Goal: Transaction & Acquisition: Purchase product/service

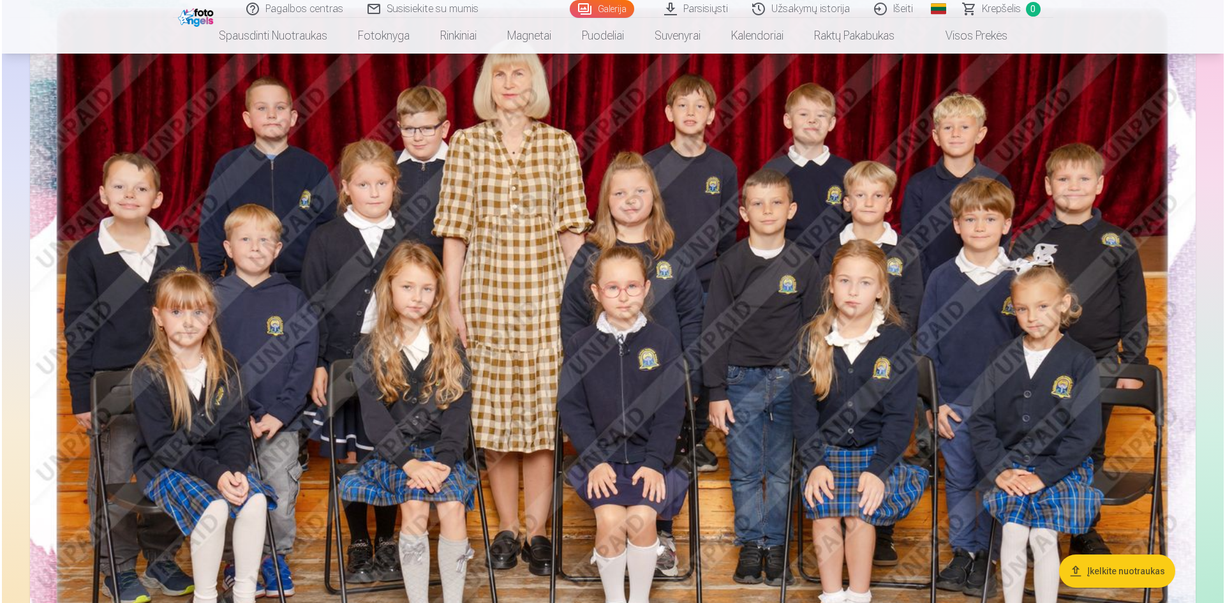
scroll to position [170, 0]
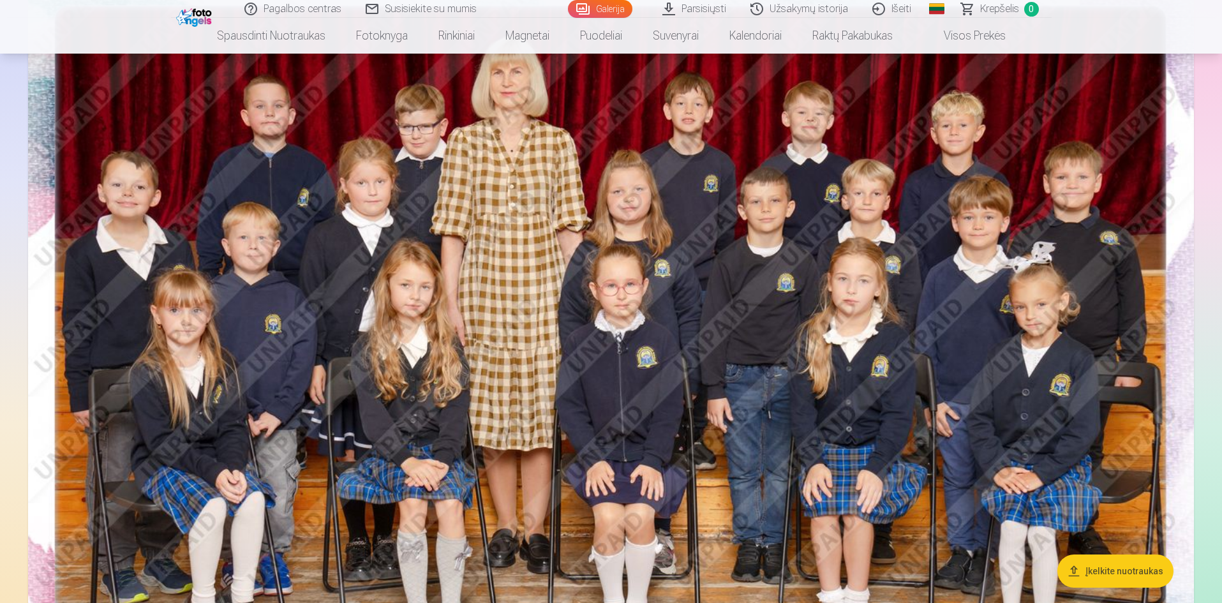
click at [727, 324] on img at bounding box center [610, 359] width 1165 height 778
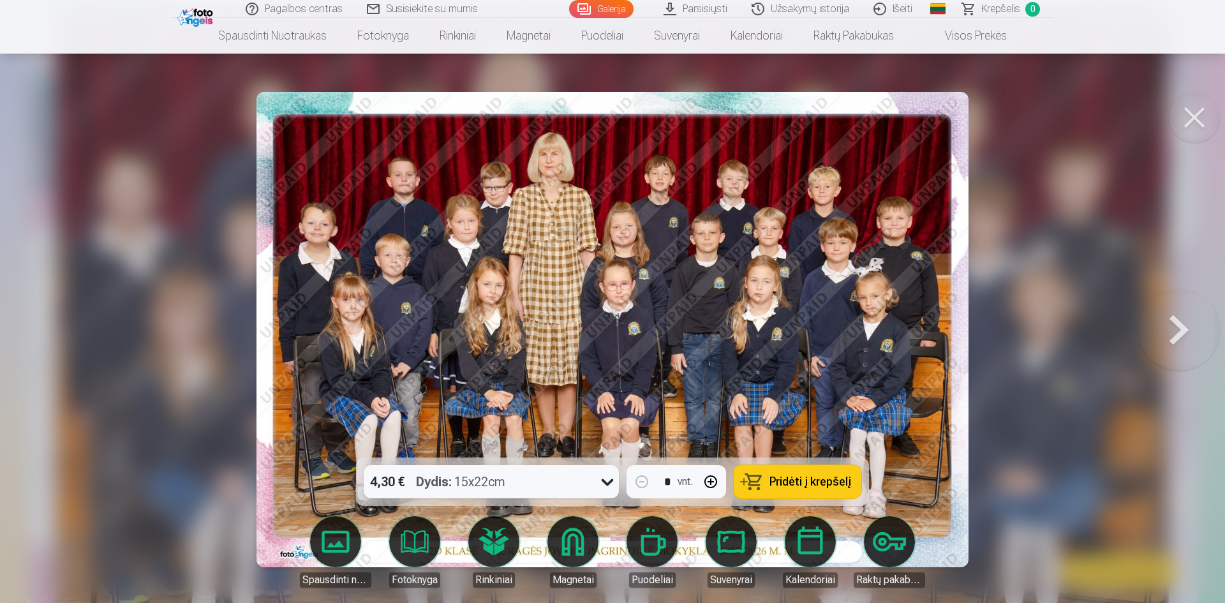
click at [795, 484] on span "Pridėti į krepšelį" at bounding box center [810, 481] width 82 height 11
click at [1176, 329] on button at bounding box center [1179, 329] width 82 height 230
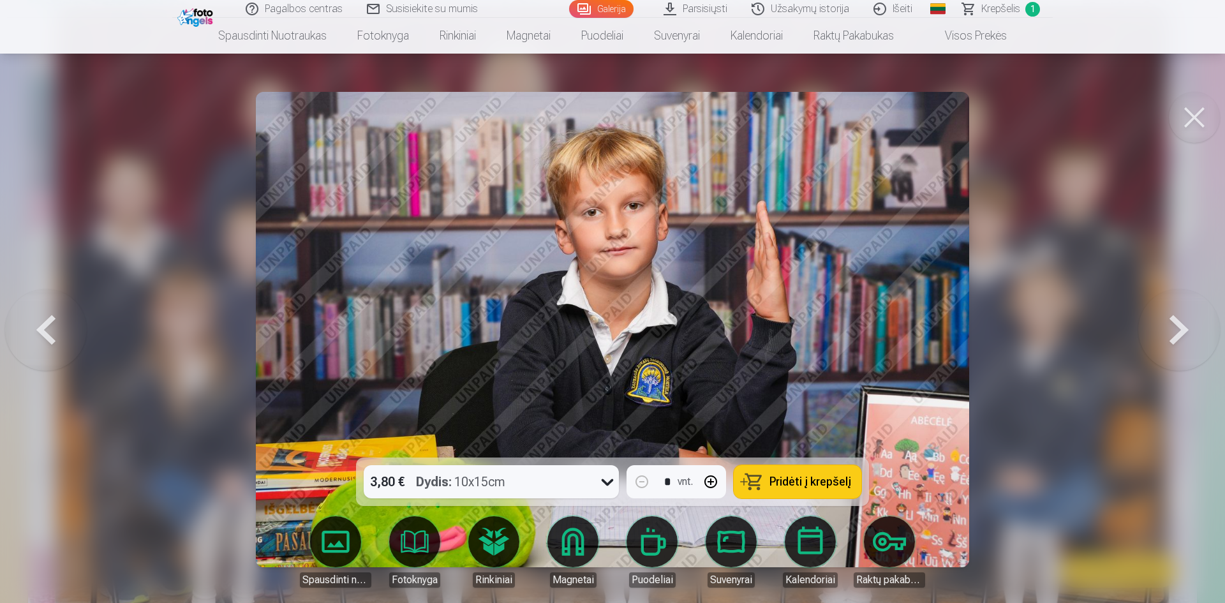
click at [799, 485] on span "Pridėti į krepšelį" at bounding box center [810, 481] width 82 height 11
click at [1175, 328] on button at bounding box center [1179, 329] width 82 height 230
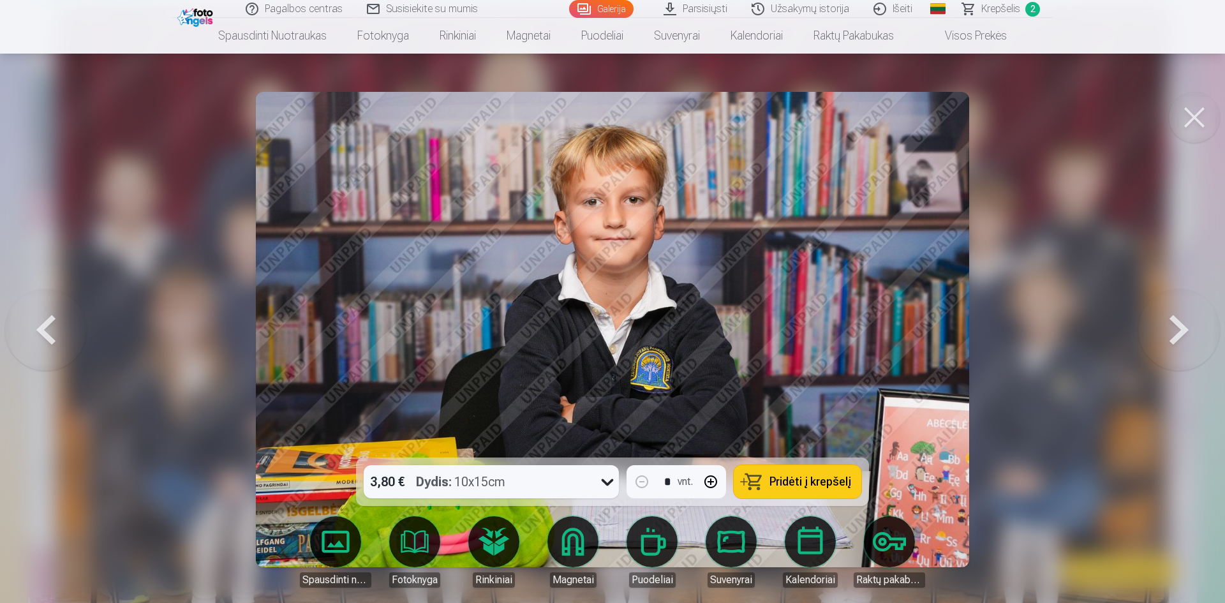
click at [805, 490] on button "Pridėti į krepšelį" at bounding box center [798, 481] width 128 height 33
click at [1178, 334] on button at bounding box center [1179, 329] width 82 height 230
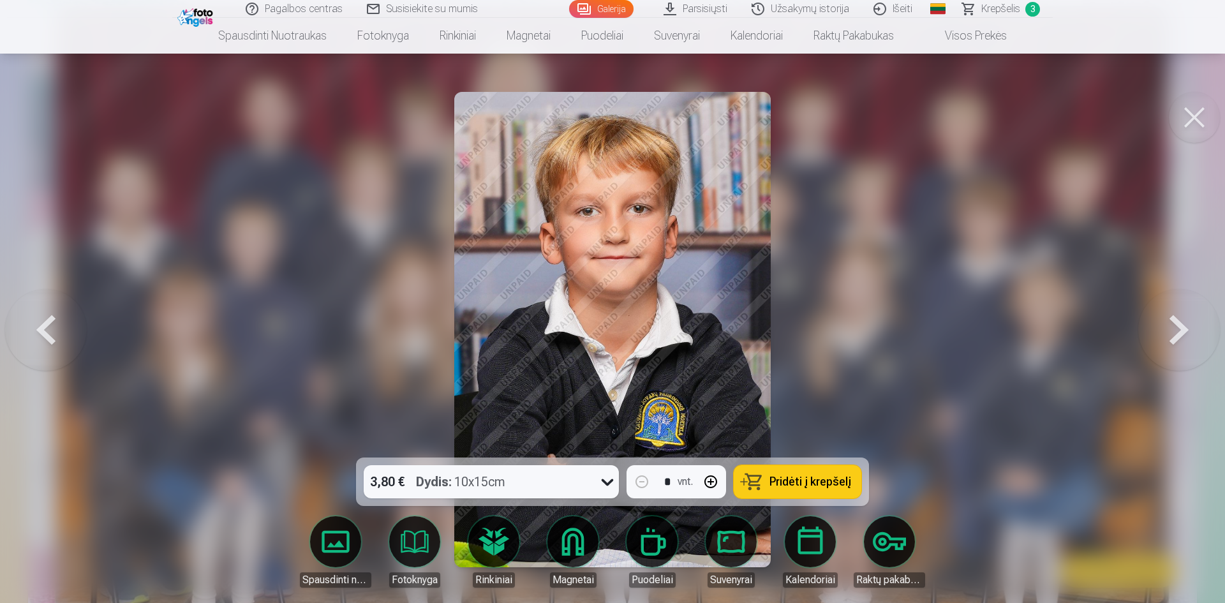
click at [42, 325] on button at bounding box center [46, 329] width 82 height 230
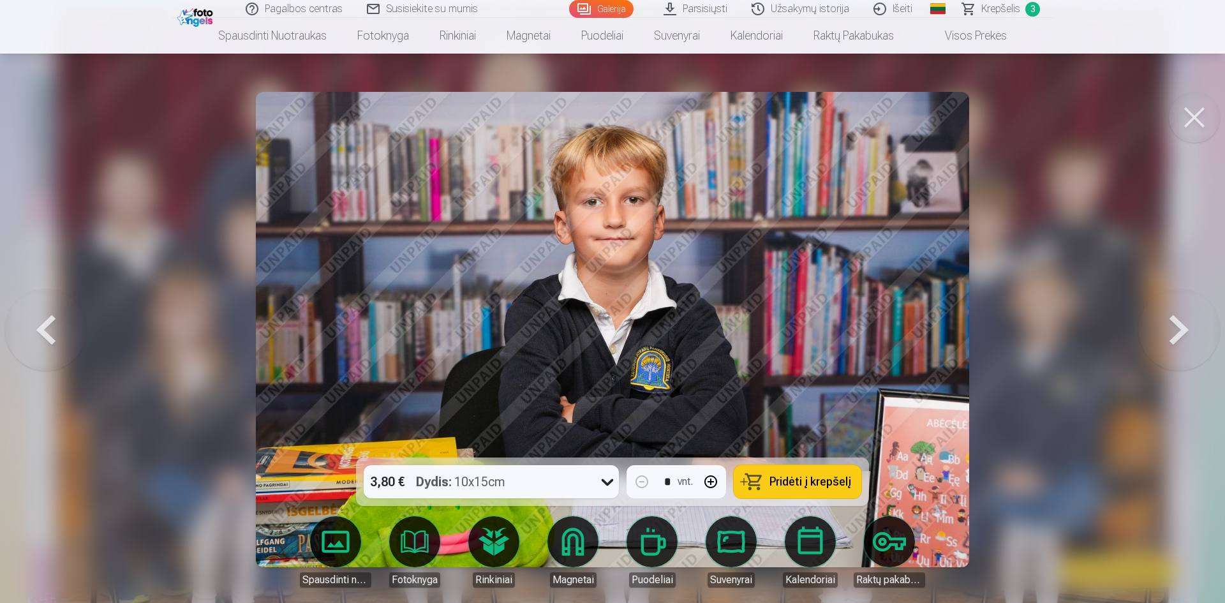
click at [1183, 336] on button at bounding box center [1179, 329] width 82 height 230
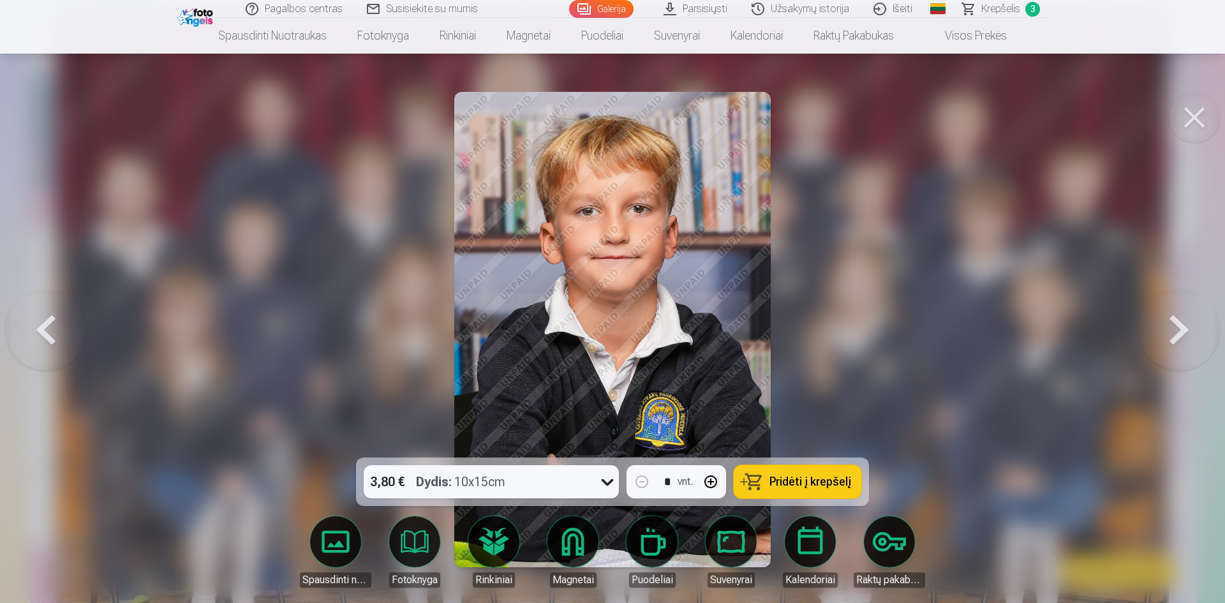
click at [1166, 322] on button at bounding box center [1179, 329] width 82 height 230
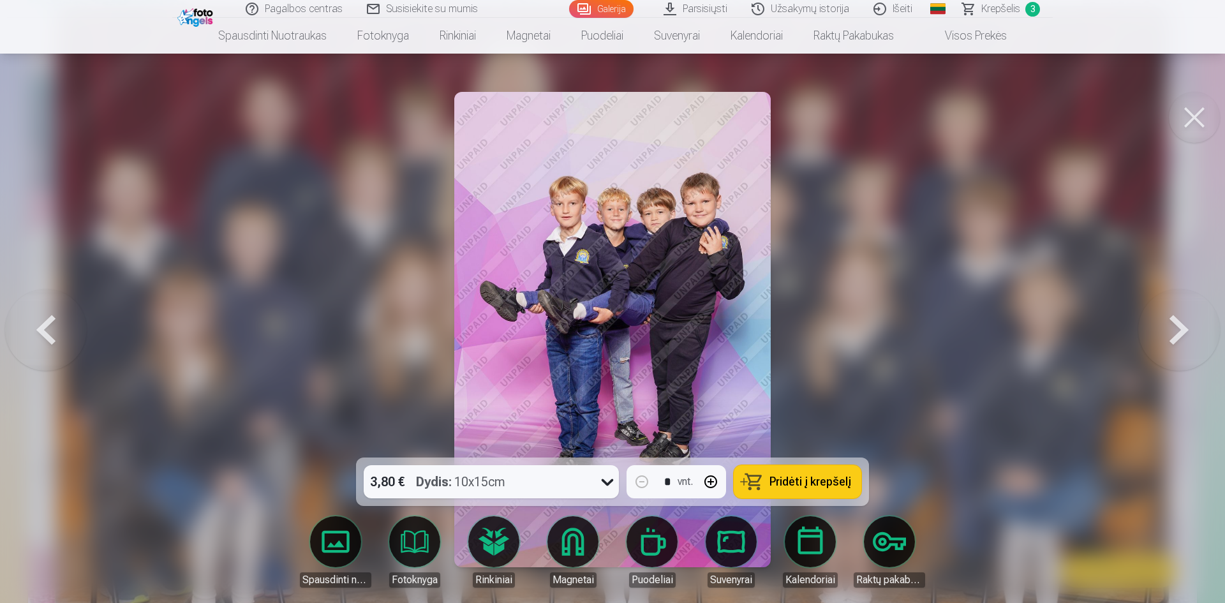
click at [811, 482] on span "Pridėti į krepšelį" at bounding box center [810, 481] width 82 height 11
click at [1178, 323] on button at bounding box center [1179, 329] width 82 height 230
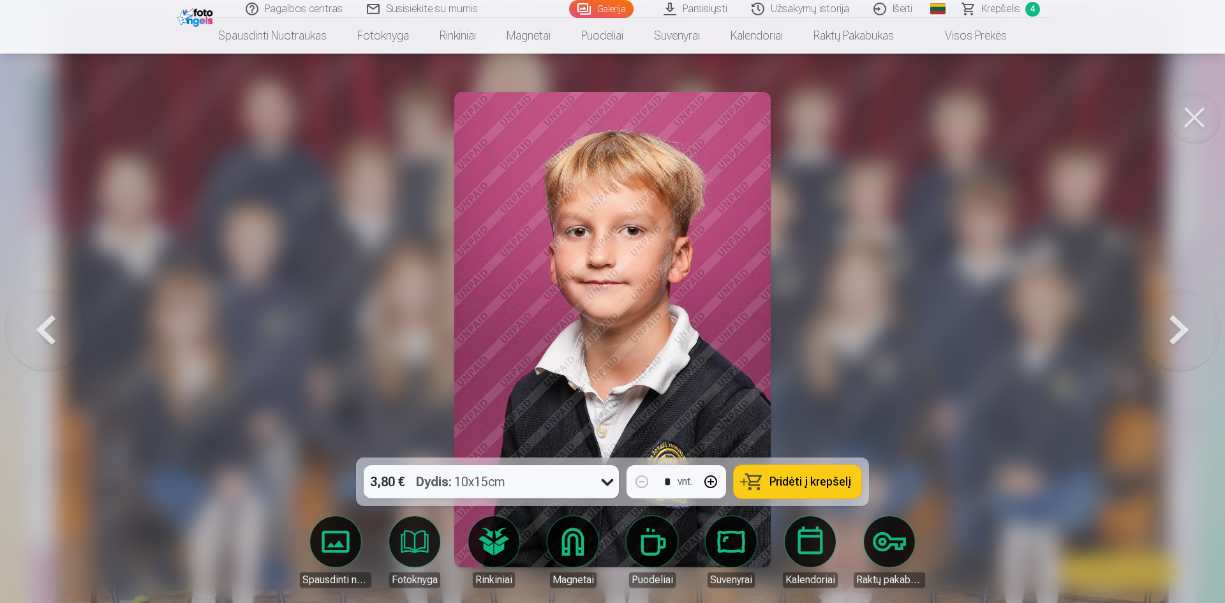
click at [1173, 319] on button at bounding box center [1179, 329] width 82 height 230
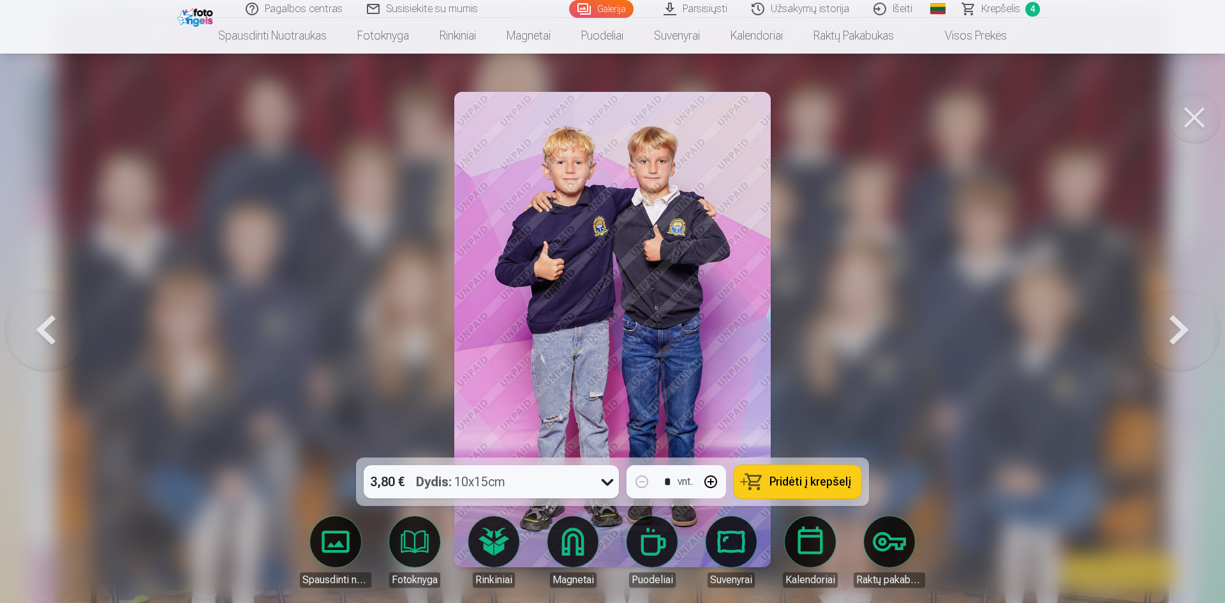
click at [809, 484] on span "Pridėti į krepšelį" at bounding box center [810, 481] width 82 height 11
click at [55, 332] on button at bounding box center [46, 329] width 82 height 230
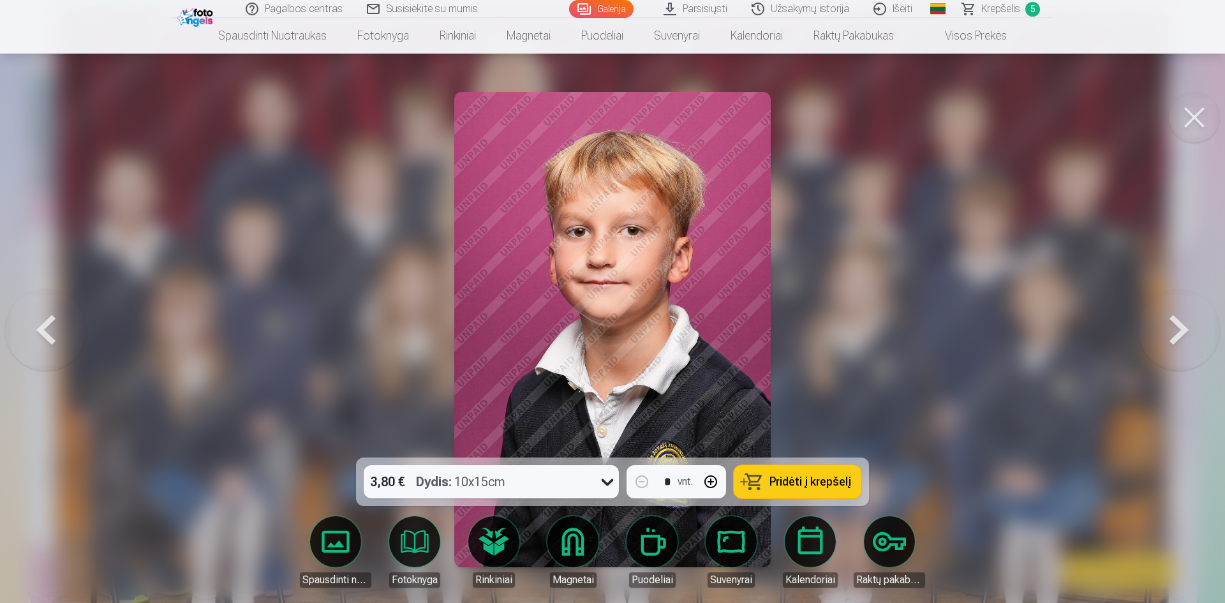
click at [799, 485] on span "Pridėti į krepšelį" at bounding box center [810, 481] width 82 height 11
click at [1175, 335] on button at bounding box center [1179, 329] width 82 height 230
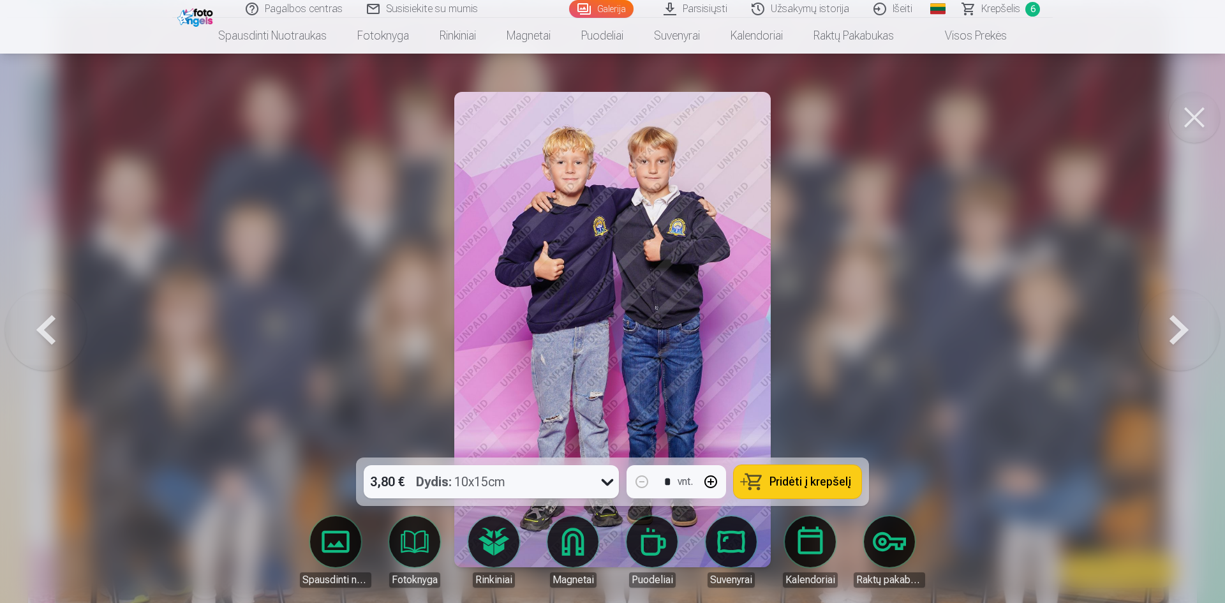
click at [1175, 335] on button at bounding box center [1179, 329] width 82 height 230
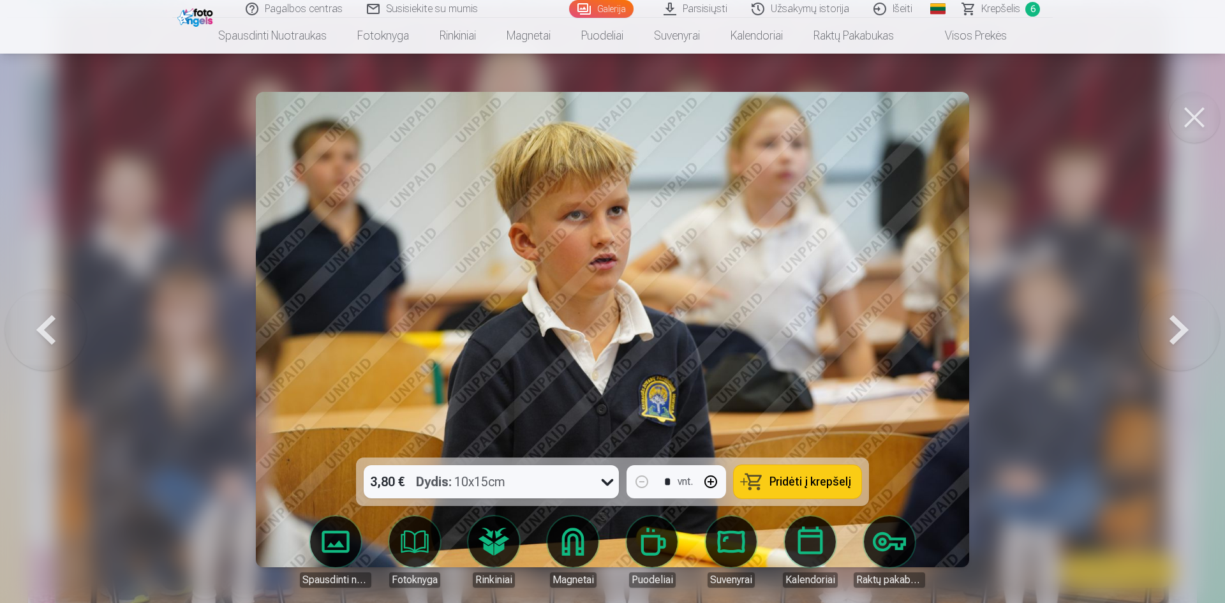
click at [811, 482] on span "Pridėti į krepšelį" at bounding box center [810, 481] width 82 height 11
click at [1168, 343] on button at bounding box center [1179, 329] width 82 height 230
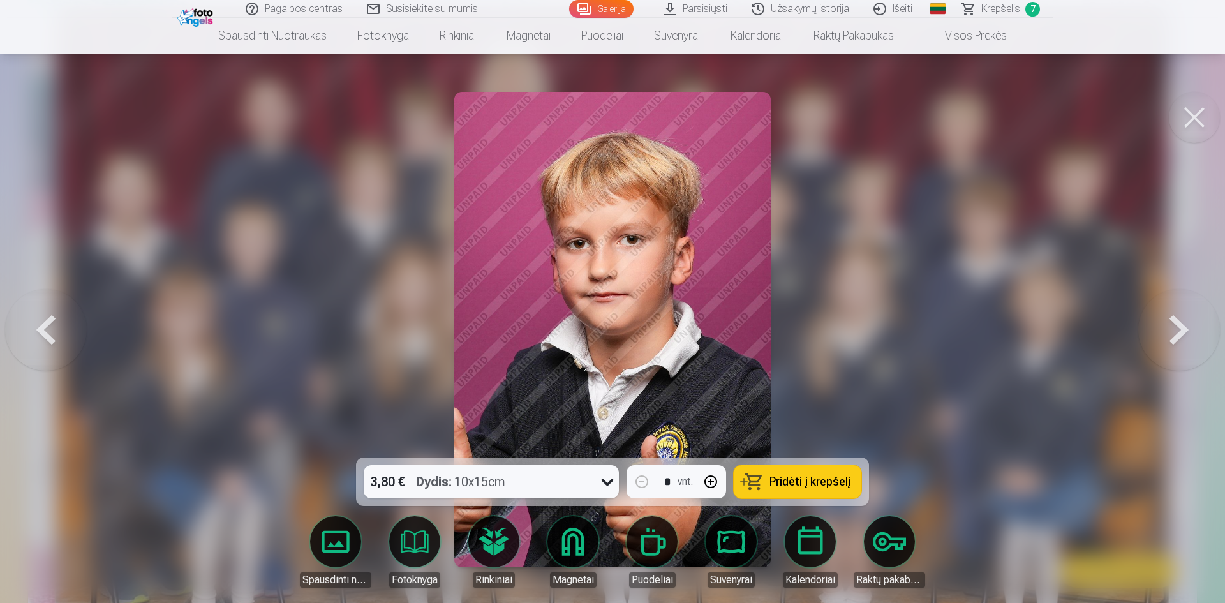
click at [801, 480] on span "Pridėti į krepšelį" at bounding box center [810, 481] width 82 height 11
click at [1178, 337] on button at bounding box center [1179, 329] width 82 height 230
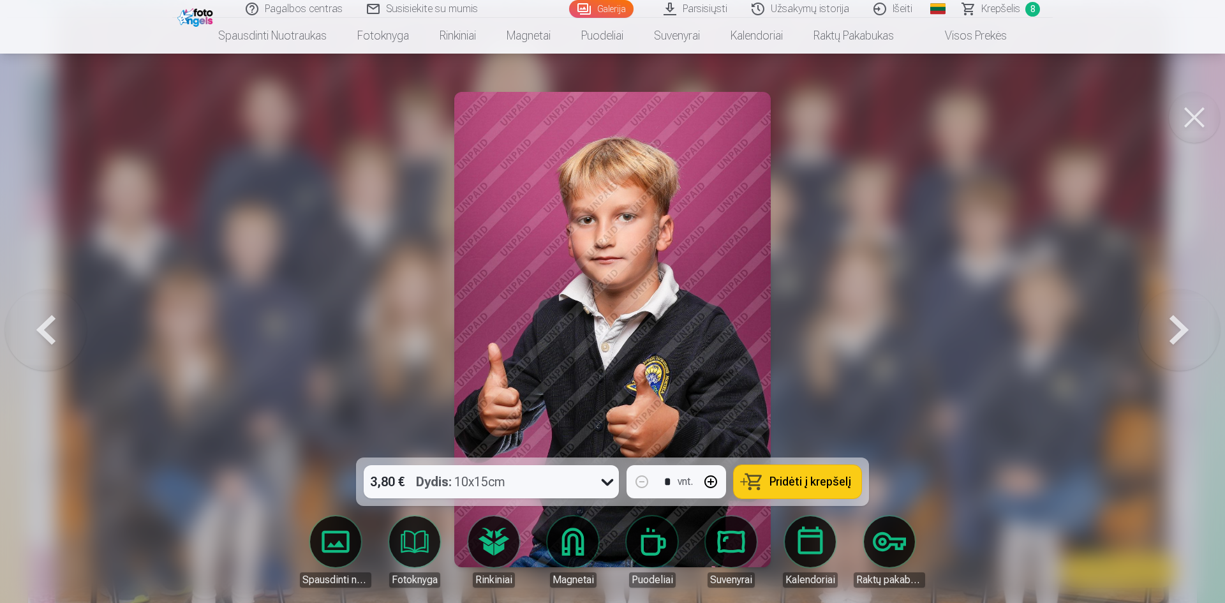
click at [790, 482] on span "Pridėti į krepšelį" at bounding box center [810, 481] width 82 height 11
click at [1180, 341] on button at bounding box center [1179, 329] width 82 height 230
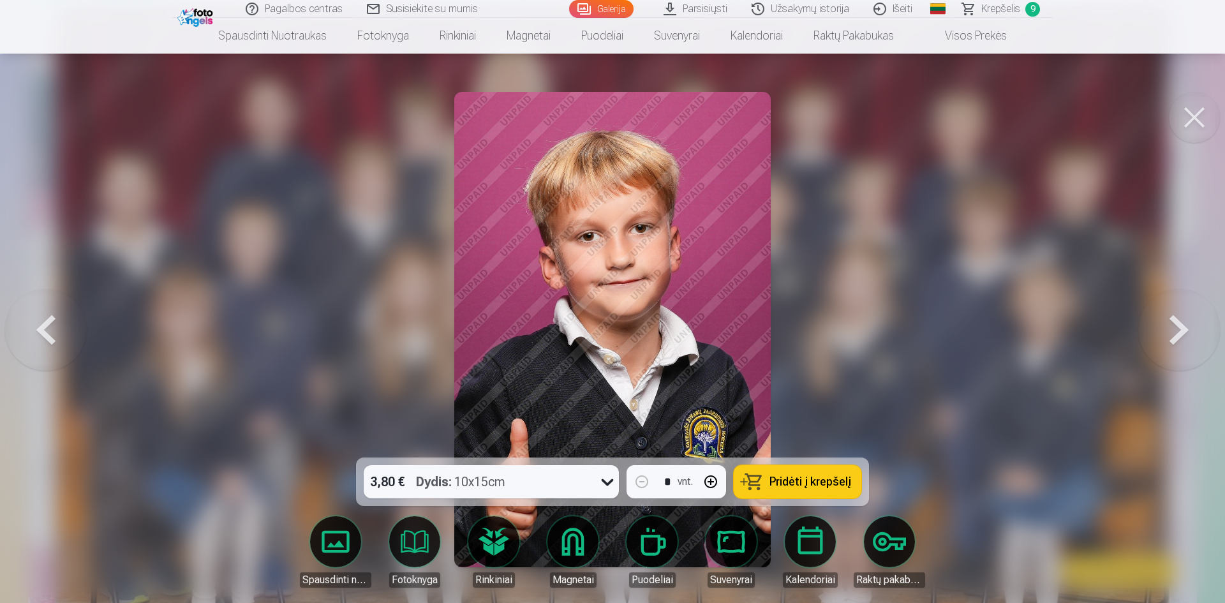
click at [1181, 331] on button at bounding box center [1179, 329] width 82 height 230
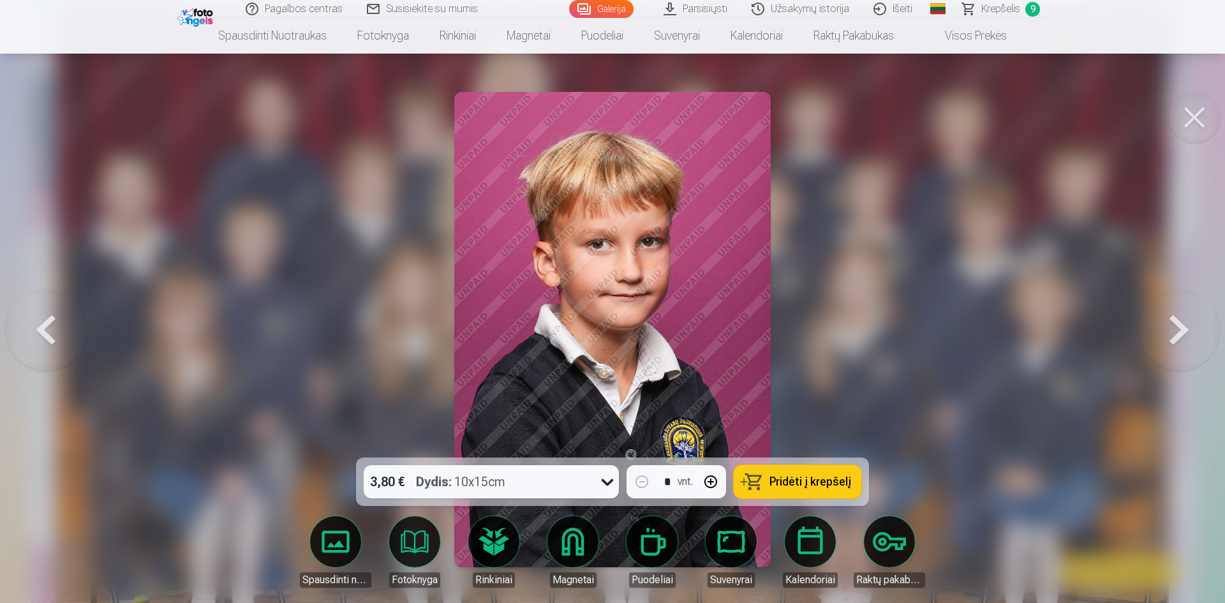
click at [794, 477] on span "Pridėti į krepšelį" at bounding box center [810, 481] width 82 height 11
click at [1189, 333] on button at bounding box center [1179, 329] width 82 height 230
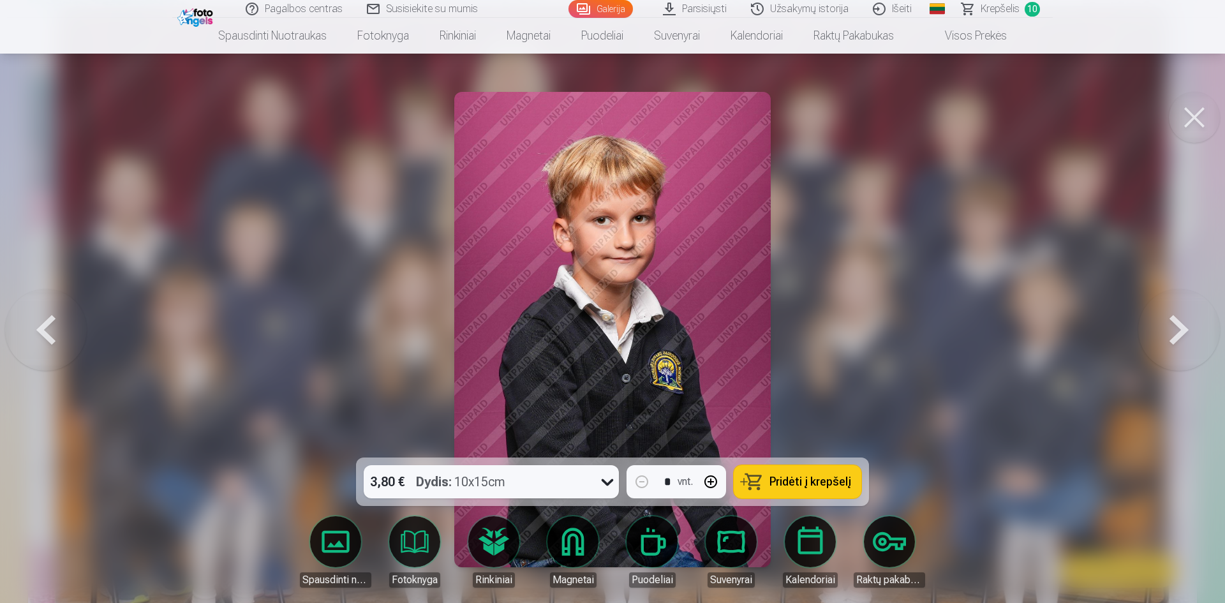
click at [811, 480] on span "Pridėti į krepšelį" at bounding box center [810, 481] width 82 height 11
click at [1177, 339] on button at bounding box center [1179, 329] width 82 height 230
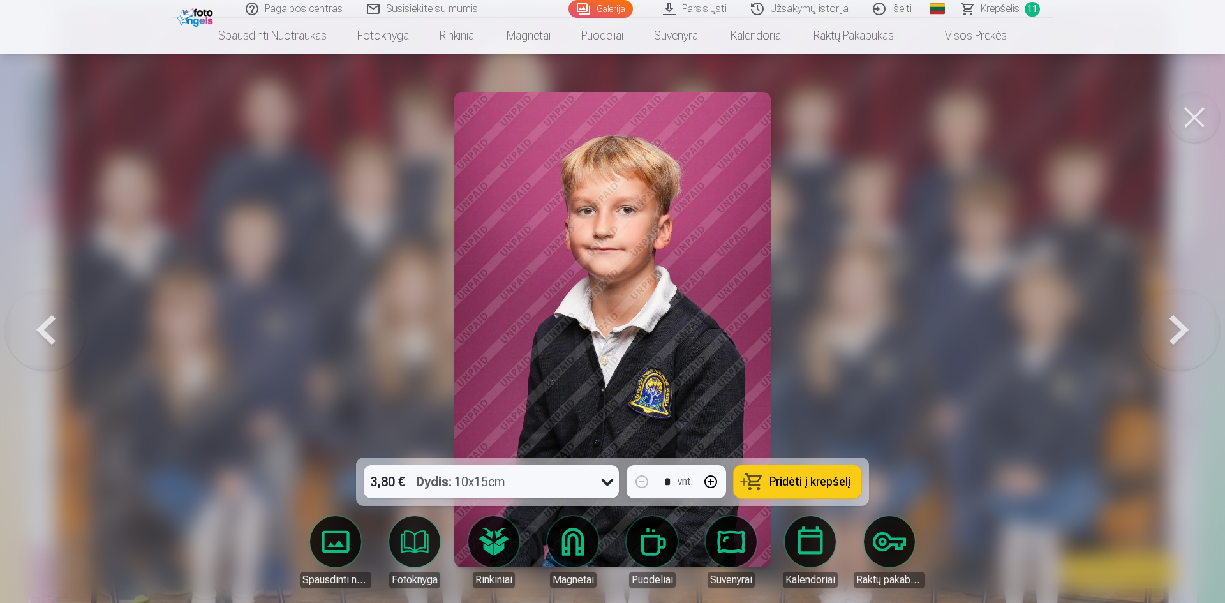
click at [792, 486] on span "Pridėti į krepšelį" at bounding box center [810, 481] width 82 height 11
click at [1169, 330] on button at bounding box center [1179, 329] width 82 height 230
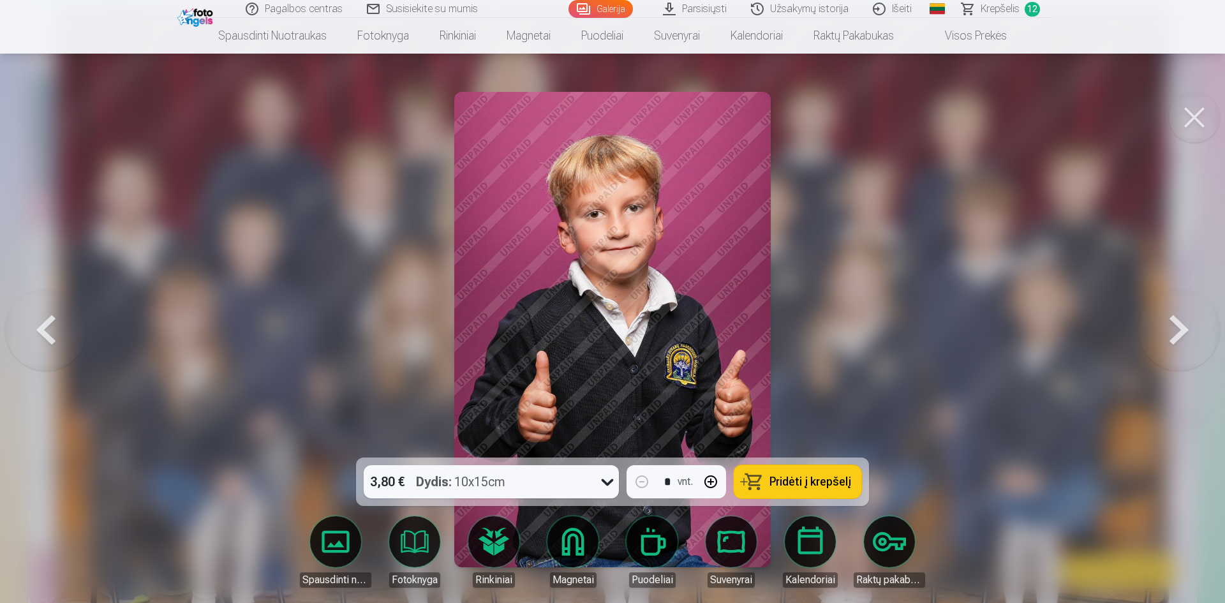
click at [818, 482] on span "Pridėti į krepšelį" at bounding box center [810, 481] width 82 height 11
click at [1170, 337] on button at bounding box center [1179, 329] width 82 height 230
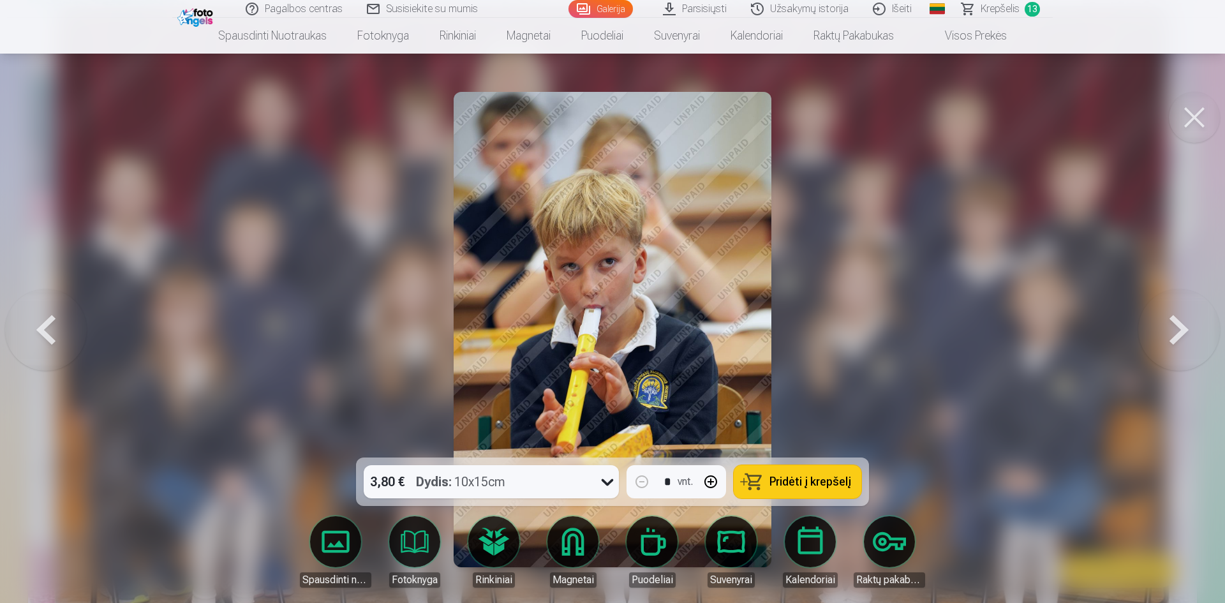
click at [829, 487] on span "Pridėti į krepšelį" at bounding box center [810, 481] width 82 height 11
click at [1174, 332] on button at bounding box center [1179, 329] width 82 height 230
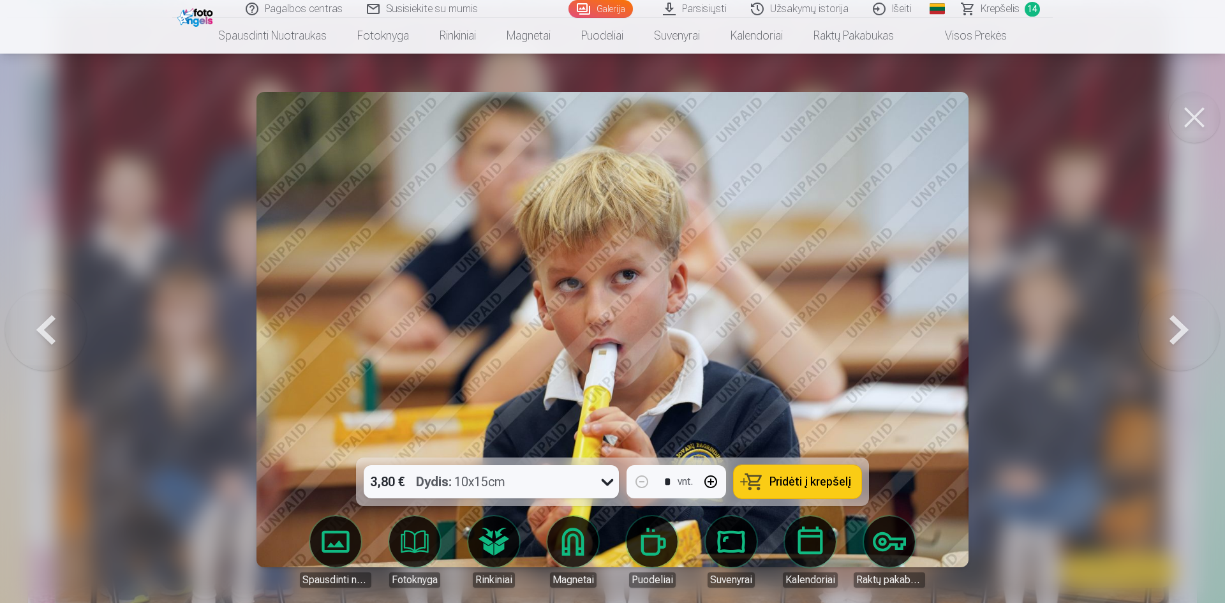
click at [815, 491] on button "Pridėti į krepšelį" at bounding box center [798, 481] width 128 height 33
click at [1155, 333] on button at bounding box center [1179, 329] width 82 height 230
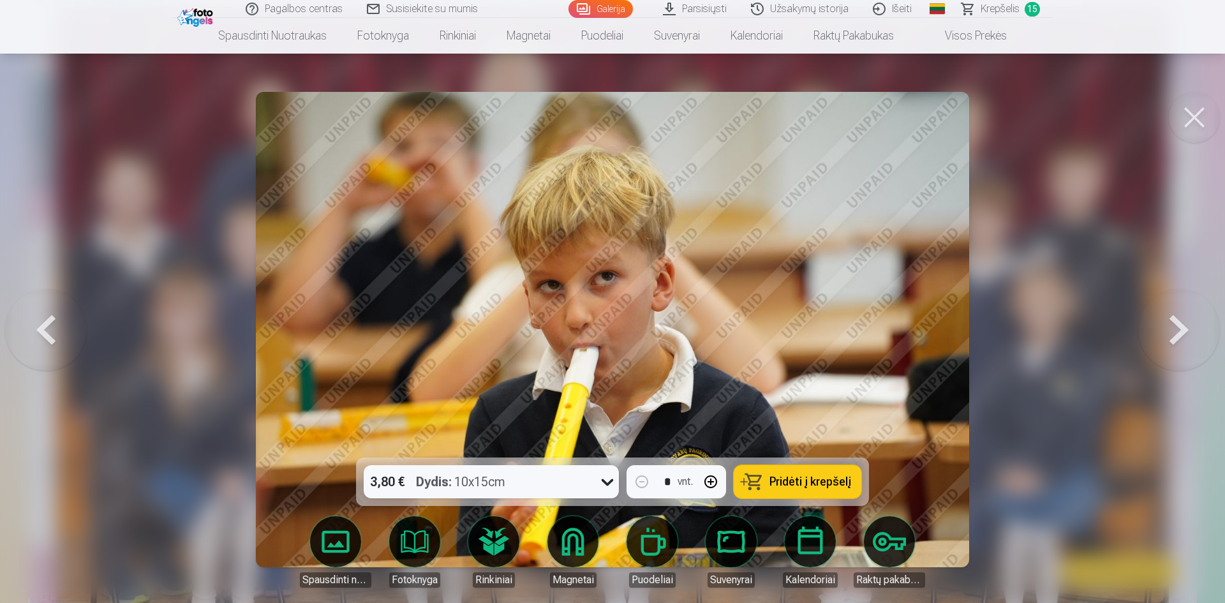
click at [788, 477] on span "Pridėti į krepšelį" at bounding box center [810, 481] width 82 height 11
click at [1170, 350] on button at bounding box center [1179, 329] width 82 height 230
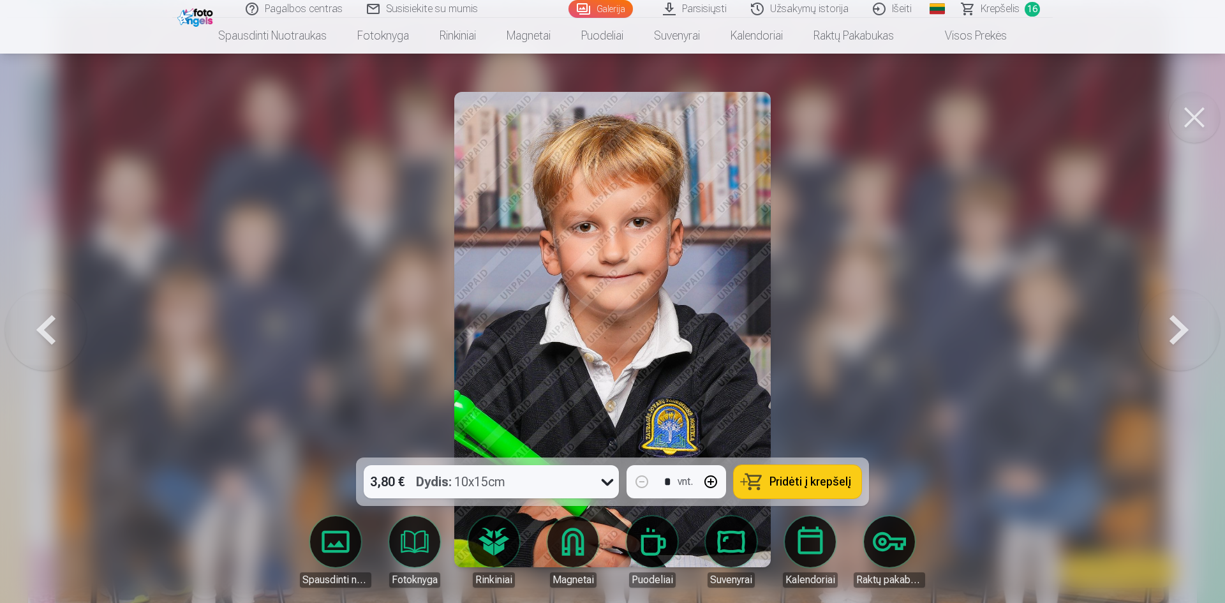
click at [1184, 345] on button at bounding box center [1179, 329] width 82 height 230
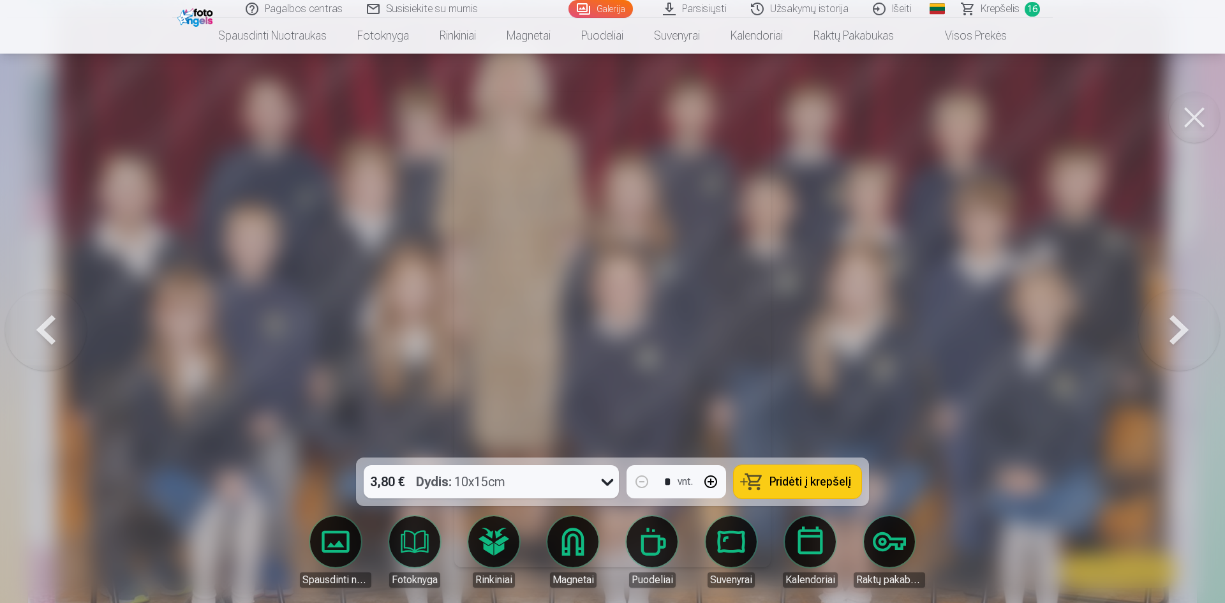
click at [1184, 345] on button at bounding box center [1179, 329] width 82 height 230
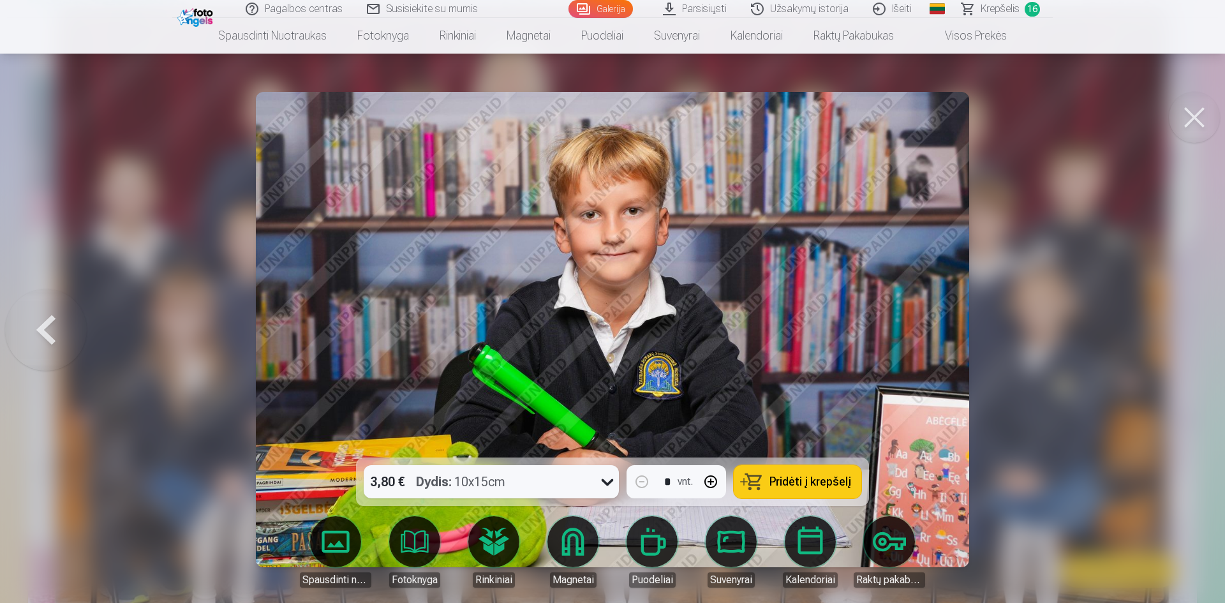
click at [809, 482] on span "Pridėti į krepšelį" at bounding box center [810, 481] width 82 height 11
click at [50, 329] on button at bounding box center [46, 329] width 82 height 230
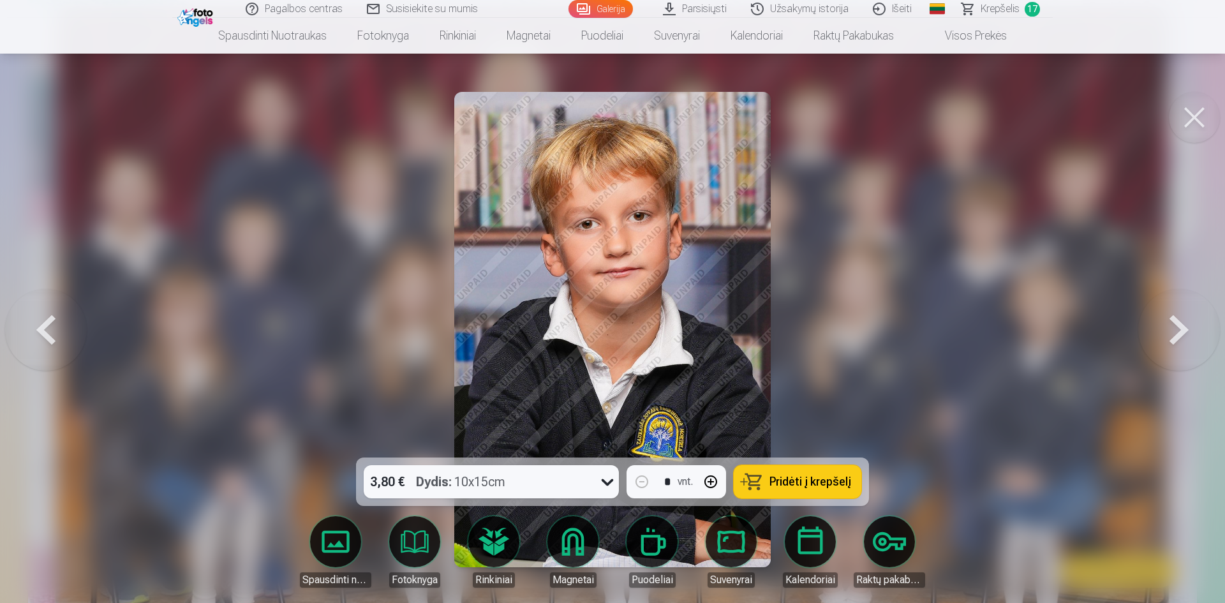
click at [61, 323] on button at bounding box center [46, 329] width 82 height 230
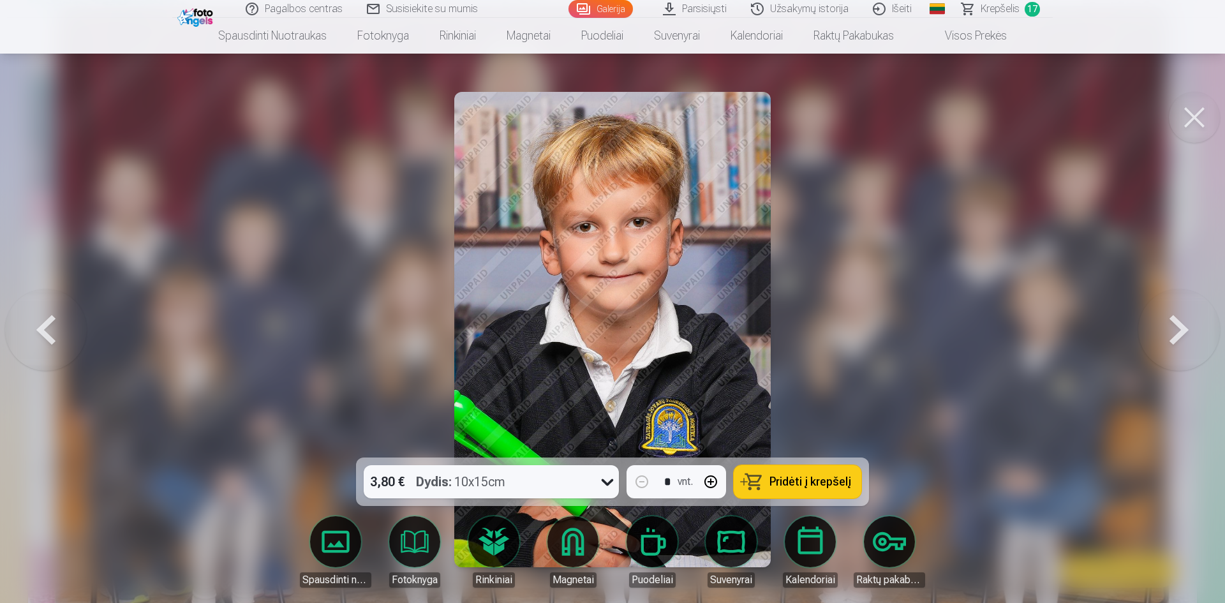
click at [818, 478] on span "Pridėti į krepšelį" at bounding box center [810, 481] width 82 height 11
click at [1174, 327] on button at bounding box center [1179, 329] width 82 height 230
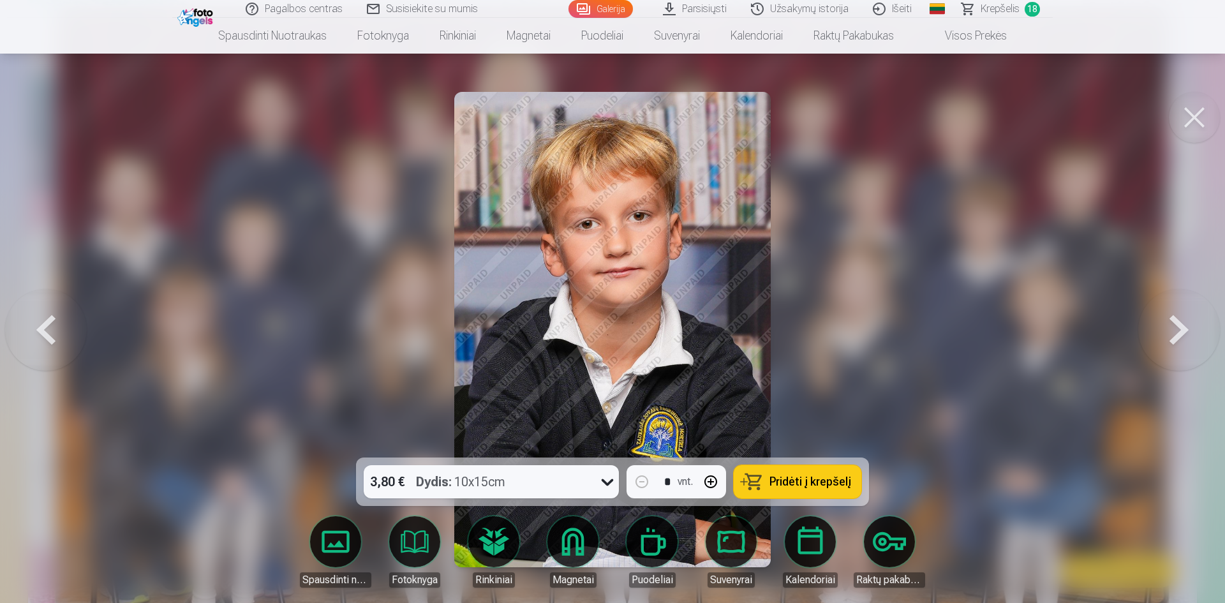
click at [812, 482] on span "Pridėti į krepšelį" at bounding box center [810, 481] width 82 height 11
click at [1003, 8] on span "Krepšelis" at bounding box center [999, 8] width 39 height 15
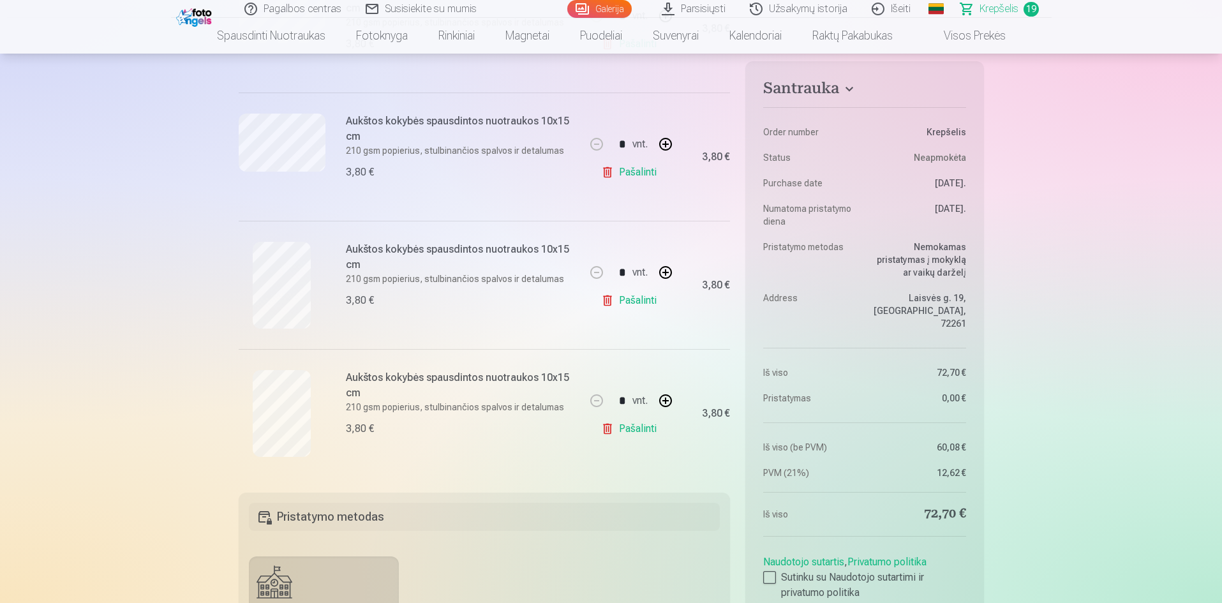
scroll to position [2180, 0]
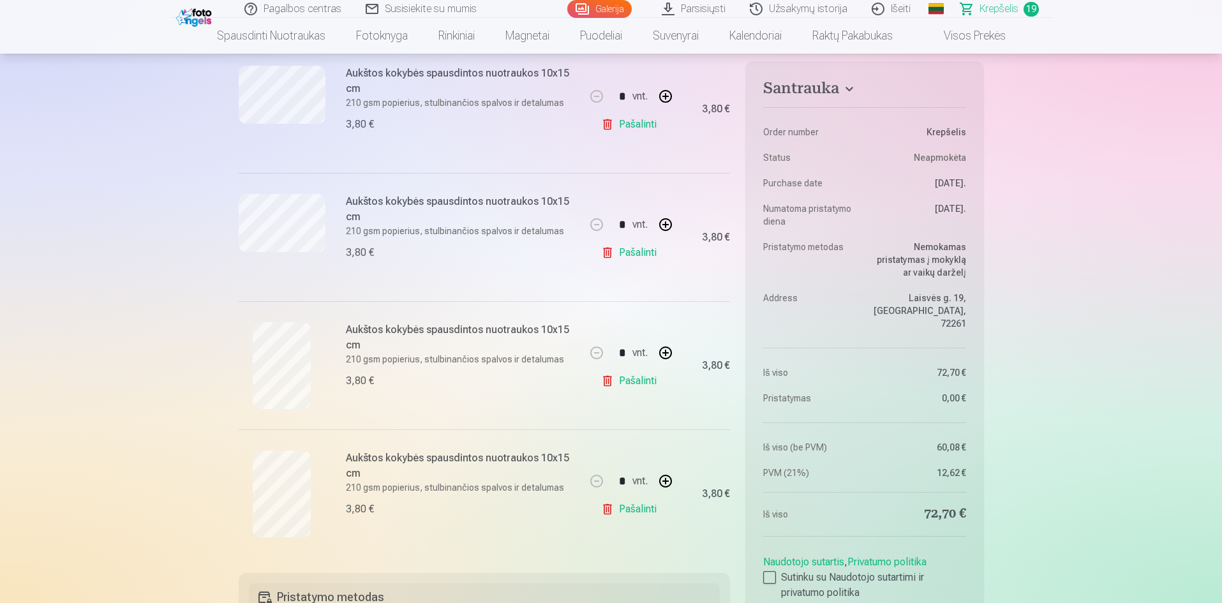
click at [627, 511] on link "Pašalinti" at bounding box center [631, 509] width 61 height 26
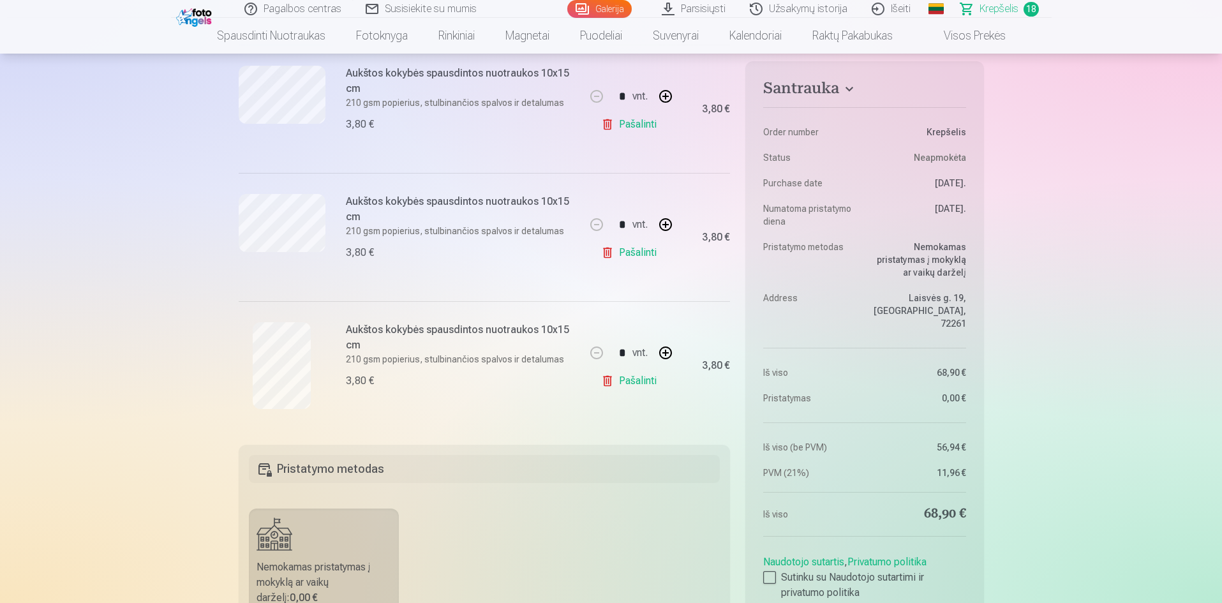
click at [633, 383] on link "Pašalinti" at bounding box center [631, 381] width 61 height 26
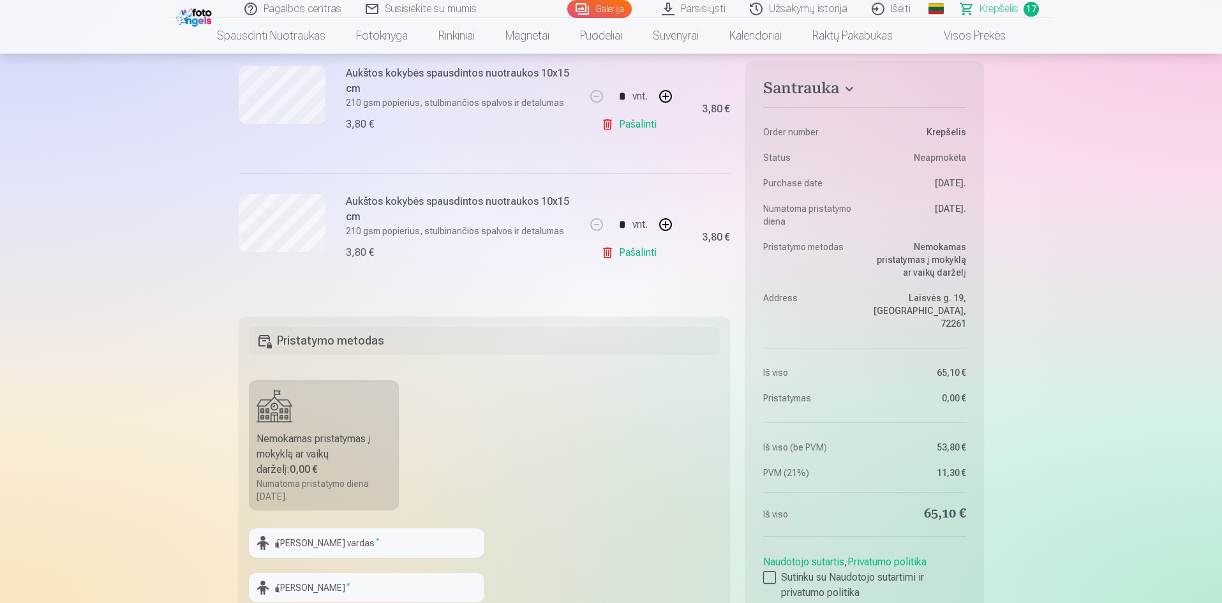
click at [636, 253] on link "Pašalinti" at bounding box center [631, 253] width 61 height 26
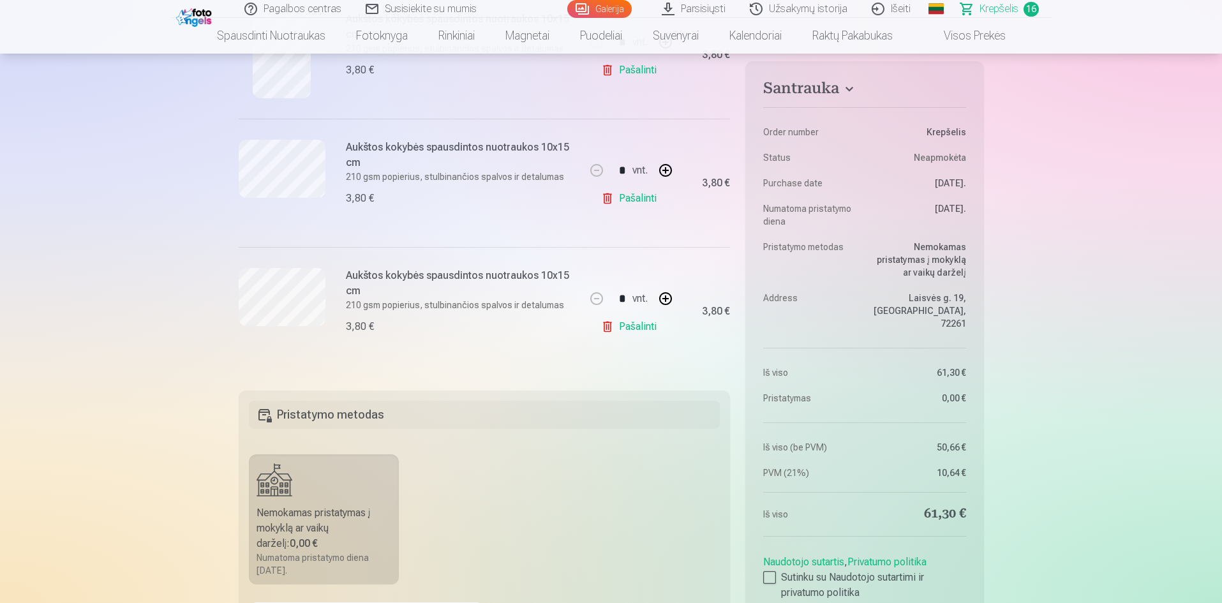
scroll to position [1967, 0]
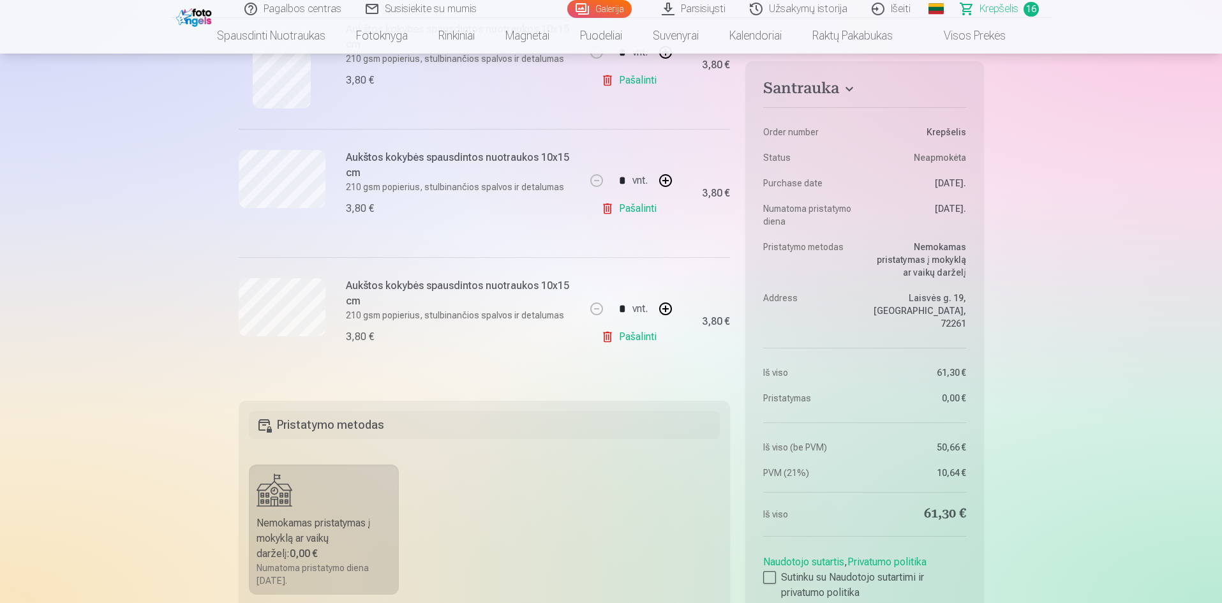
click at [637, 337] on link "Pašalinti" at bounding box center [631, 337] width 61 height 26
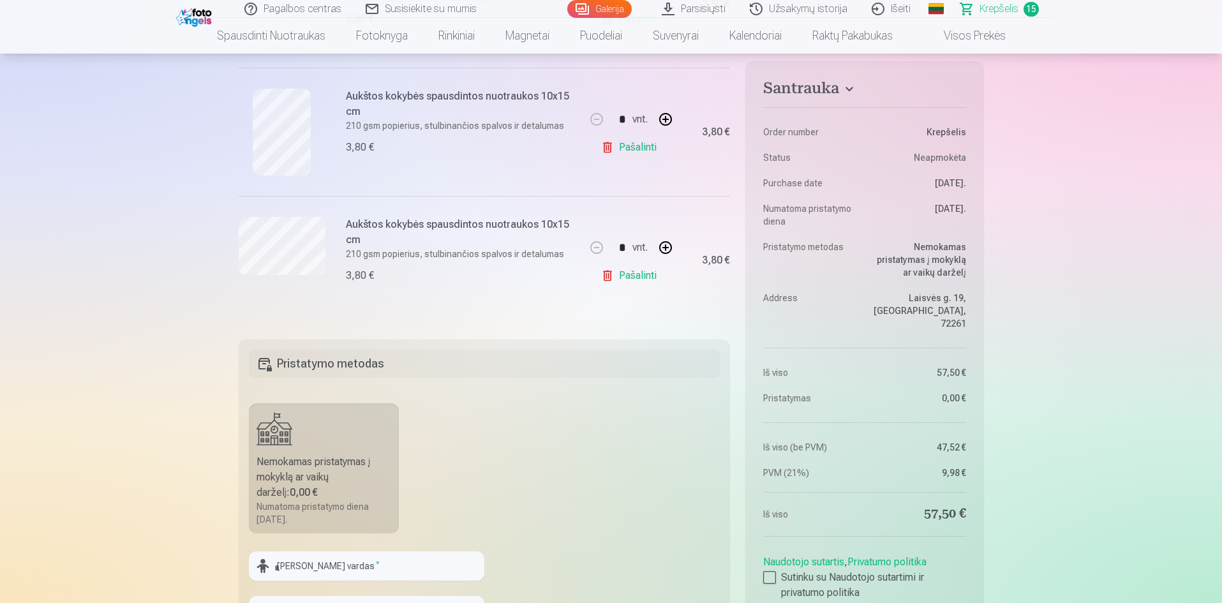
scroll to position [1861, 0]
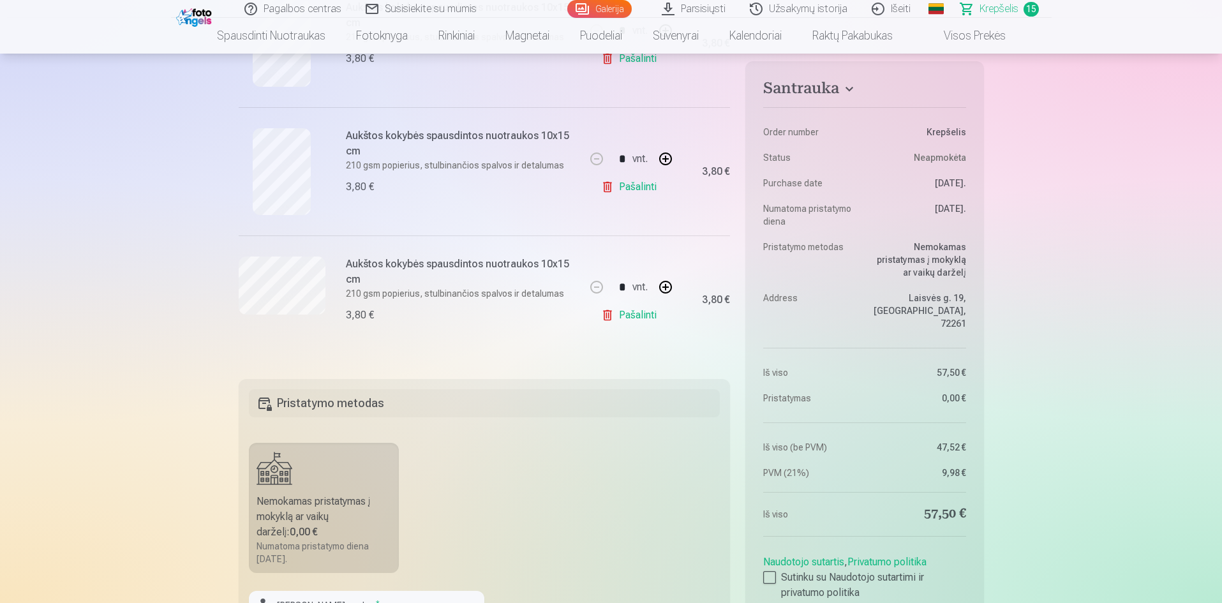
click at [642, 311] on link "Pašalinti" at bounding box center [631, 315] width 61 height 26
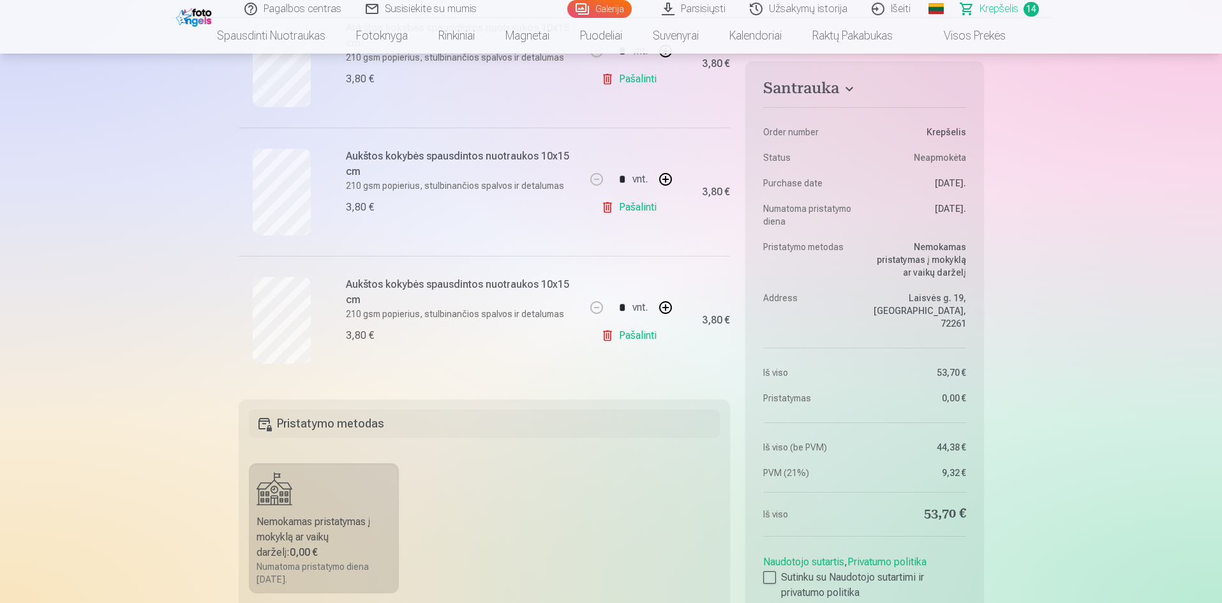
click at [644, 334] on link "Pašalinti" at bounding box center [631, 336] width 61 height 26
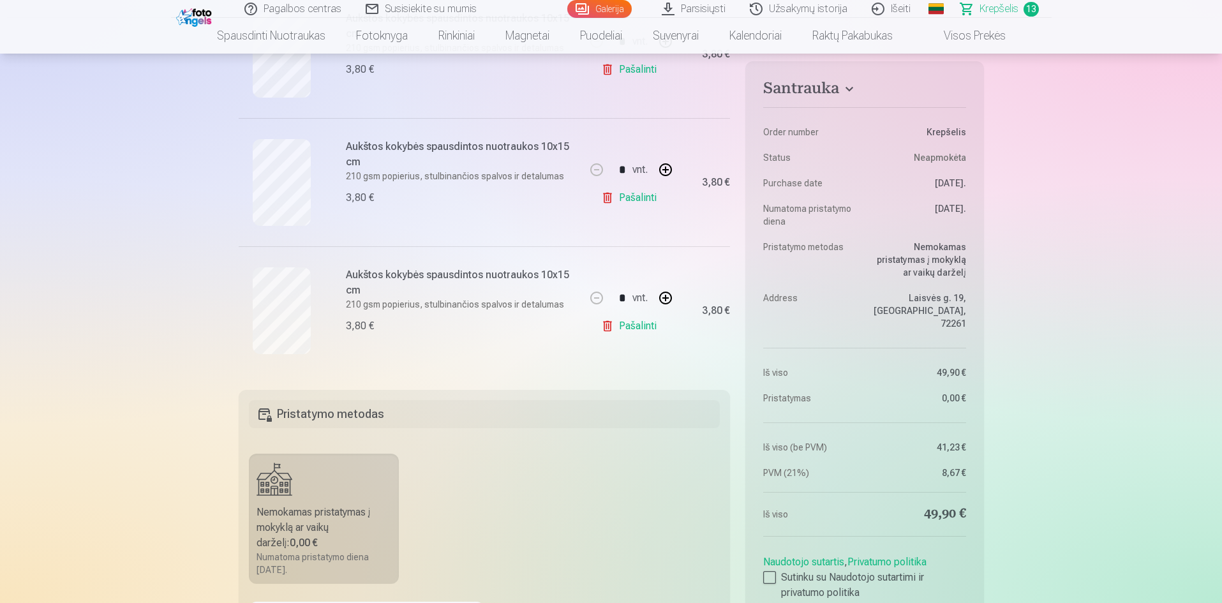
scroll to position [1585, 0]
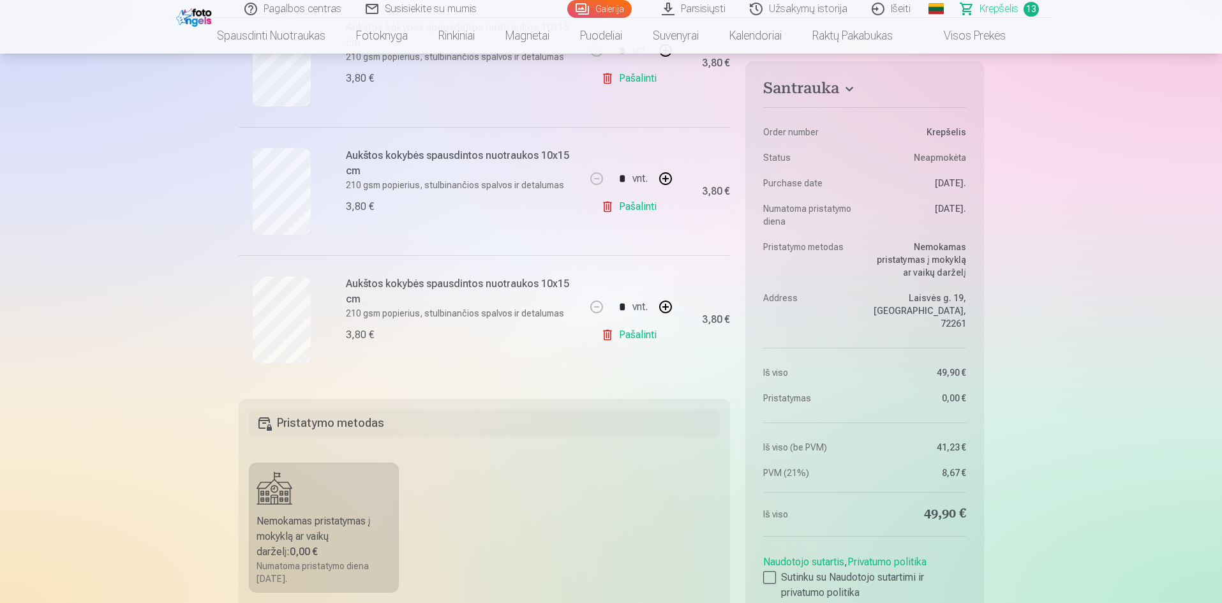
click at [636, 334] on link "Pašalinti" at bounding box center [631, 335] width 61 height 26
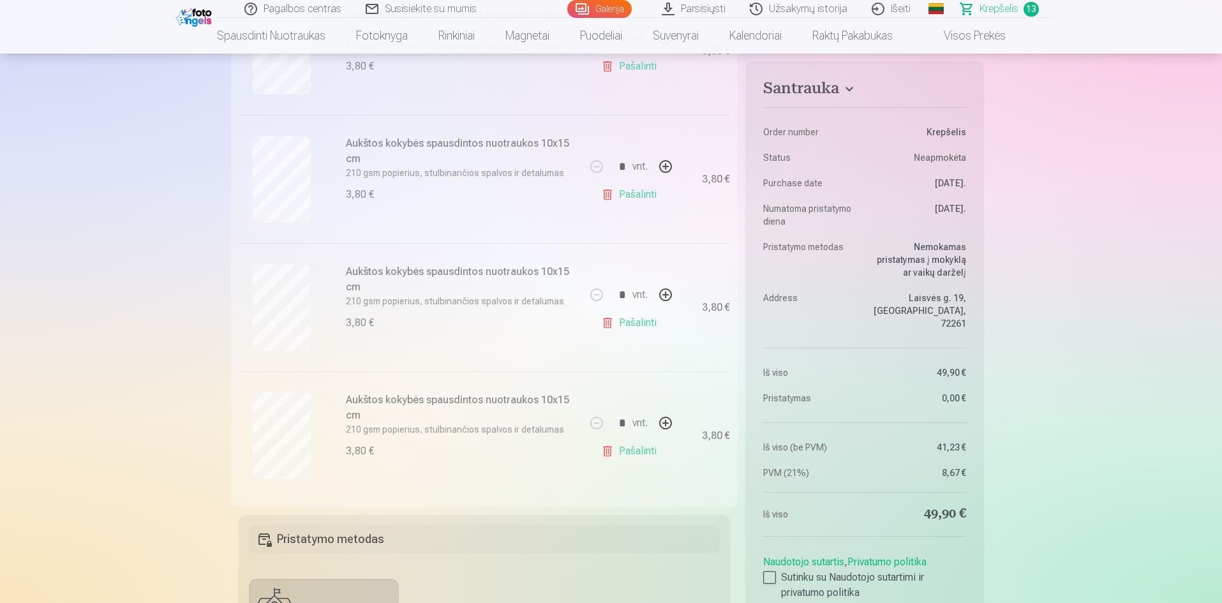
scroll to position [1457, 0]
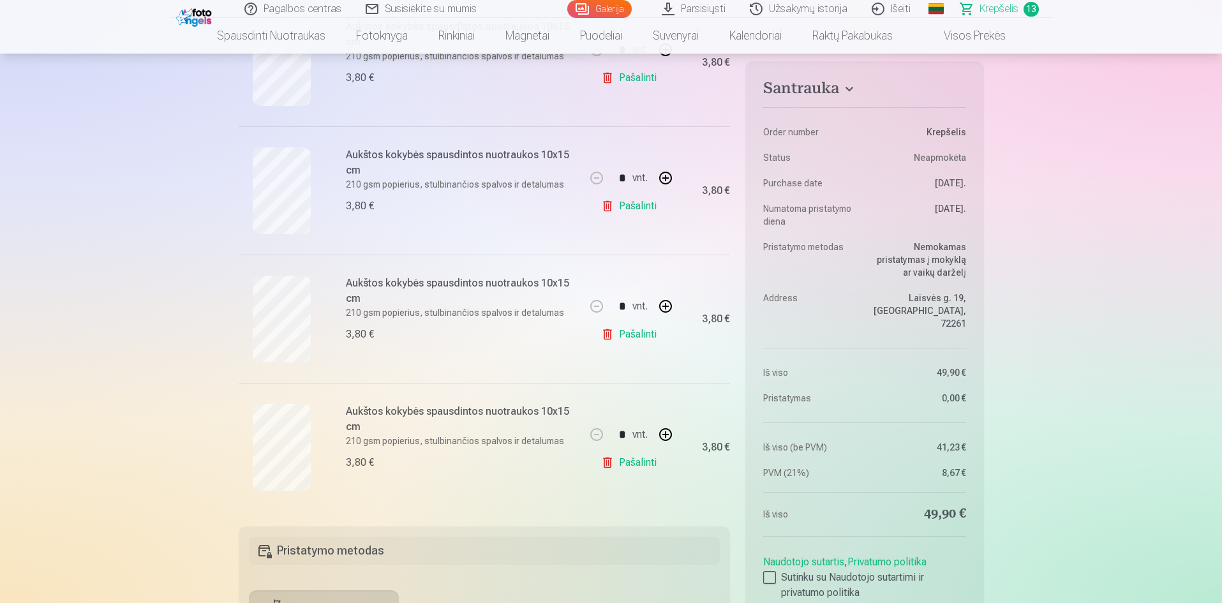
click at [638, 334] on link "Pašalinti" at bounding box center [631, 335] width 61 height 26
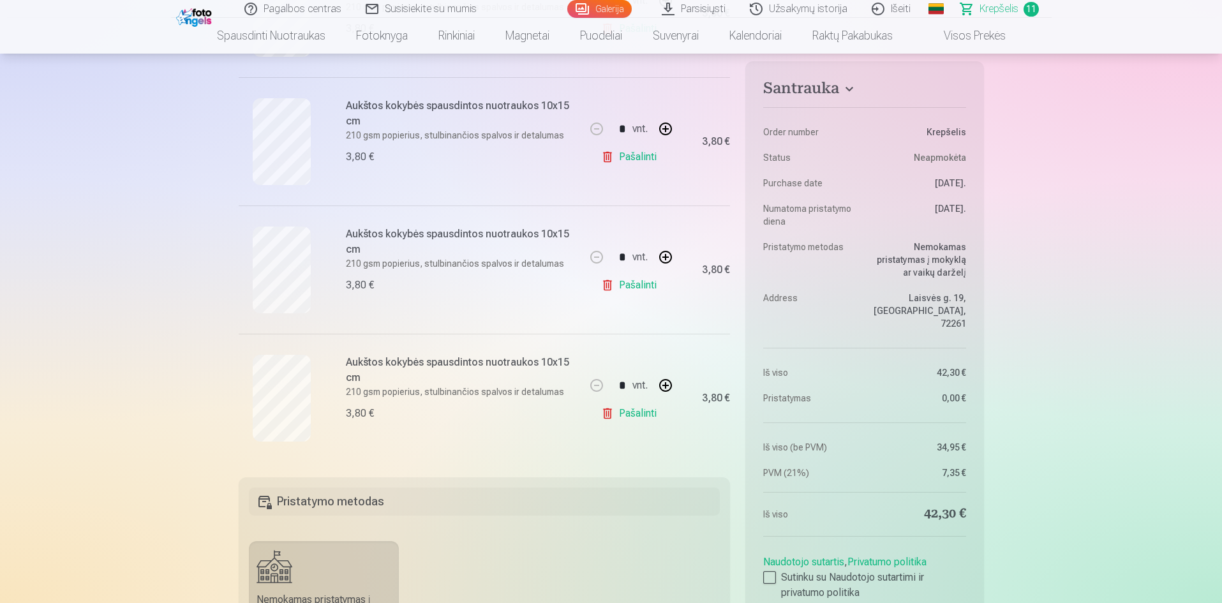
scroll to position [1244, 0]
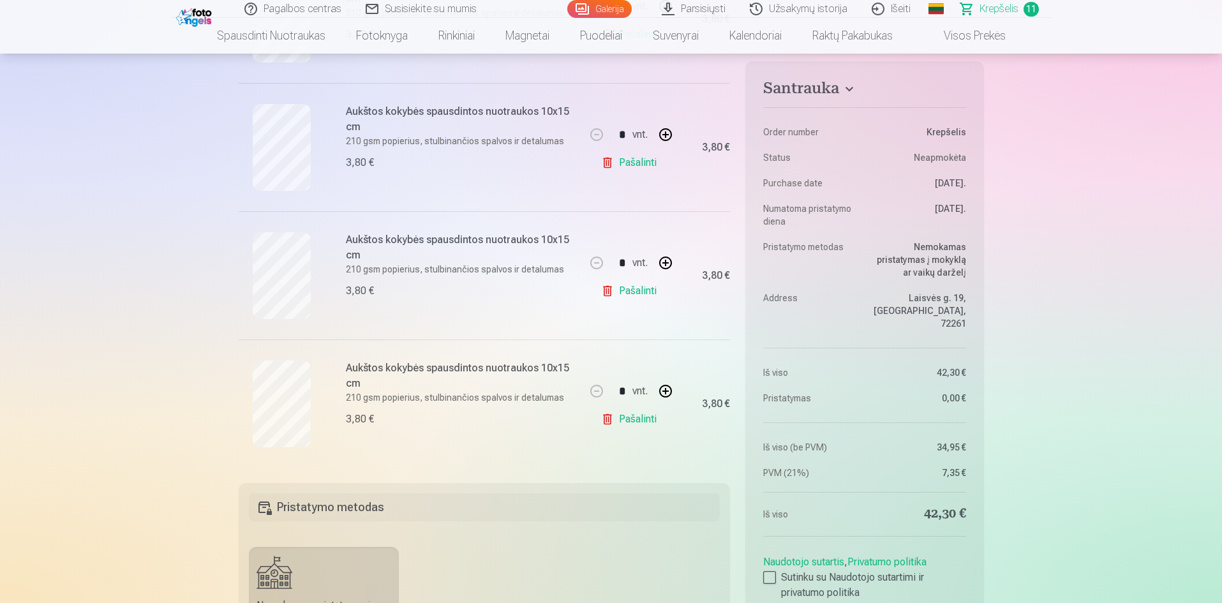
click at [637, 422] on link "Pašalinti" at bounding box center [631, 419] width 61 height 26
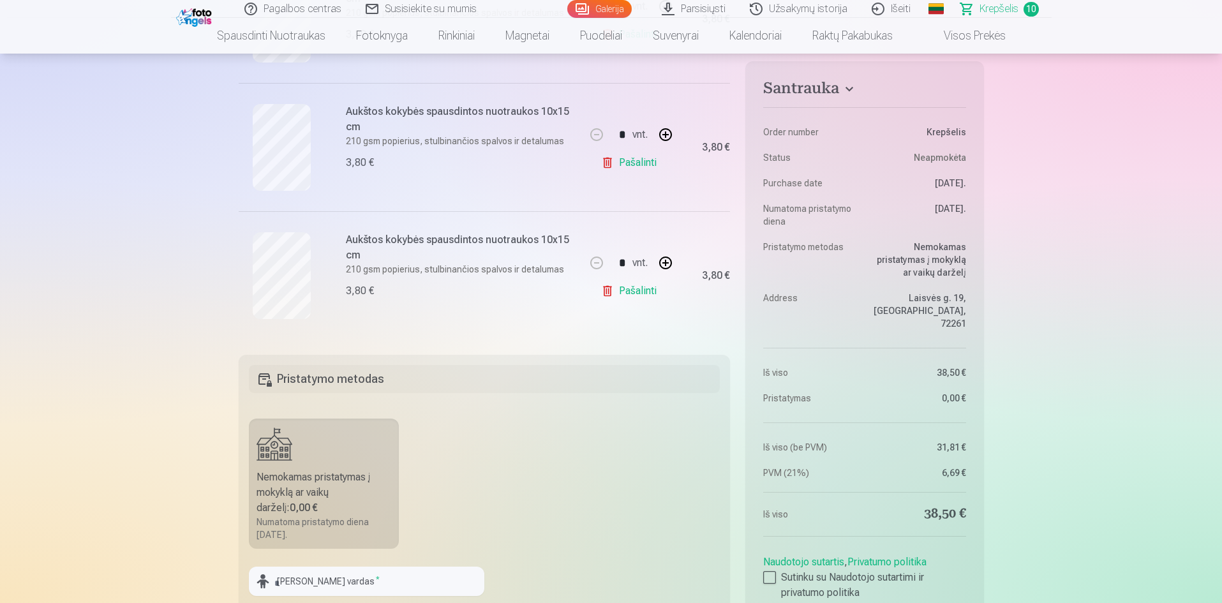
click at [639, 293] on link "Pašalinti" at bounding box center [631, 291] width 61 height 26
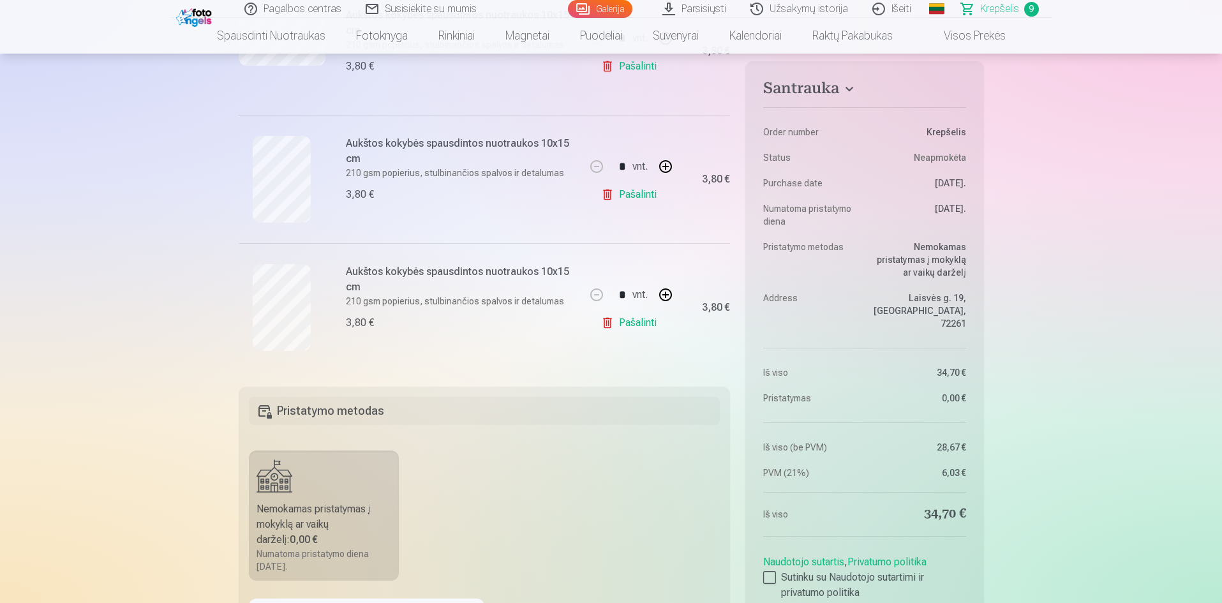
scroll to position [1010, 0]
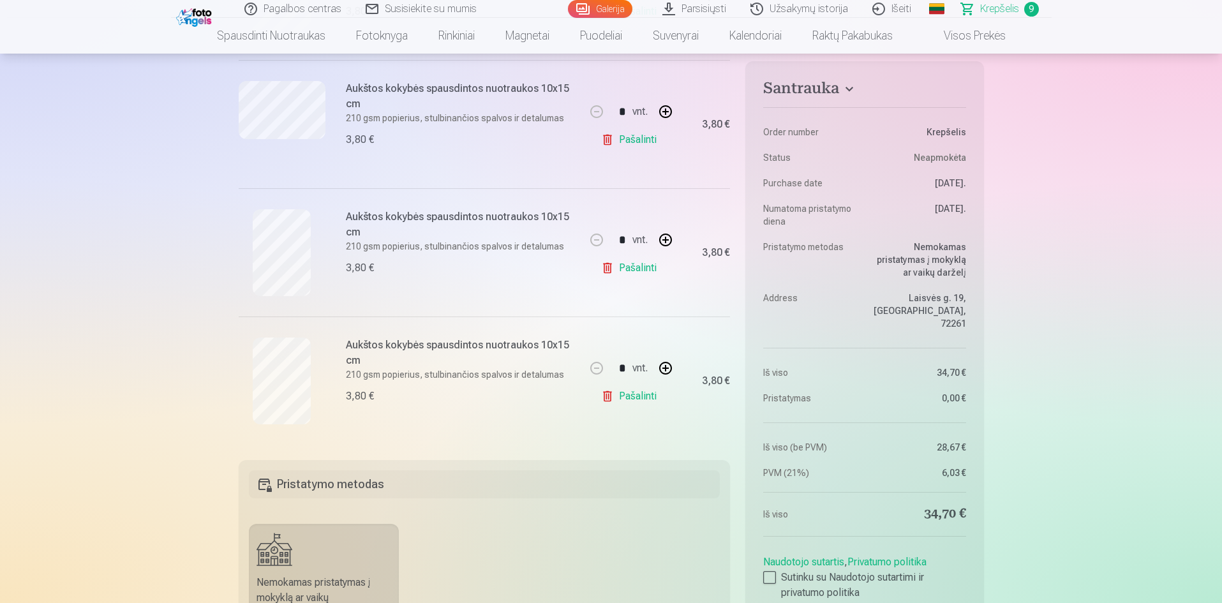
click at [633, 400] on link "Pašalinti" at bounding box center [631, 396] width 61 height 26
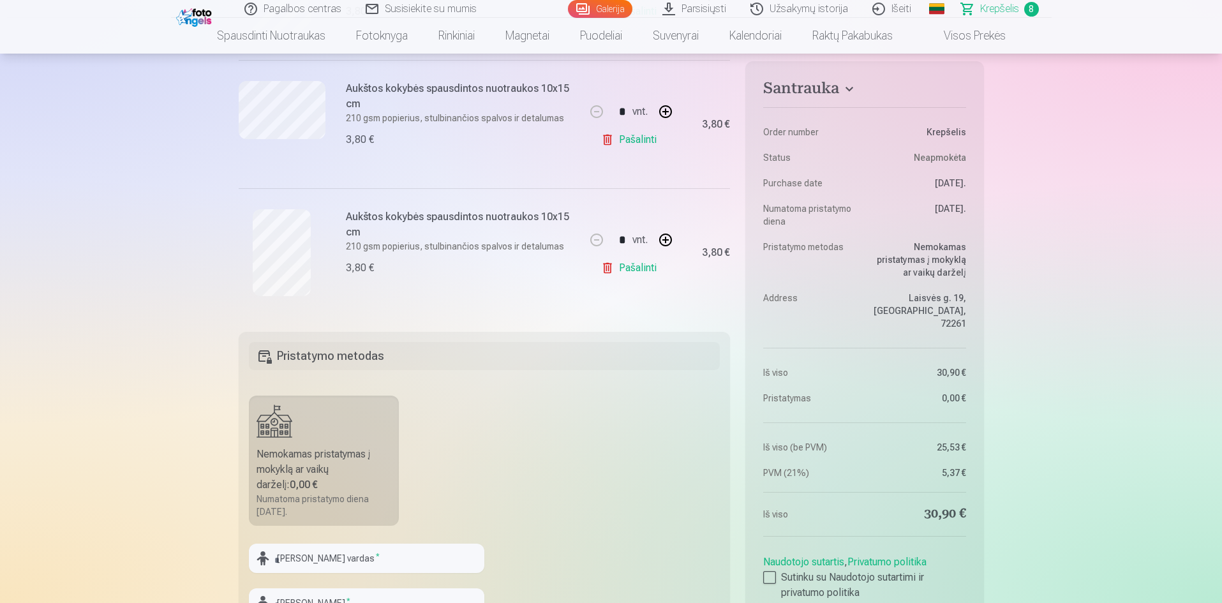
click at [638, 270] on link "Pašalinti" at bounding box center [631, 268] width 61 height 26
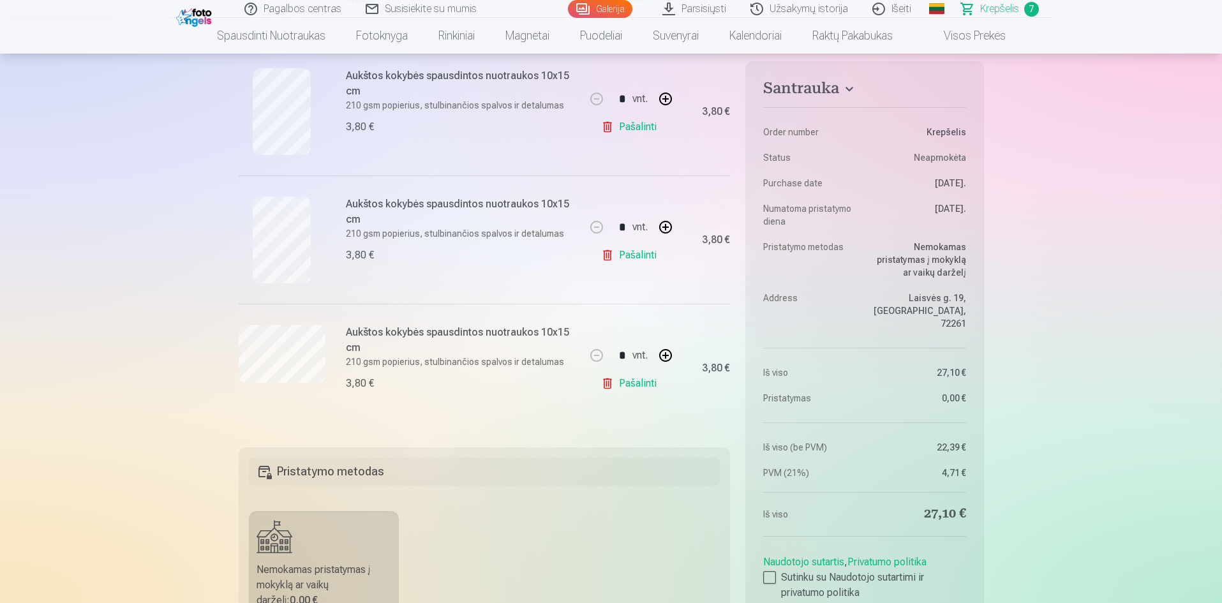
scroll to position [776, 0]
click at [640, 390] on link "Pašalinti" at bounding box center [631, 387] width 61 height 26
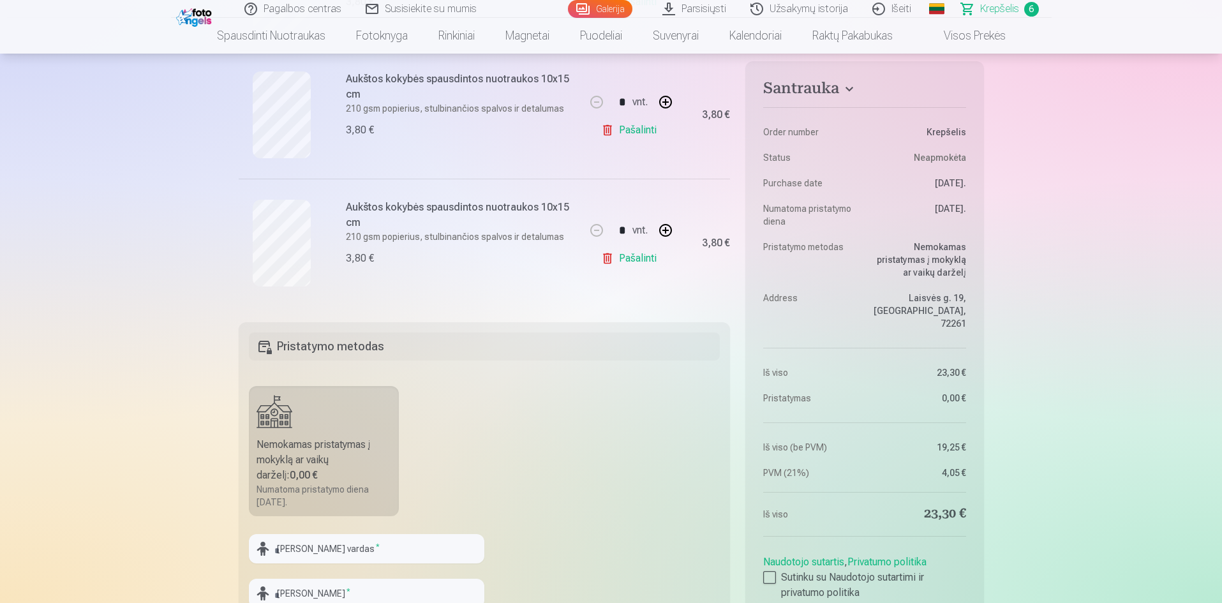
click at [633, 257] on link "Pašalinti" at bounding box center [631, 259] width 61 height 26
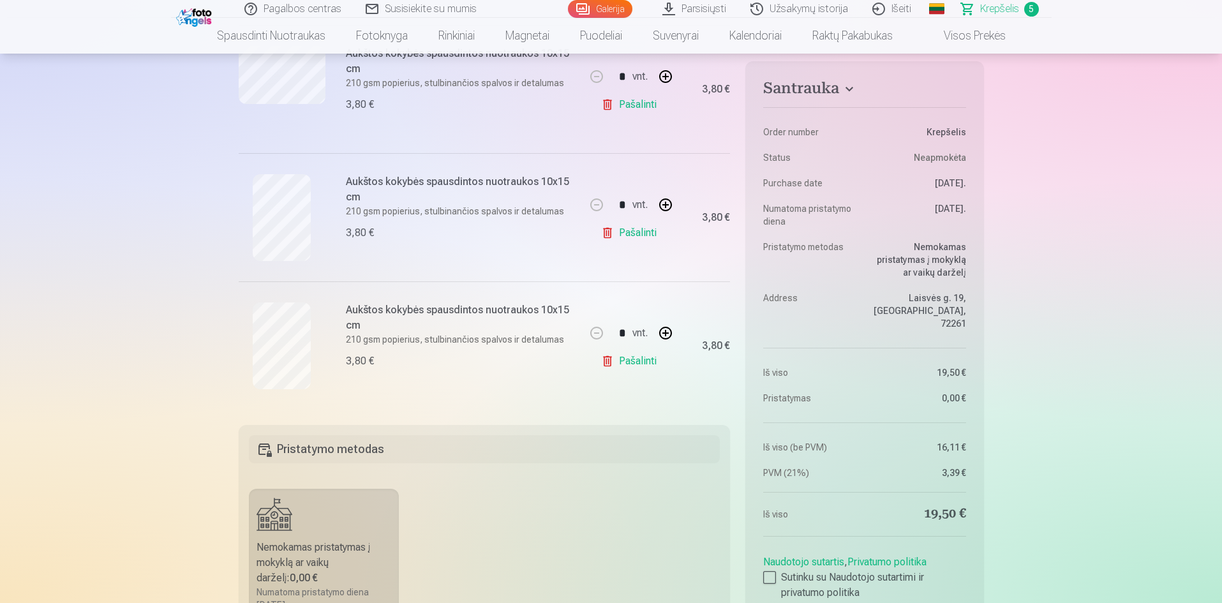
scroll to position [542, 0]
click at [640, 365] on link "Pašalinti" at bounding box center [631, 364] width 61 height 26
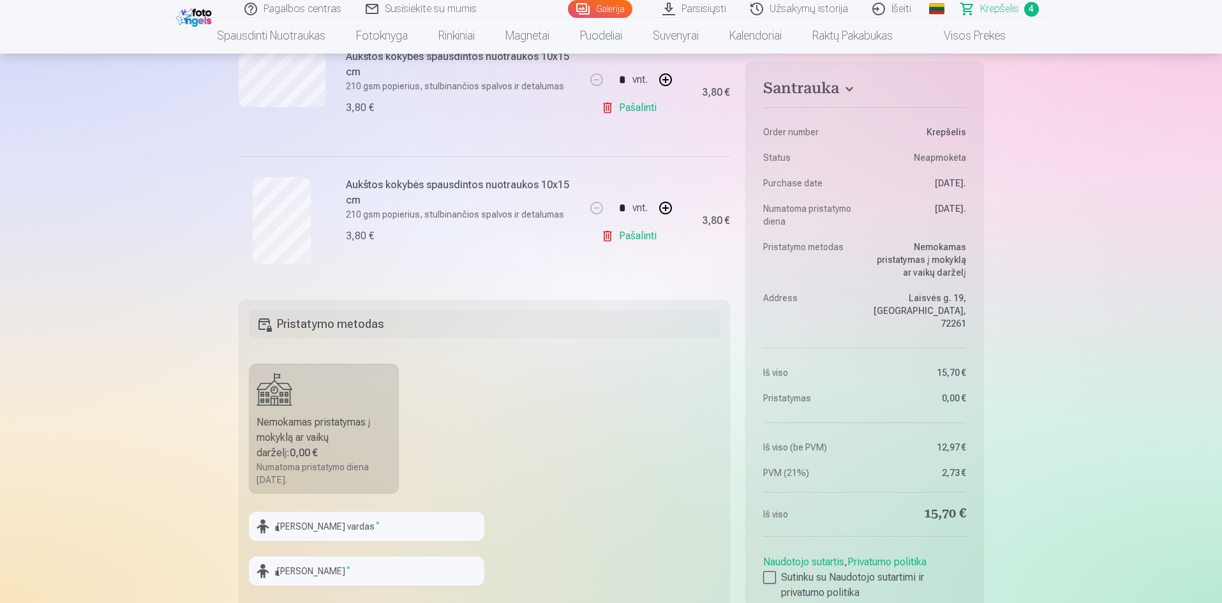
click at [634, 238] on link "Pašalinti" at bounding box center [631, 236] width 61 height 26
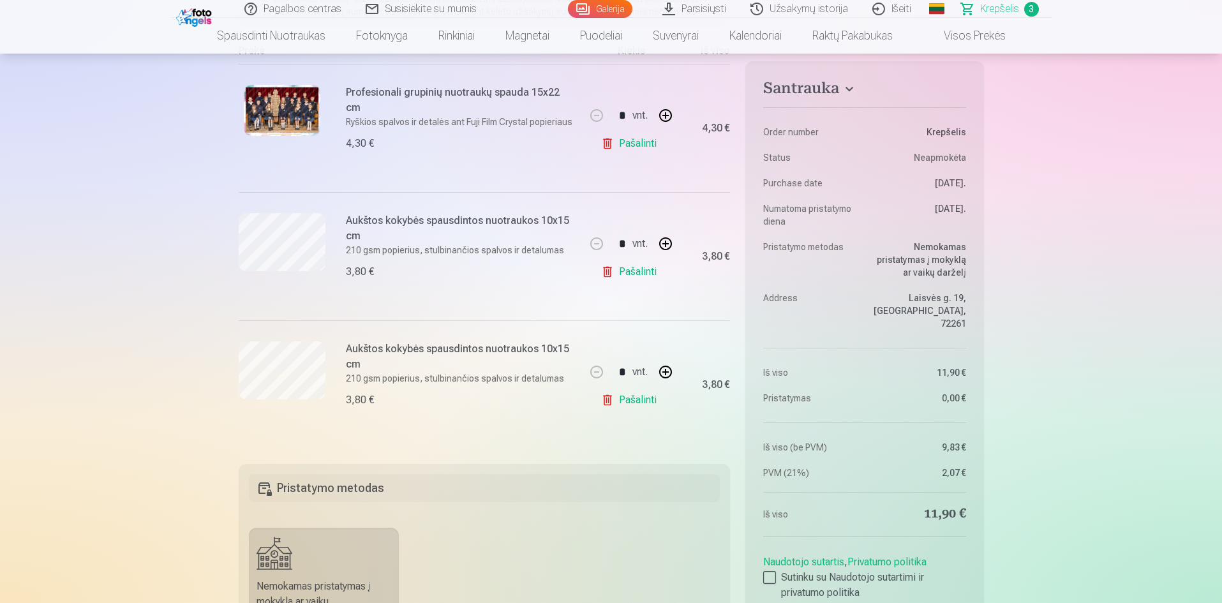
scroll to position [245, 0]
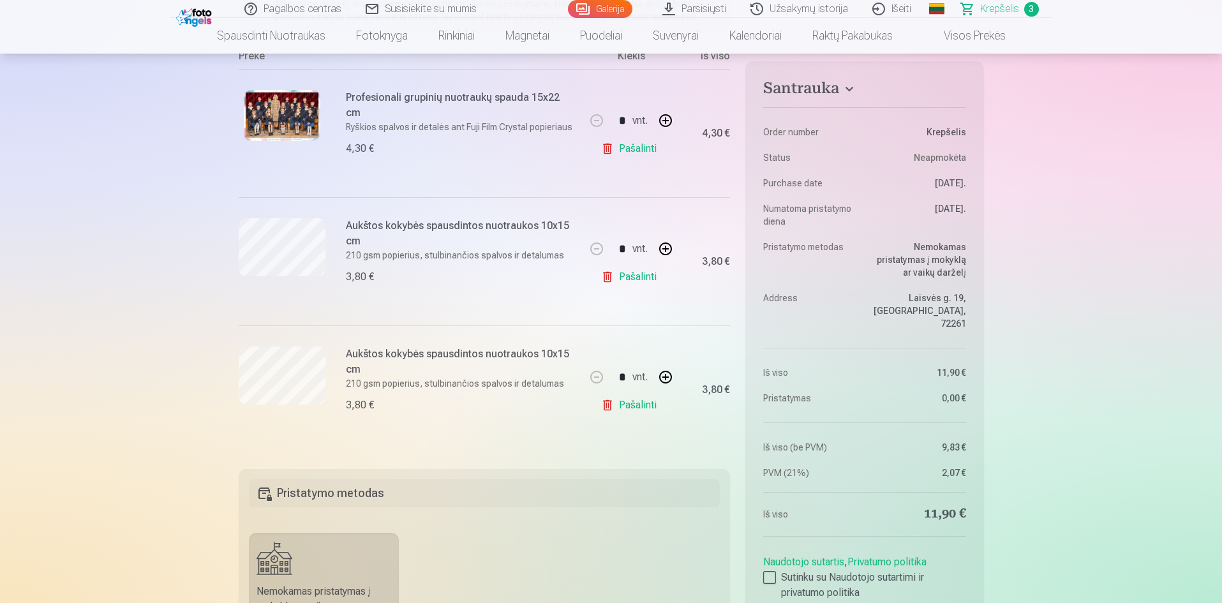
click at [642, 406] on link "Pašalinti" at bounding box center [631, 405] width 61 height 26
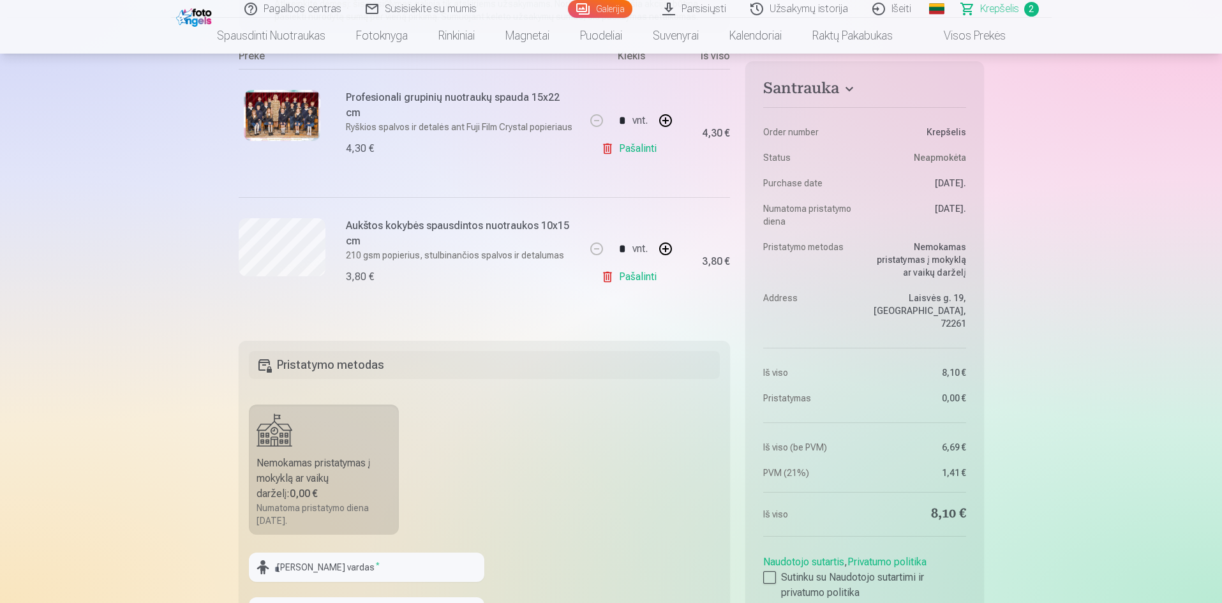
click at [643, 277] on link "Pašalinti" at bounding box center [631, 277] width 61 height 26
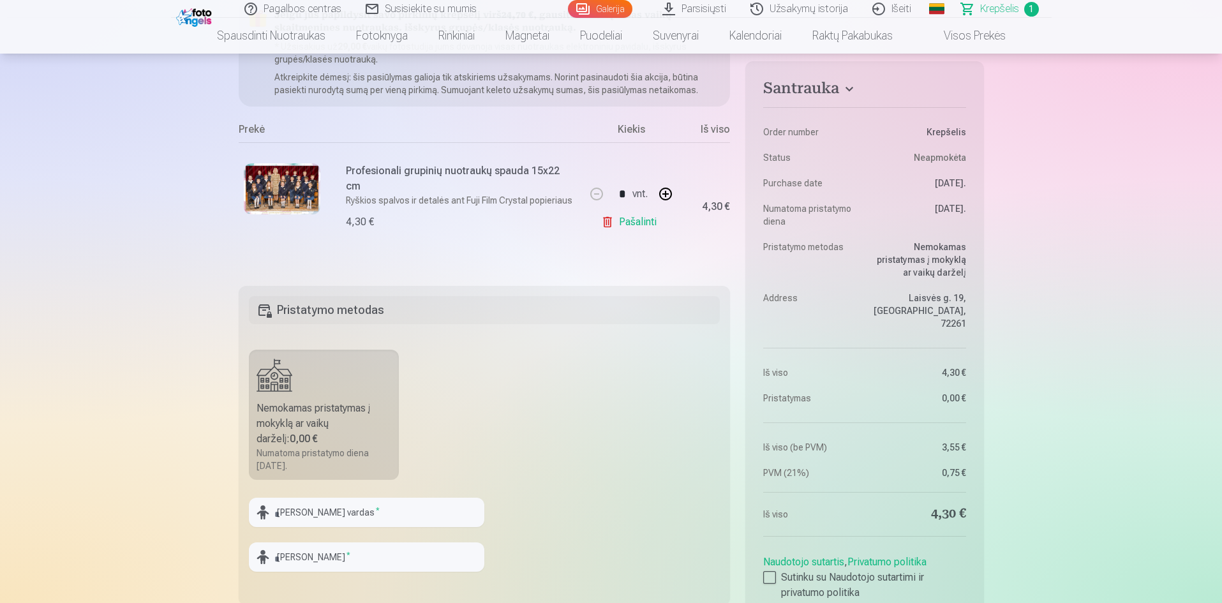
scroll to position [117, 0]
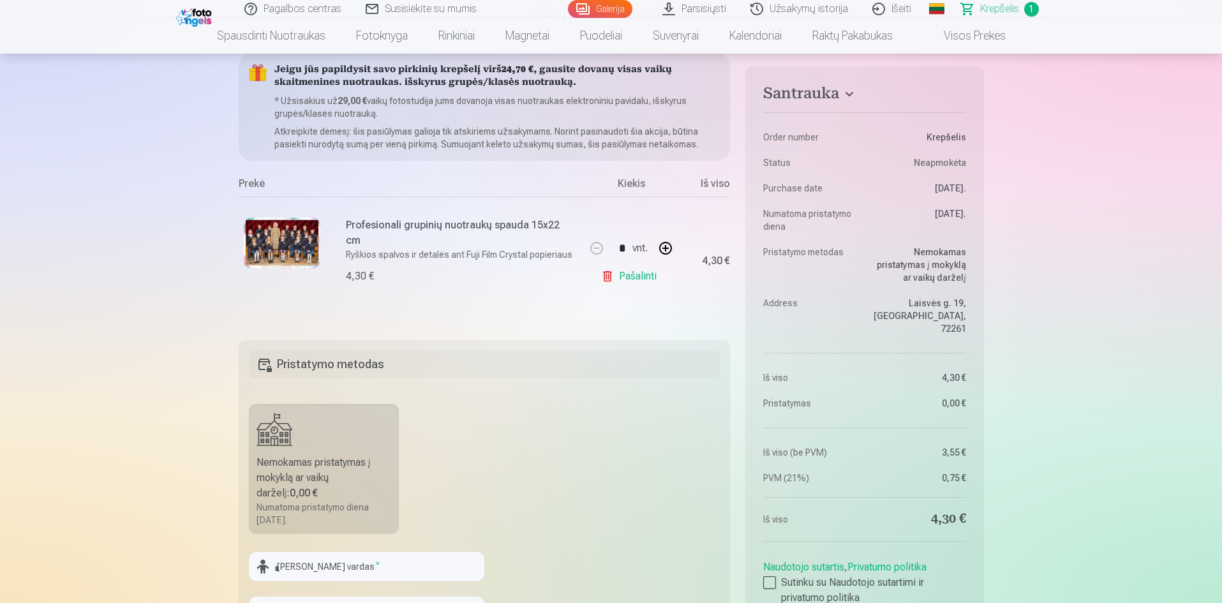
click at [642, 274] on link "Pašalinti" at bounding box center [631, 276] width 61 height 26
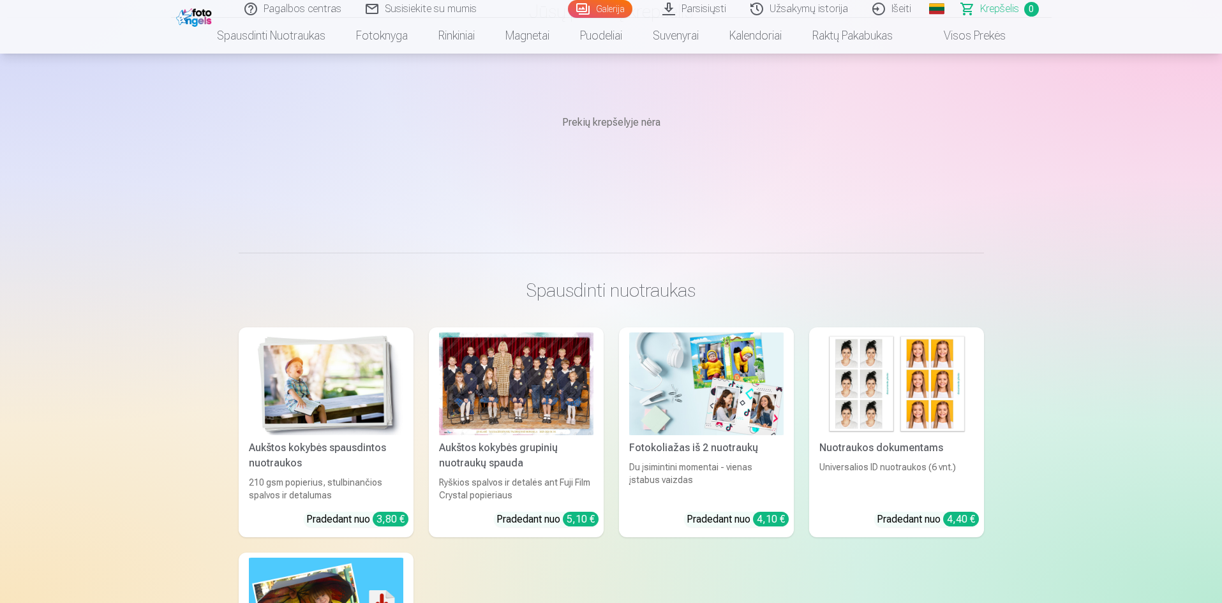
click at [603, 9] on link "Galerija" at bounding box center [600, 9] width 64 height 18
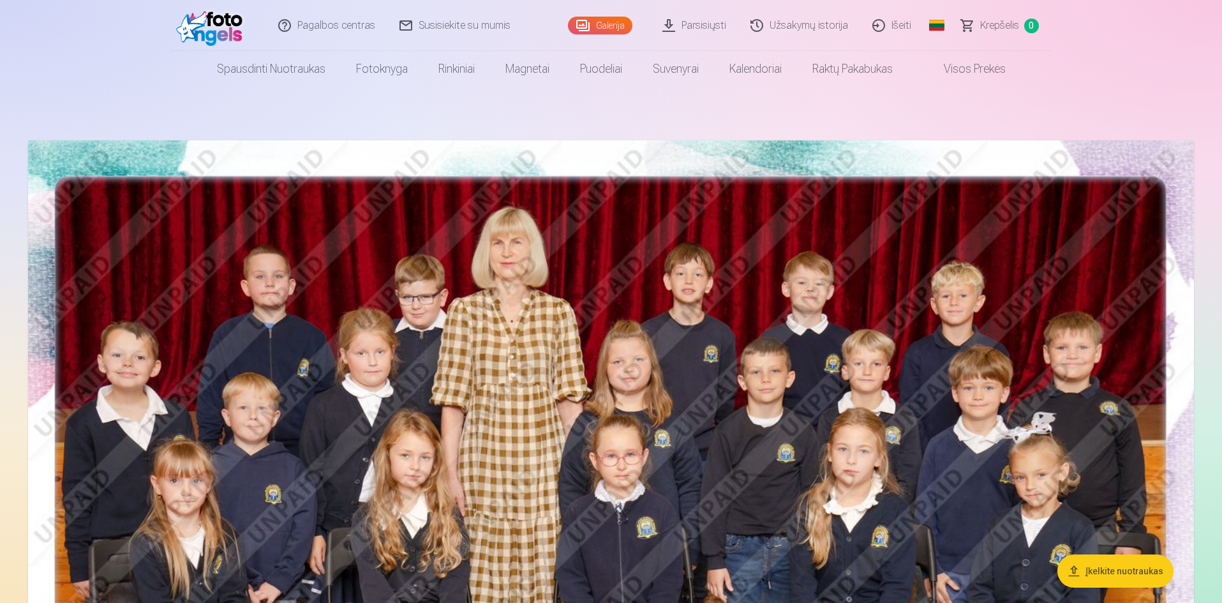
click at [661, 337] on img at bounding box center [610, 529] width 1165 height 778
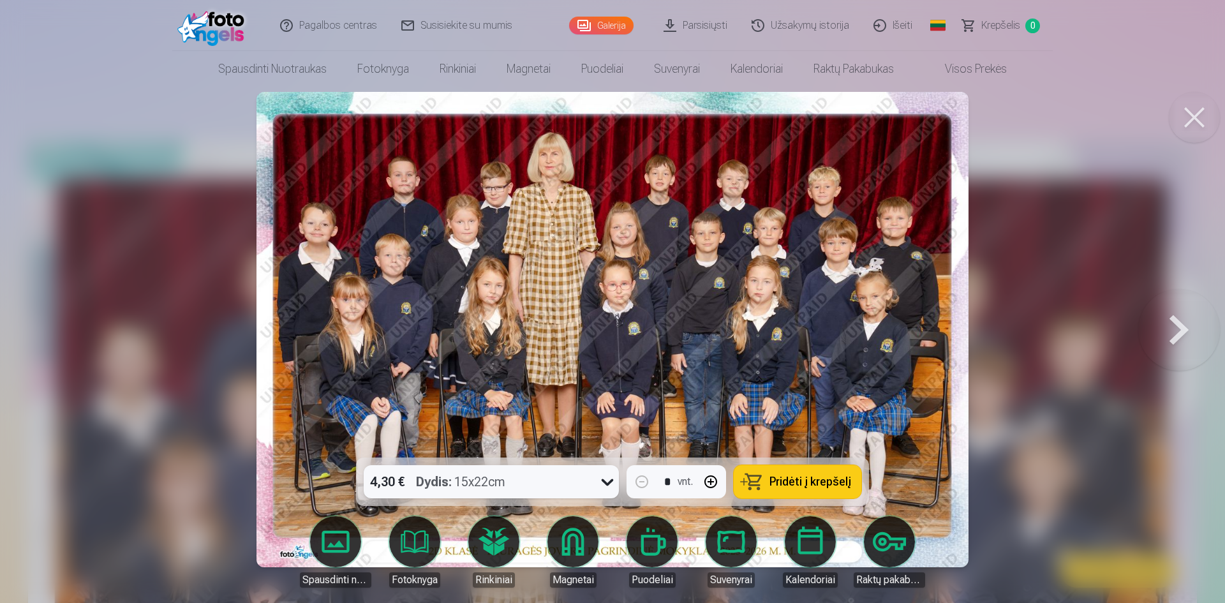
click at [797, 482] on span "Pridėti į krepšelį" at bounding box center [810, 481] width 82 height 11
click at [1177, 325] on button at bounding box center [1179, 329] width 82 height 230
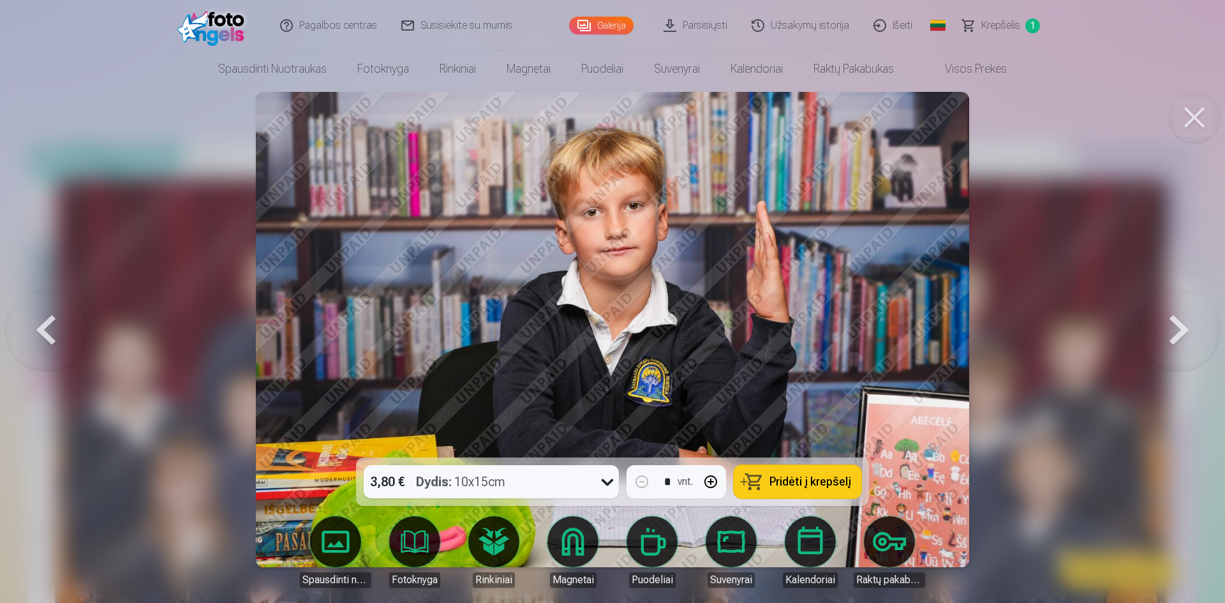
click at [808, 485] on span "Pridėti į krepšelį" at bounding box center [810, 481] width 82 height 11
click at [1183, 329] on button at bounding box center [1179, 329] width 82 height 230
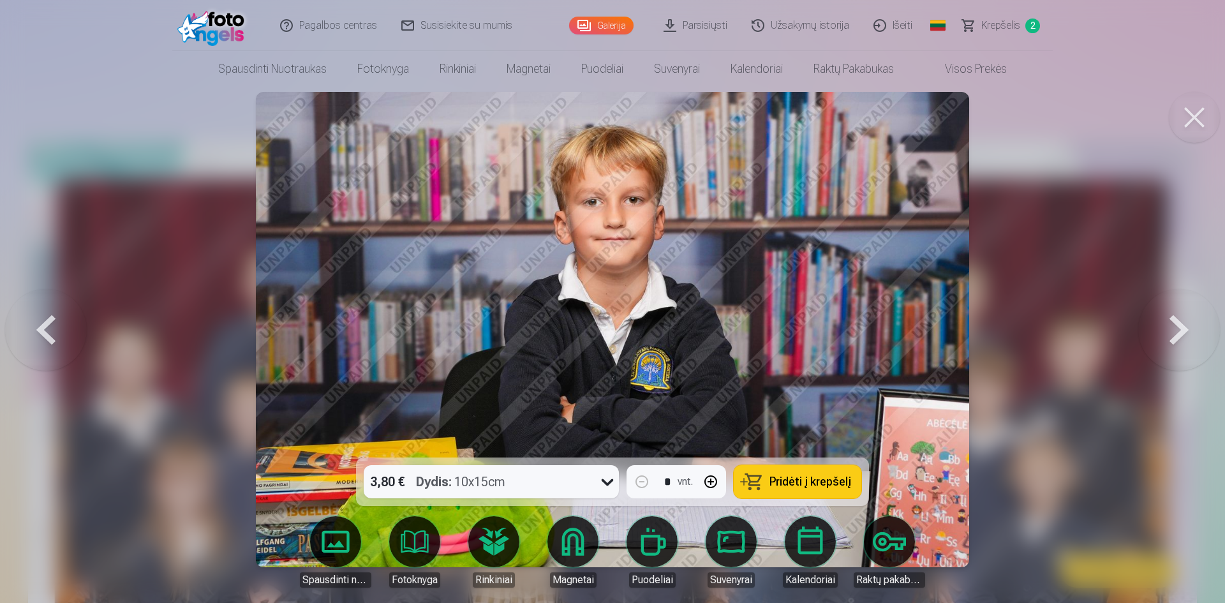
click at [805, 481] on span "Pridėti į krepšelį" at bounding box center [810, 481] width 82 height 11
click at [1180, 326] on button at bounding box center [1179, 329] width 82 height 230
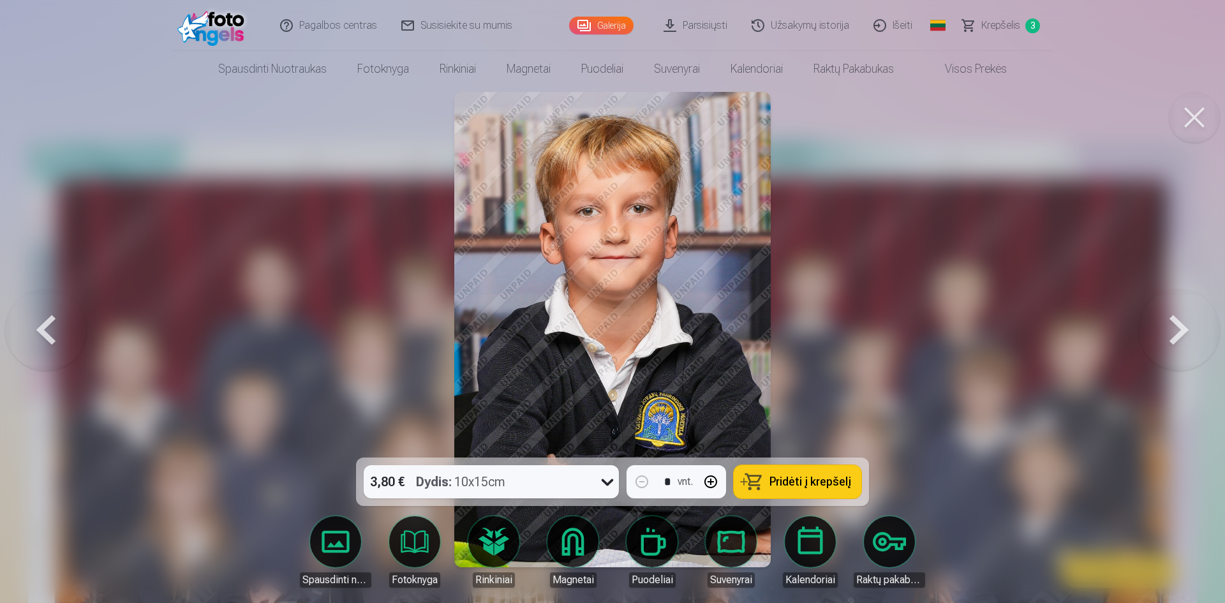
click at [58, 328] on button at bounding box center [46, 329] width 82 height 230
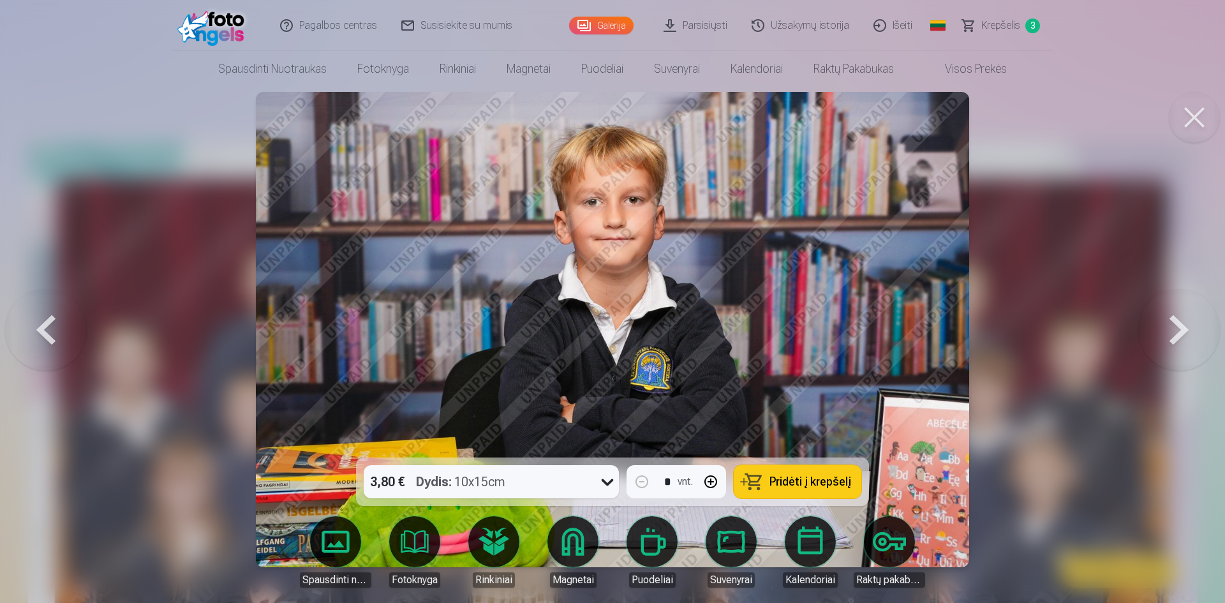
click at [1185, 330] on button at bounding box center [1179, 329] width 82 height 230
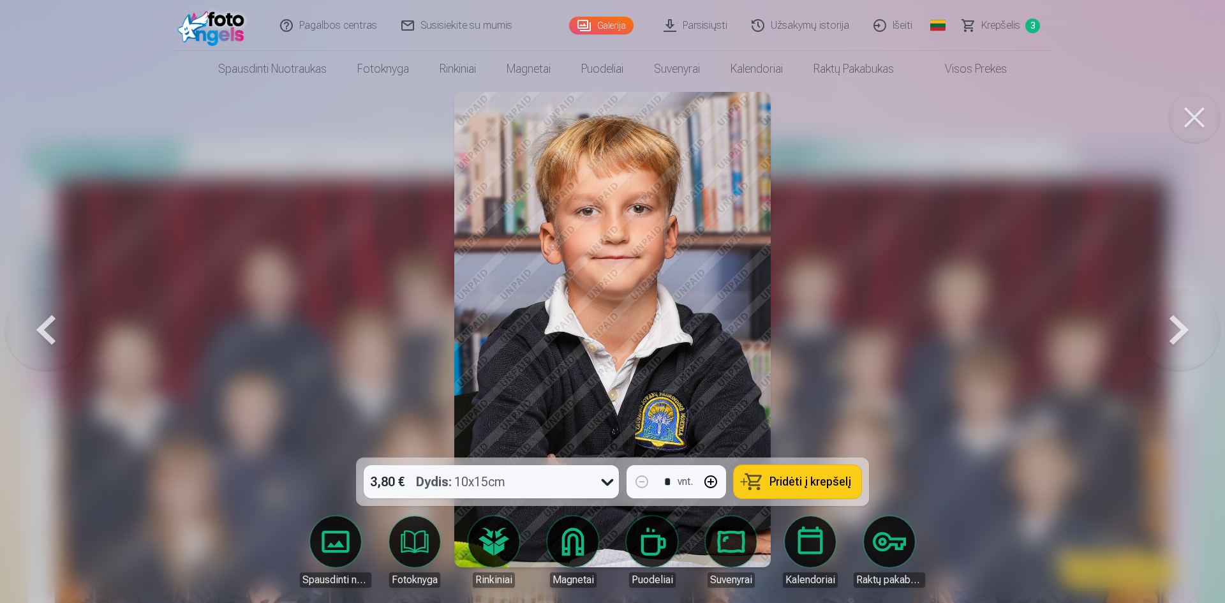
click at [1171, 330] on button at bounding box center [1179, 329] width 82 height 230
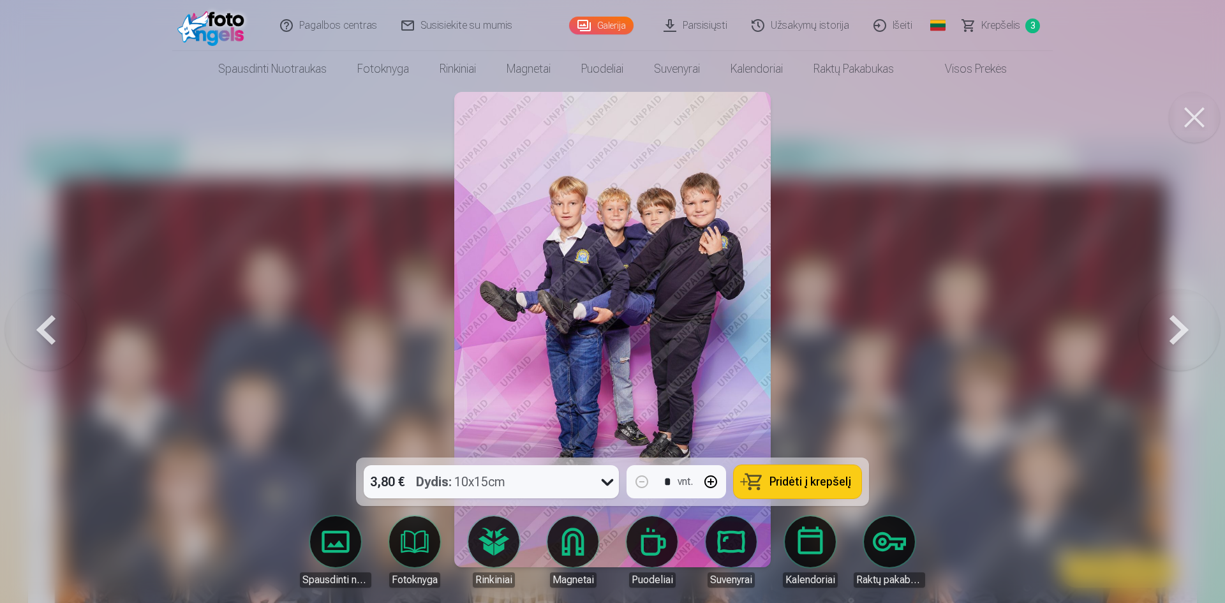
click at [790, 482] on span "Pridėti į krepšelį" at bounding box center [810, 481] width 82 height 11
click at [47, 325] on button at bounding box center [46, 329] width 82 height 230
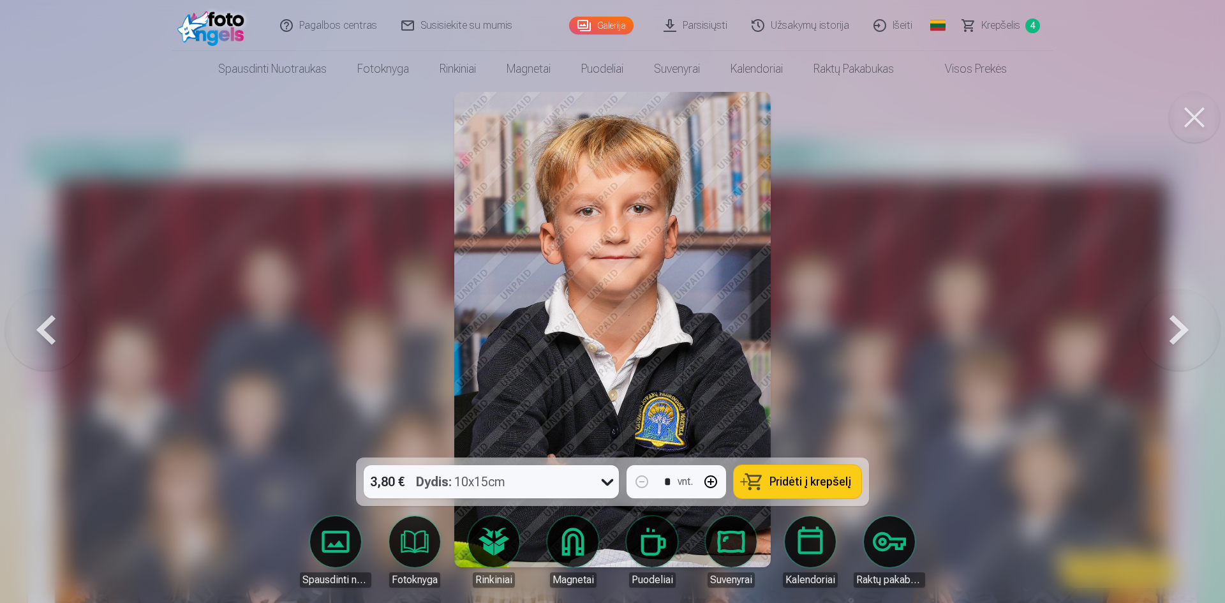
click at [47, 325] on button at bounding box center [46, 329] width 82 height 230
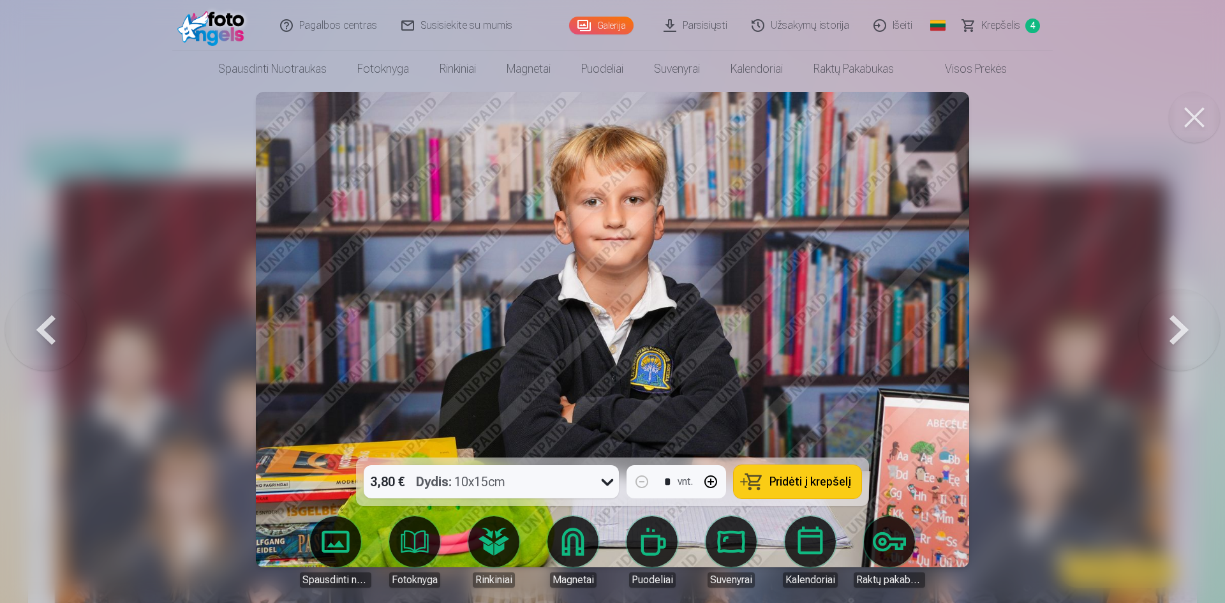
click at [47, 325] on button at bounding box center [46, 329] width 82 height 230
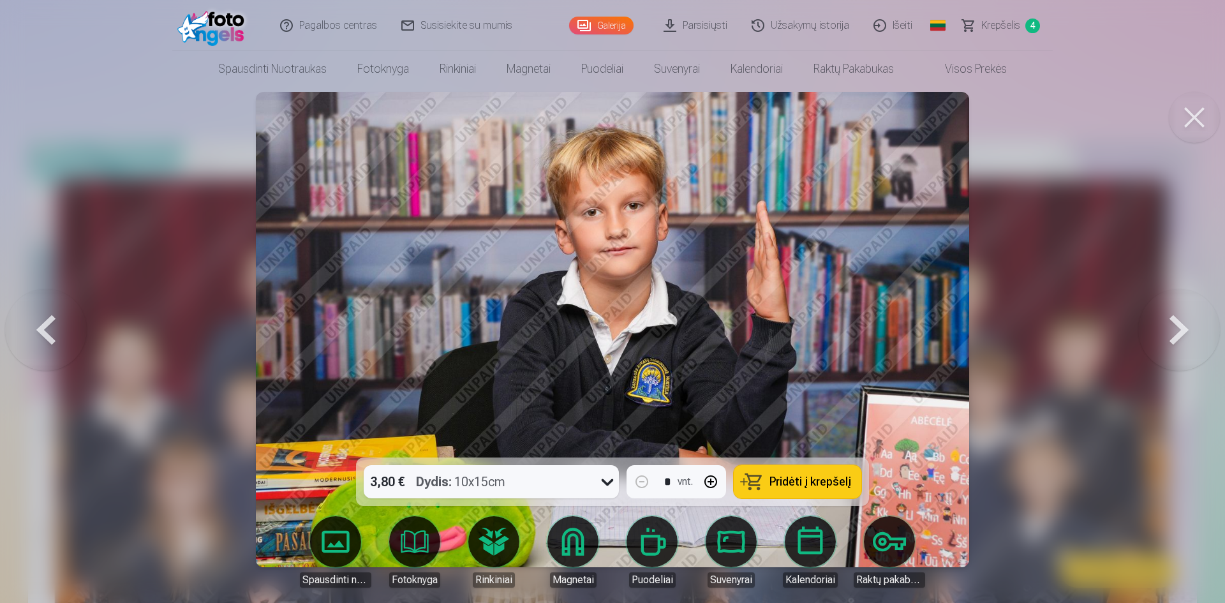
click at [47, 325] on button at bounding box center [46, 329] width 82 height 230
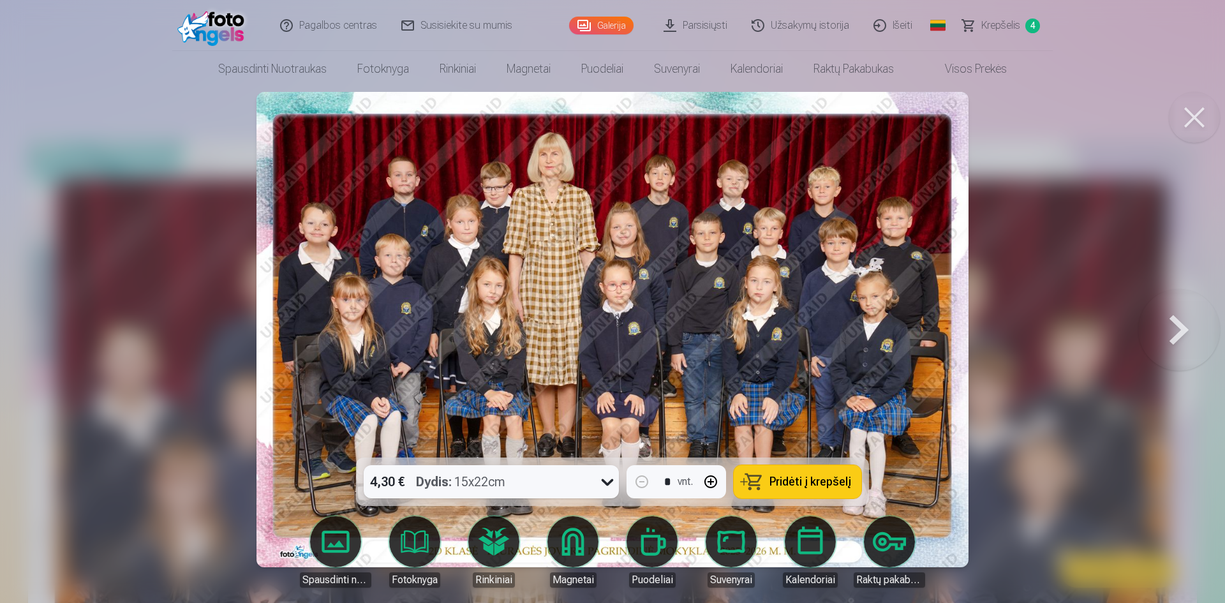
click at [1180, 327] on button at bounding box center [1179, 329] width 82 height 230
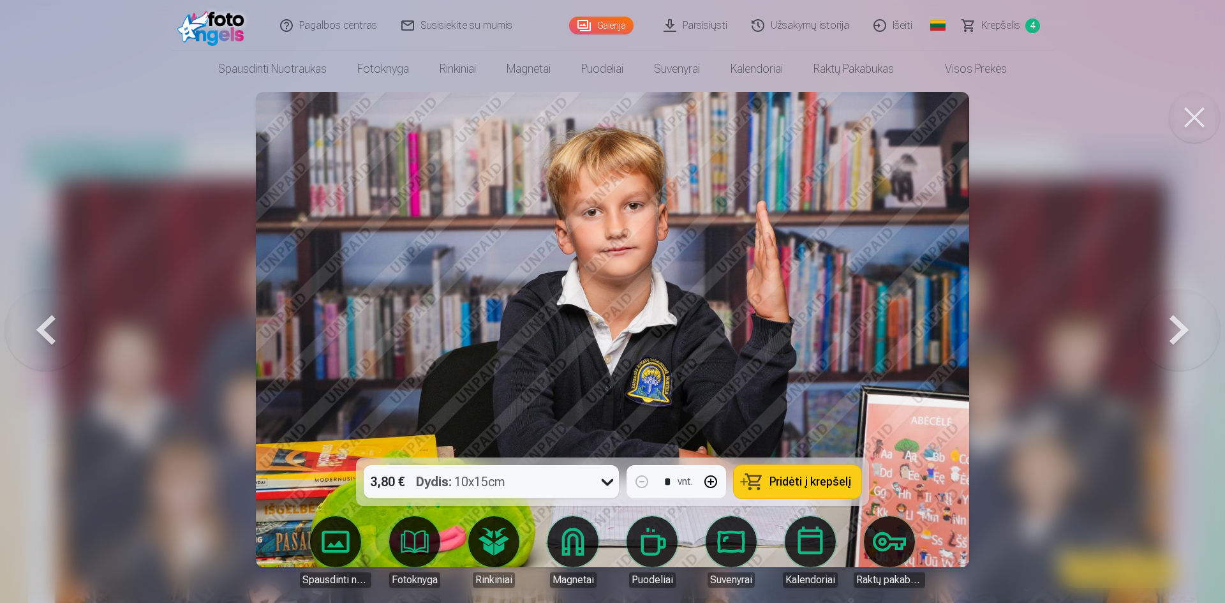
click at [1182, 327] on button at bounding box center [1179, 329] width 82 height 230
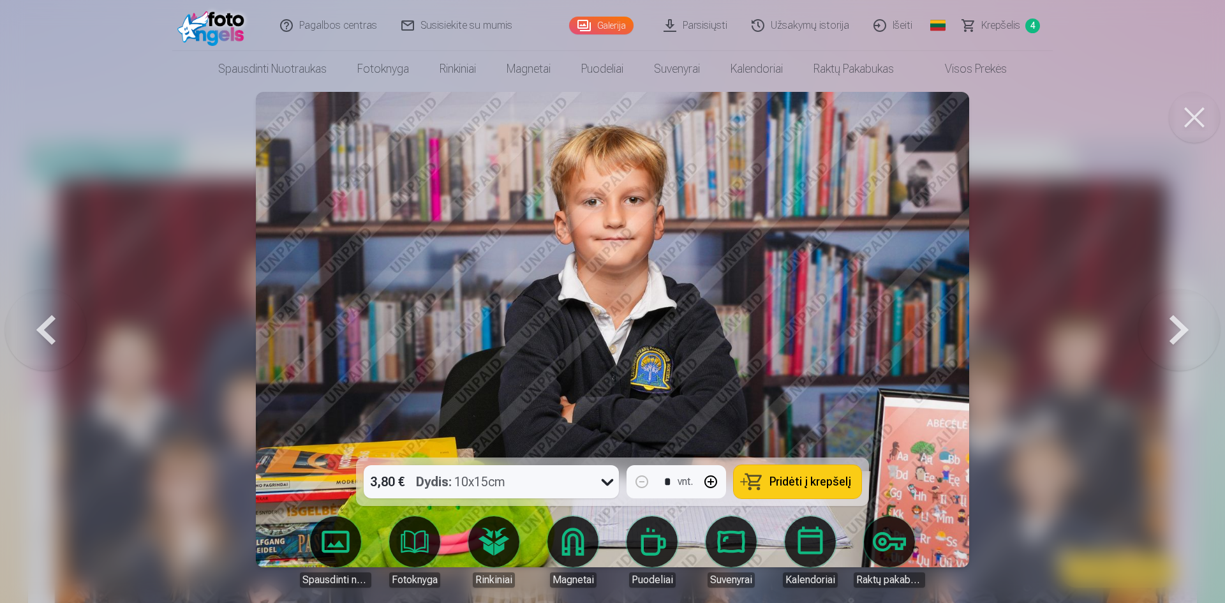
click at [1182, 327] on button at bounding box center [1179, 329] width 82 height 230
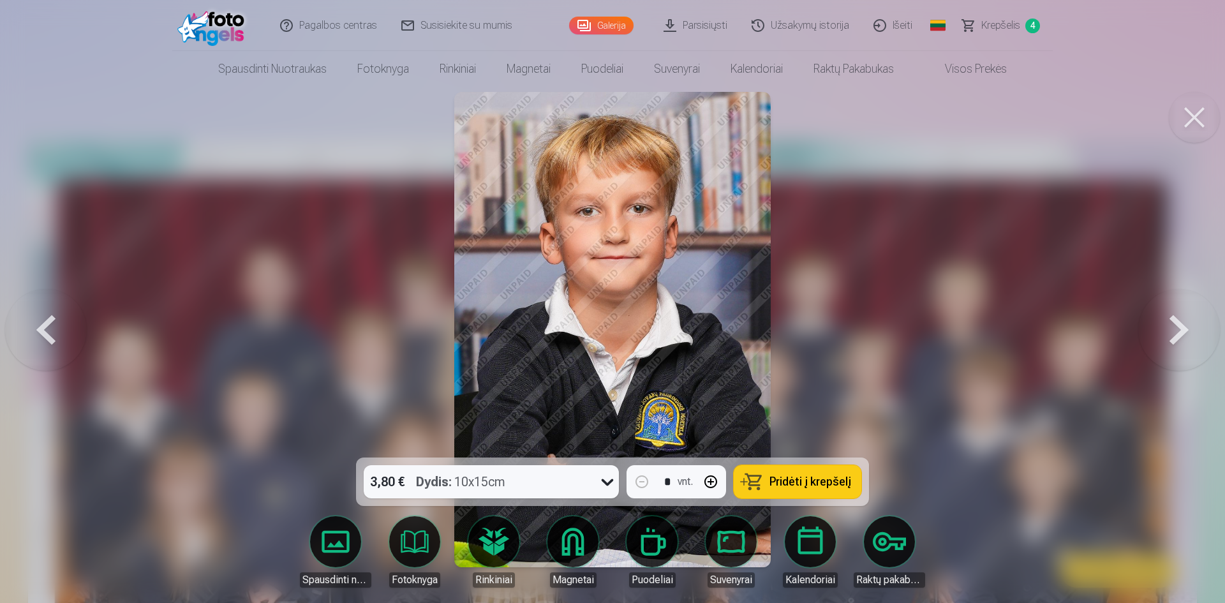
click at [1182, 327] on button at bounding box center [1179, 329] width 82 height 230
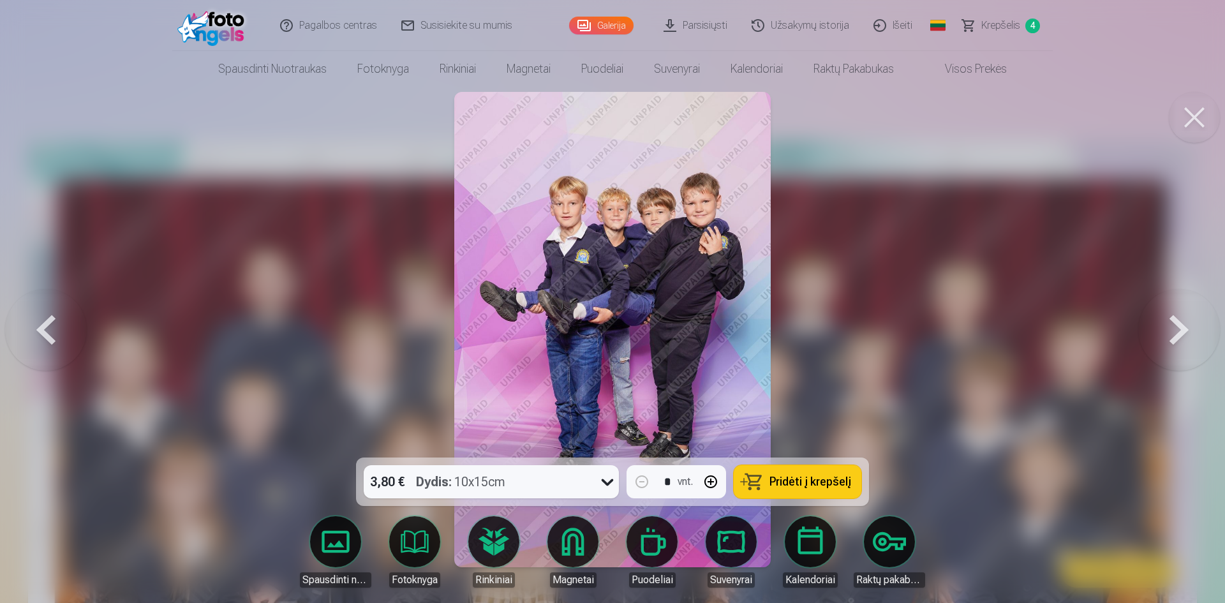
click at [1182, 327] on button at bounding box center [1179, 329] width 82 height 230
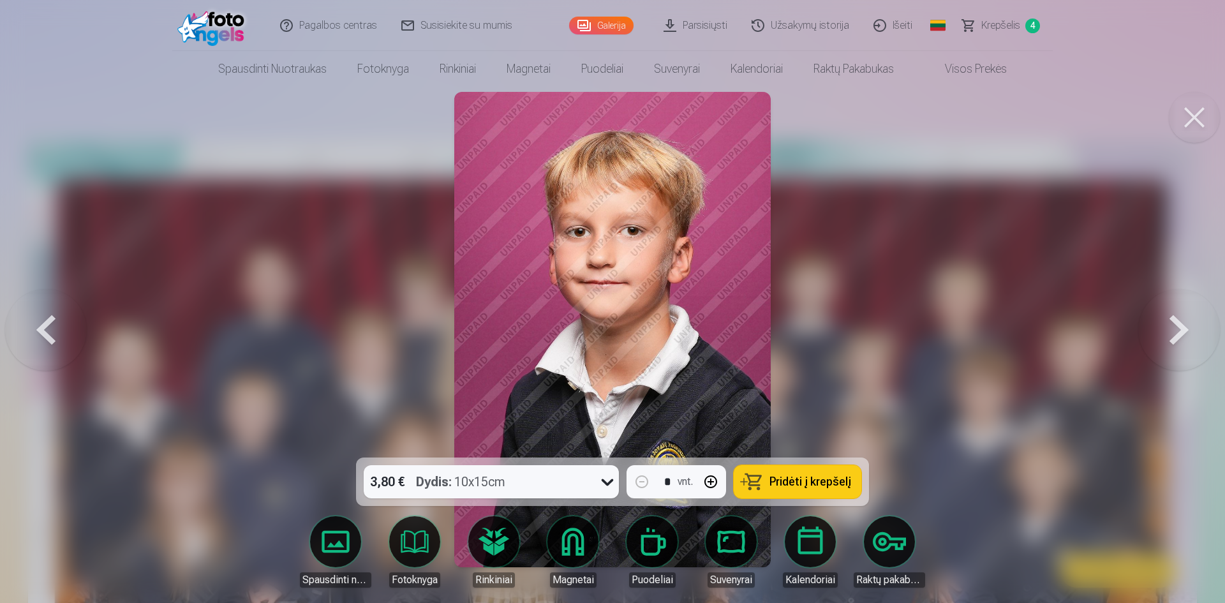
click at [1182, 327] on button at bounding box center [1179, 329] width 82 height 230
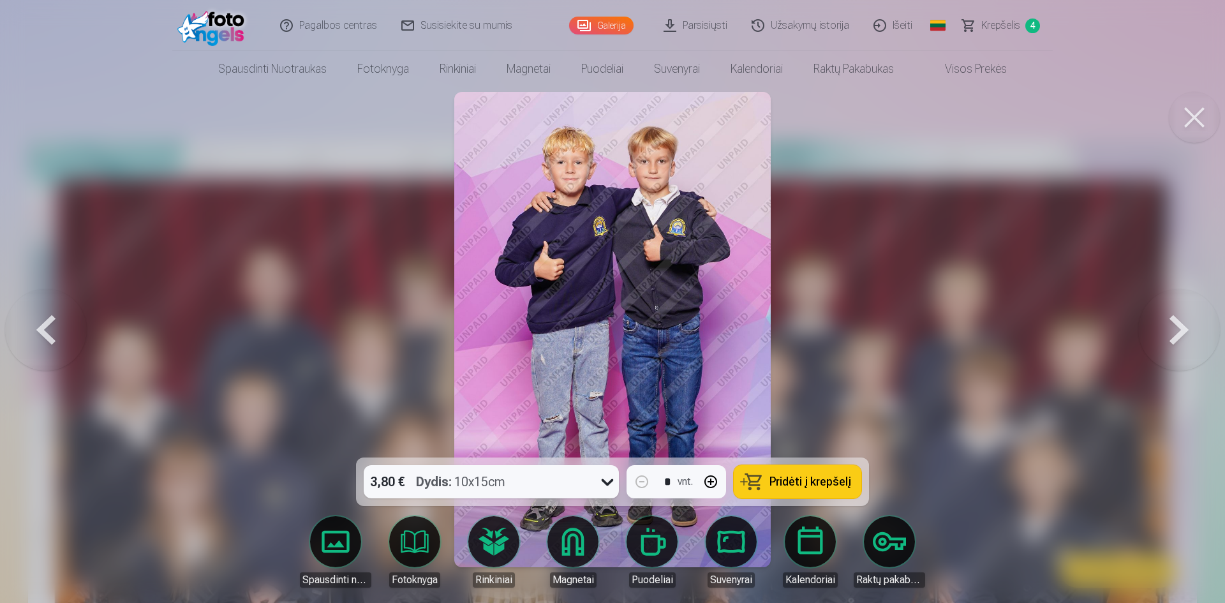
click at [795, 484] on span "Pridėti į krepšelį" at bounding box center [810, 481] width 82 height 11
click at [1175, 332] on button at bounding box center [1179, 329] width 82 height 230
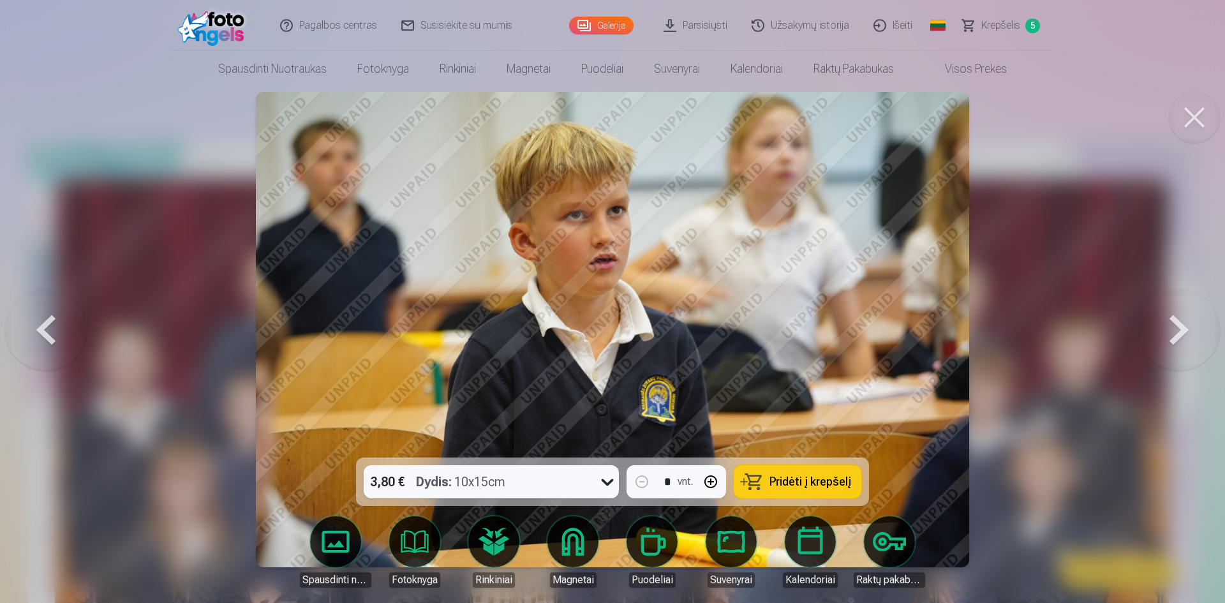
click at [797, 485] on span "Pridėti į krepšelį" at bounding box center [810, 481] width 82 height 11
click at [1186, 332] on button at bounding box center [1179, 329] width 82 height 230
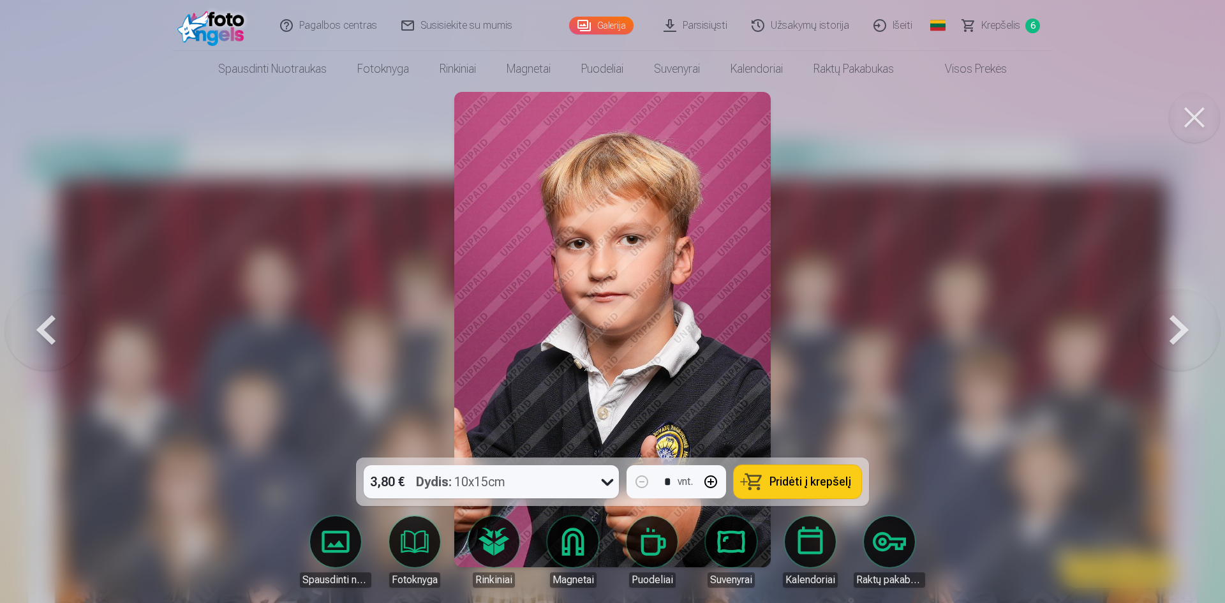
click at [1186, 332] on button at bounding box center [1179, 329] width 82 height 230
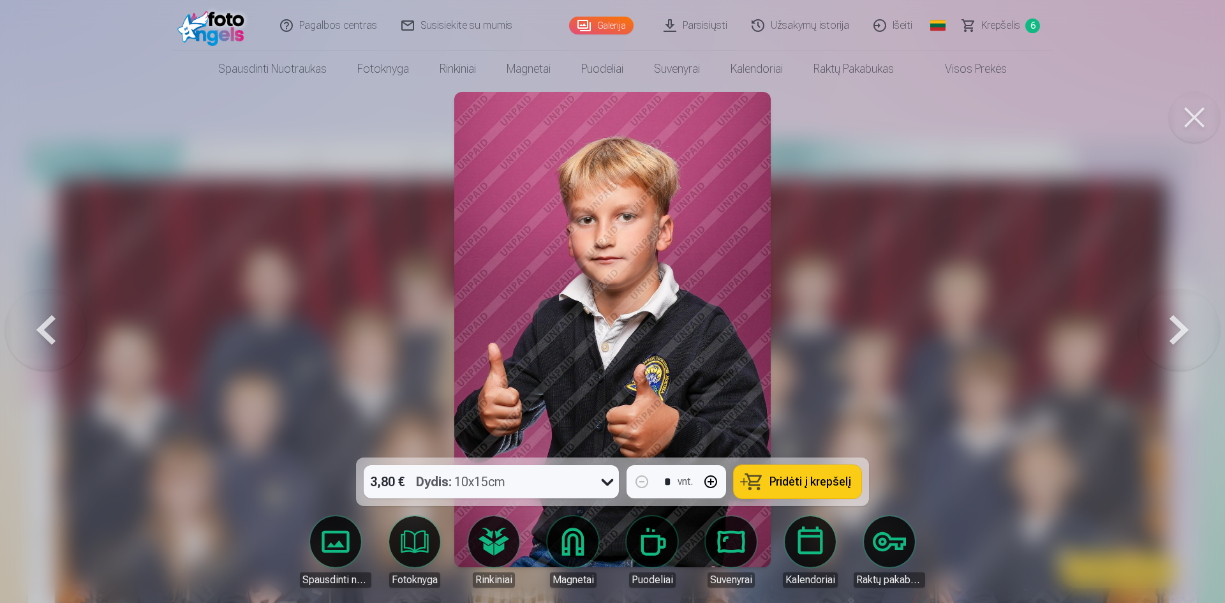
click at [792, 481] on span "Pridėti į krepšelį" at bounding box center [810, 481] width 82 height 11
click at [1179, 328] on button at bounding box center [1179, 329] width 82 height 230
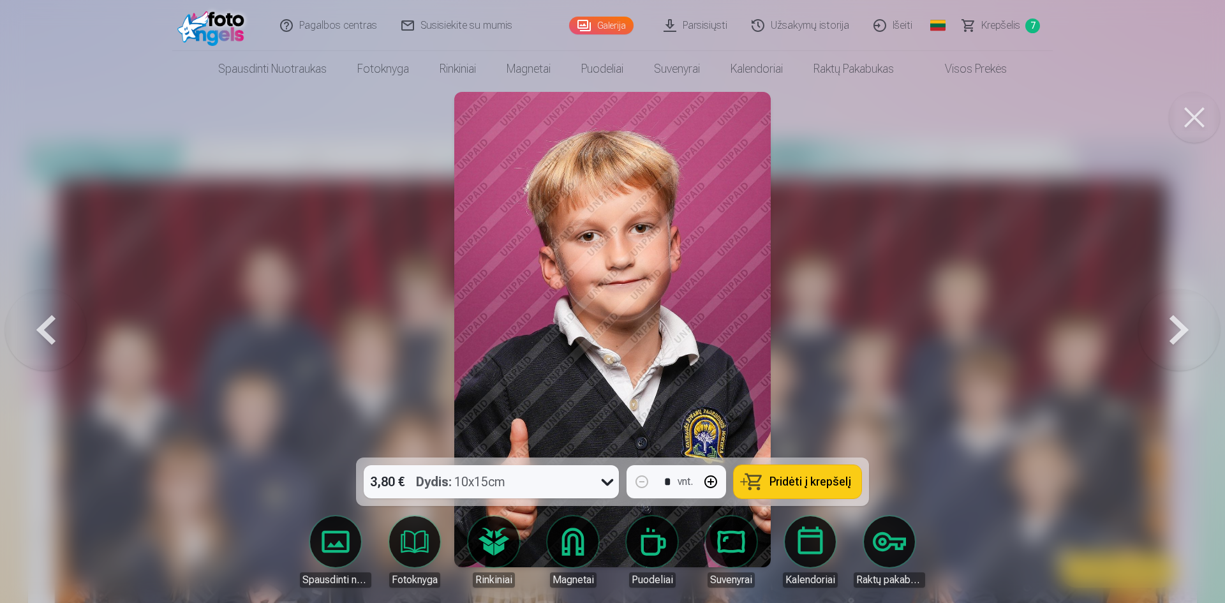
click at [1179, 328] on button at bounding box center [1179, 329] width 82 height 230
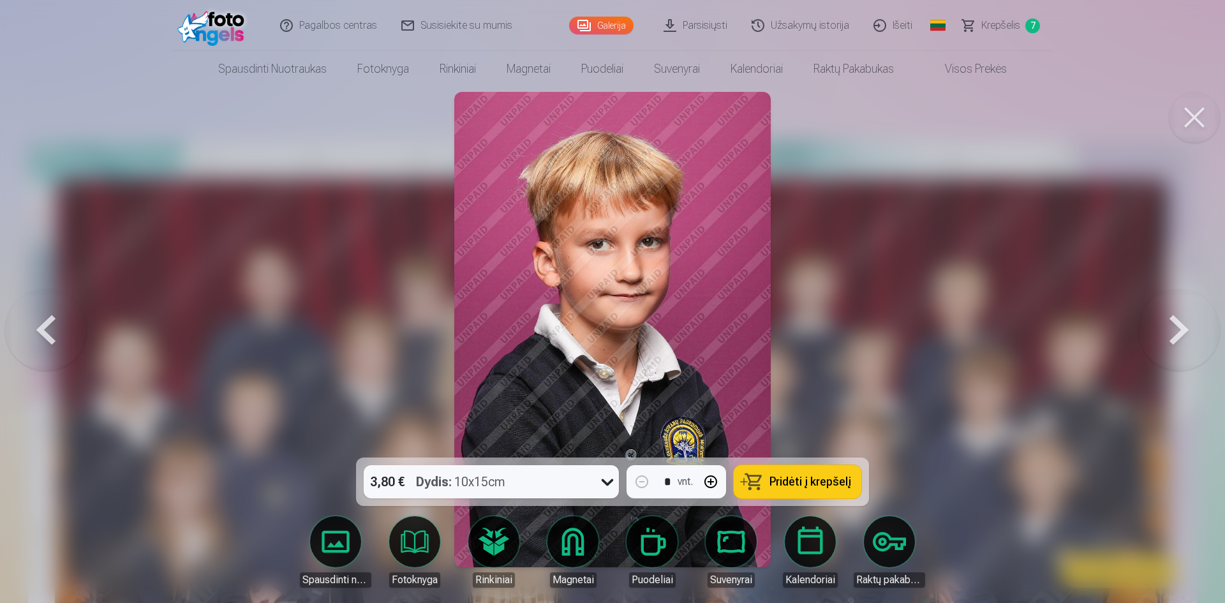
click at [1179, 328] on button at bounding box center [1179, 329] width 82 height 230
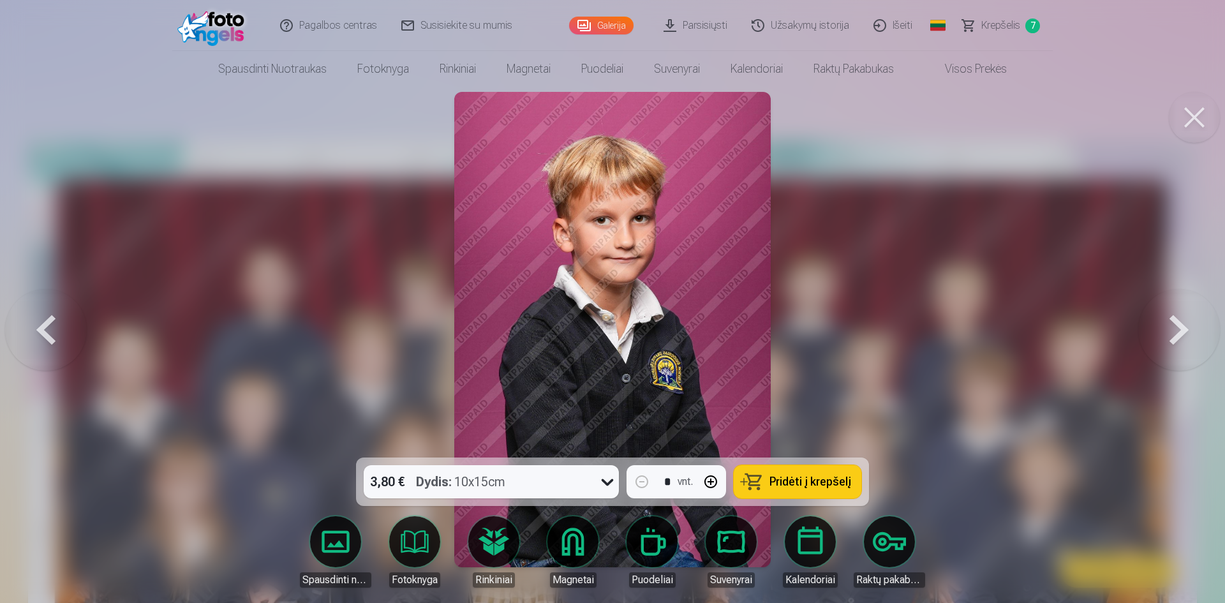
click at [795, 483] on span "Pridėti į krepšelį" at bounding box center [810, 481] width 82 height 11
click at [1185, 339] on button at bounding box center [1179, 329] width 82 height 230
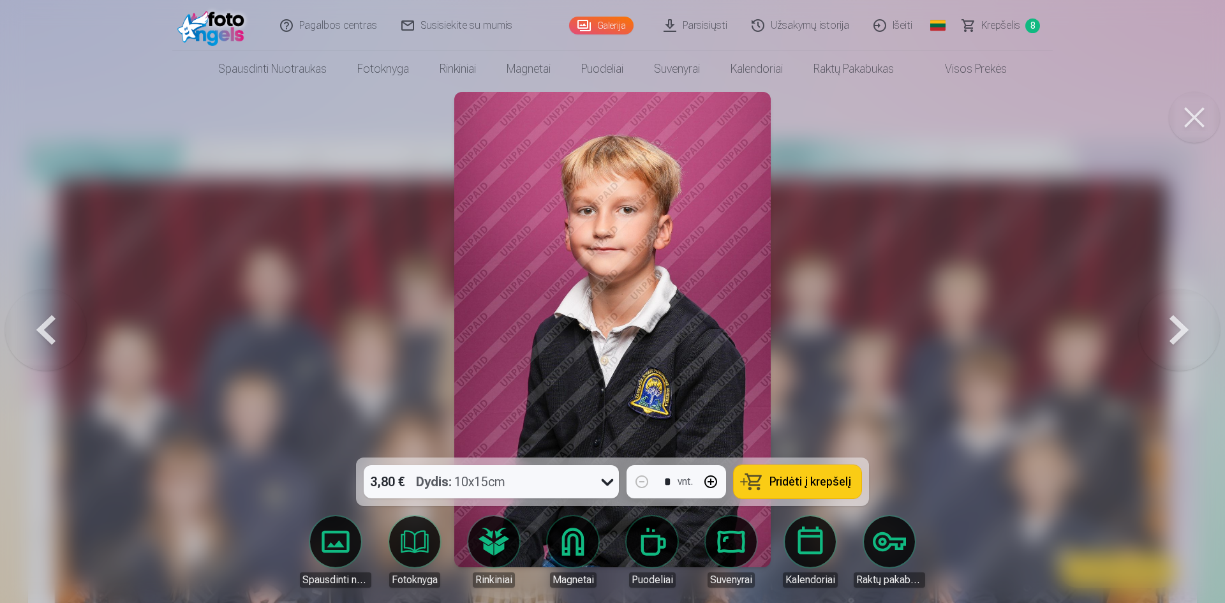
click at [804, 484] on span "Pridėti į krepšelį" at bounding box center [810, 481] width 82 height 11
click at [1167, 334] on button at bounding box center [1179, 329] width 82 height 230
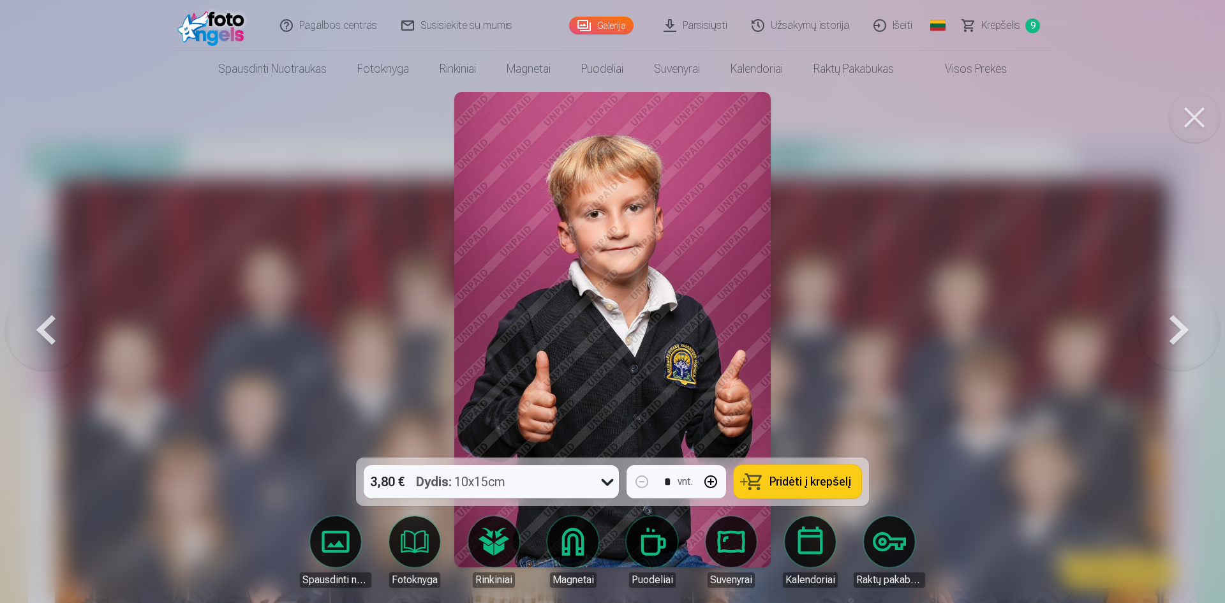
click at [810, 484] on span "Pridėti į krepšelį" at bounding box center [810, 481] width 82 height 11
click at [1176, 332] on button at bounding box center [1179, 329] width 82 height 230
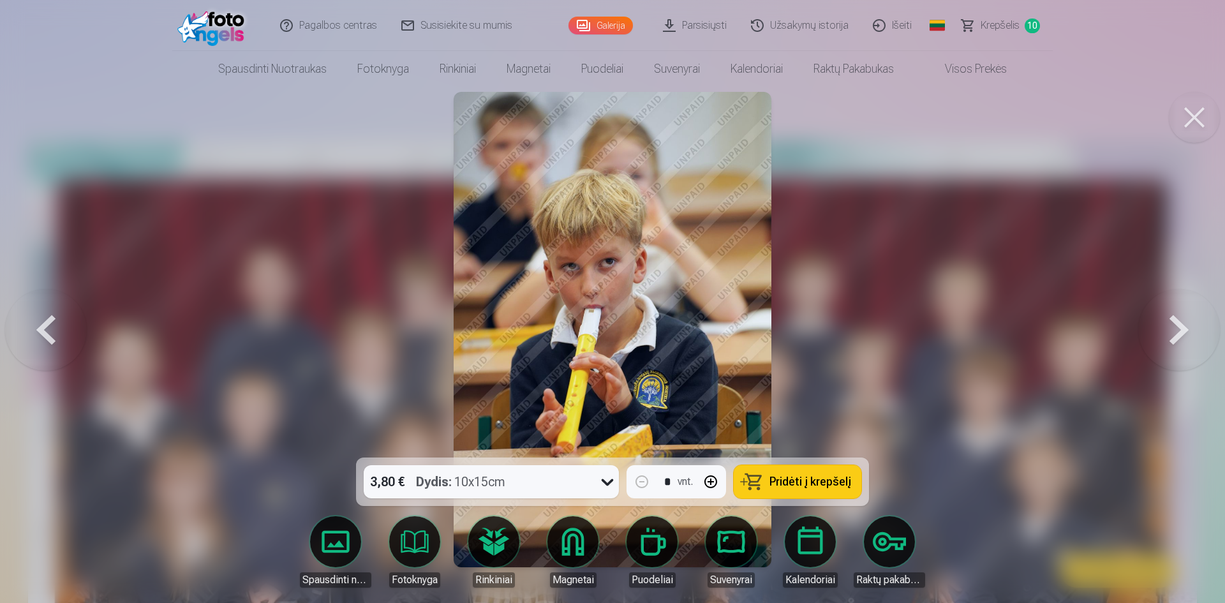
click at [1183, 329] on button at bounding box center [1179, 329] width 82 height 230
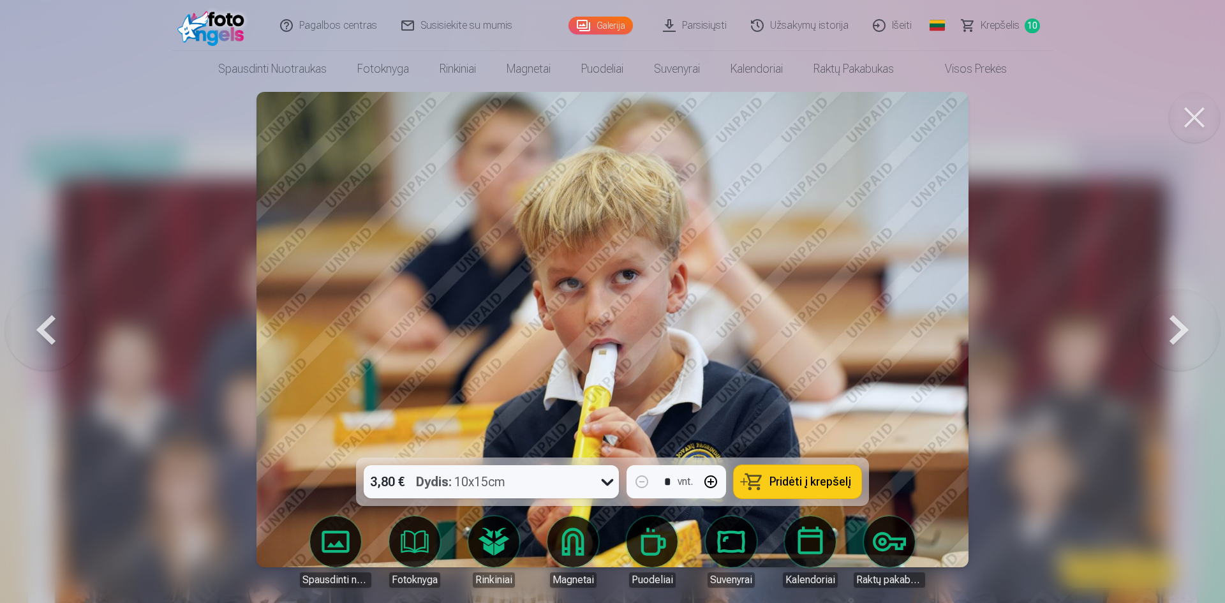
click at [61, 323] on button at bounding box center [46, 329] width 82 height 230
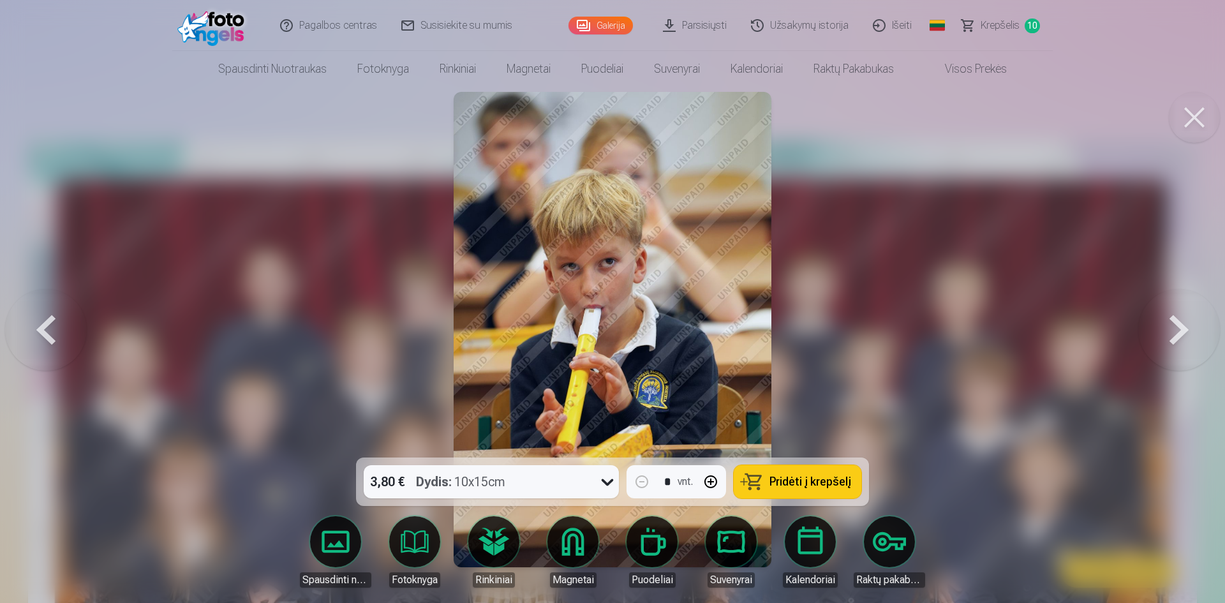
click at [1184, 331] on button at bounding box center [1179, 329] width 82 height 230
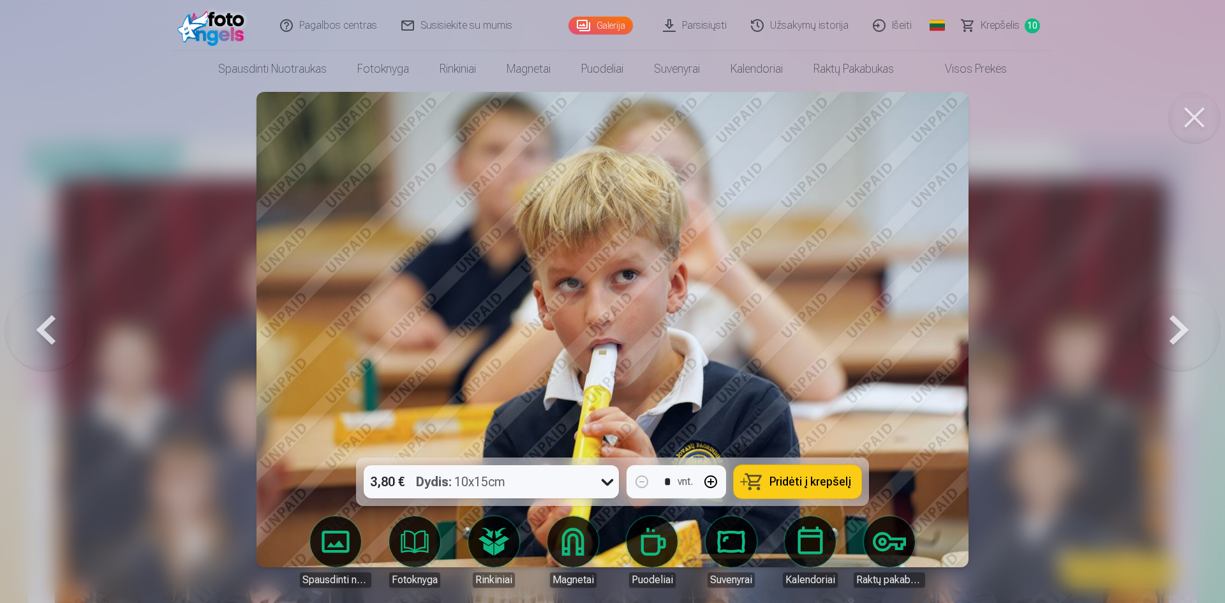
click at [64, 324] on button at bounding box center [46, 329] width 82 height 230
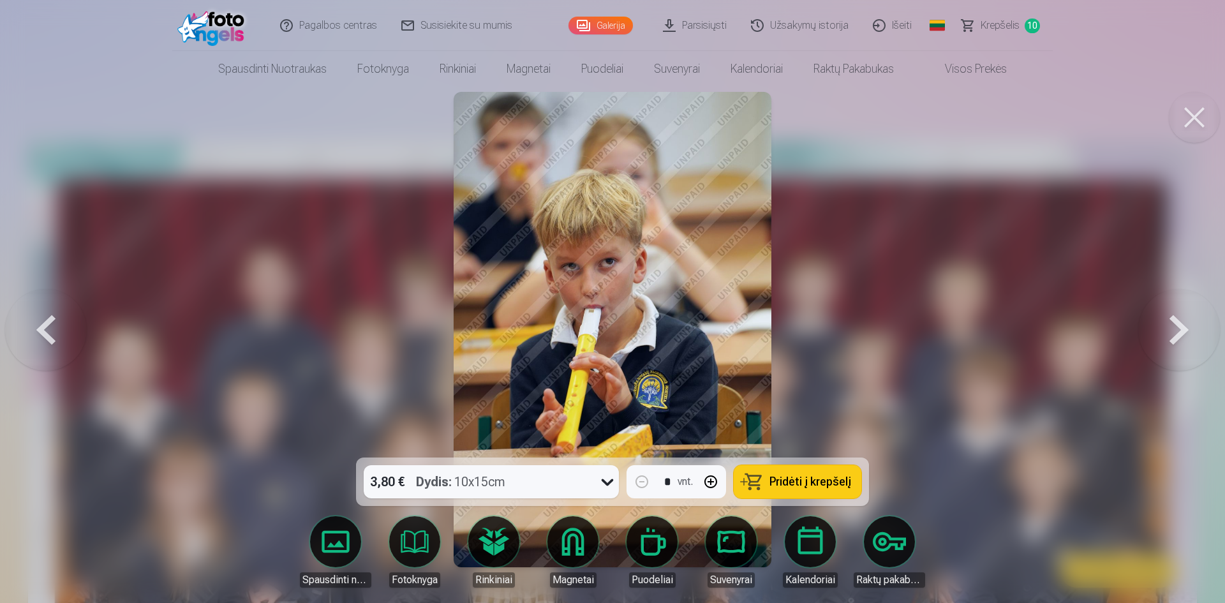
click at [1183, 334] on button at bounding box center [1179, 329] width 82 height 230
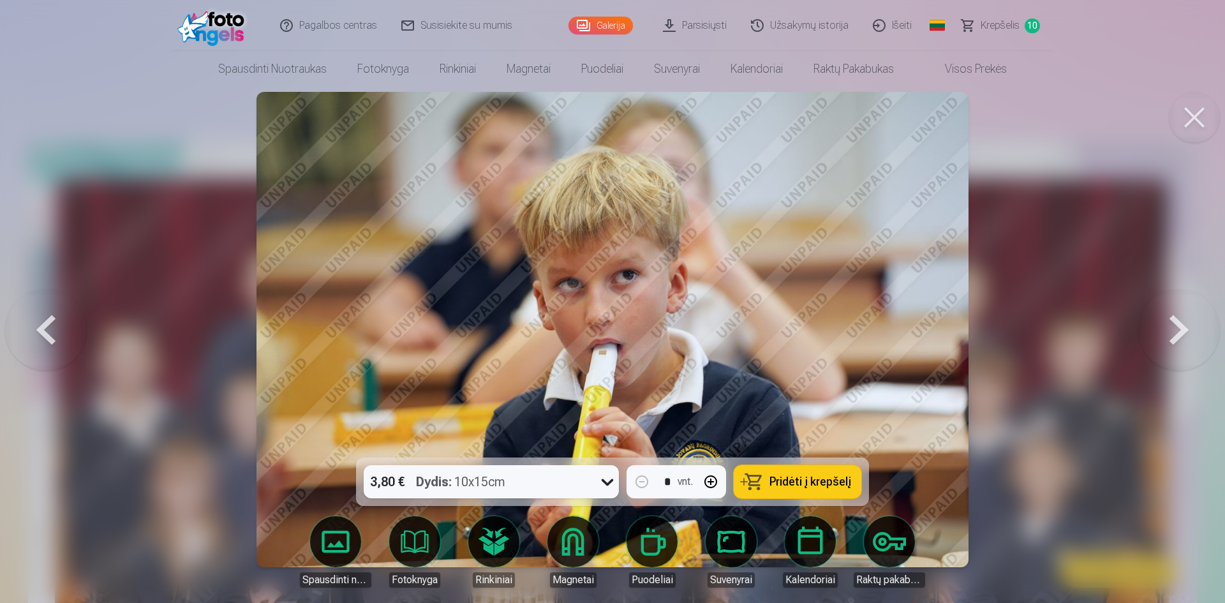
click at [808, 484] on span "Pridėti į krepšelį" at bounding box center [810, 481] width 82 height 11
click at [1174, 340] on button at bounding box center [1179, 329] width 82 height 230
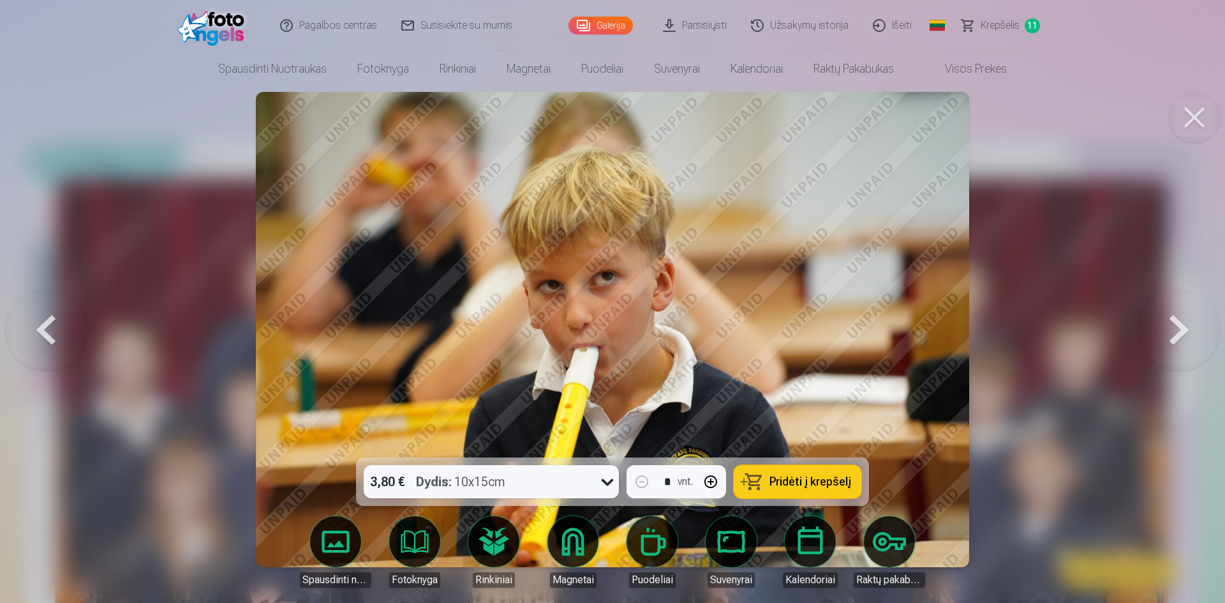
click at [41, 319] on button at bounding box center [46, 329] width 82 height 230
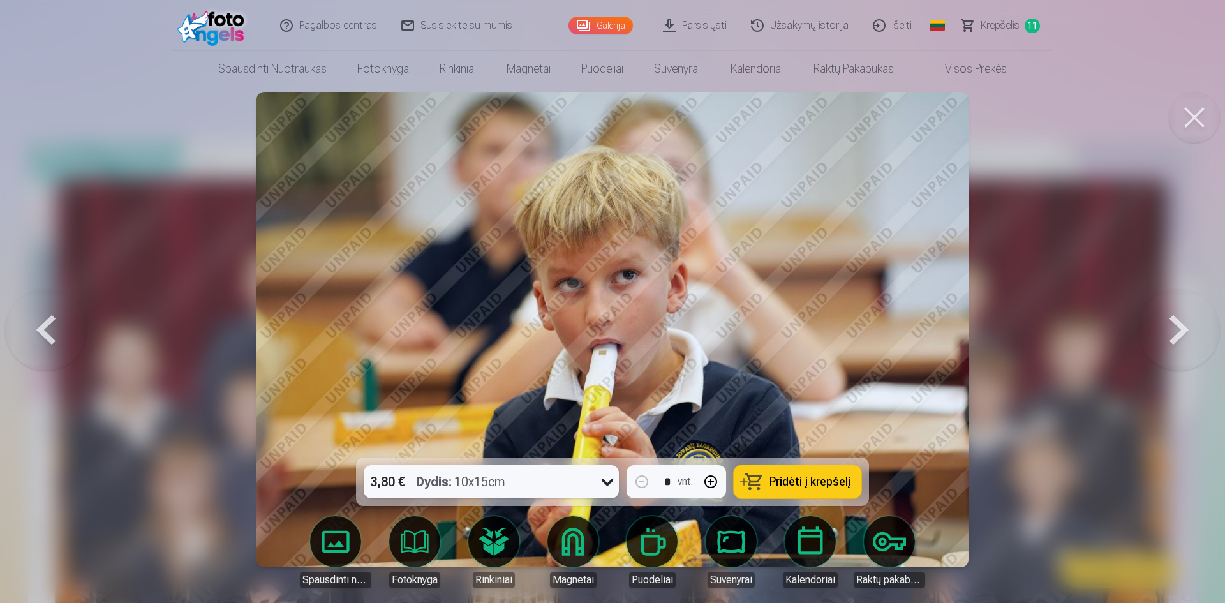
click at [1175, 333] on button at bounding box center [1179, 329] width 82 height 230
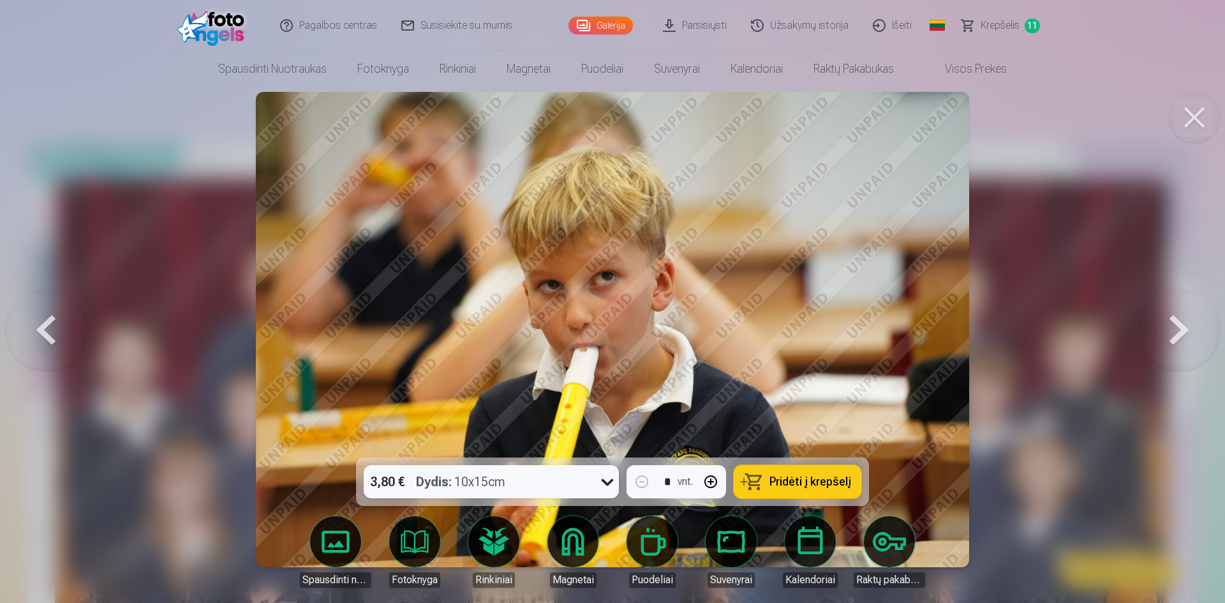
click at [1187, 336] on button at bounding box center [1179, 329] width 82 height 230
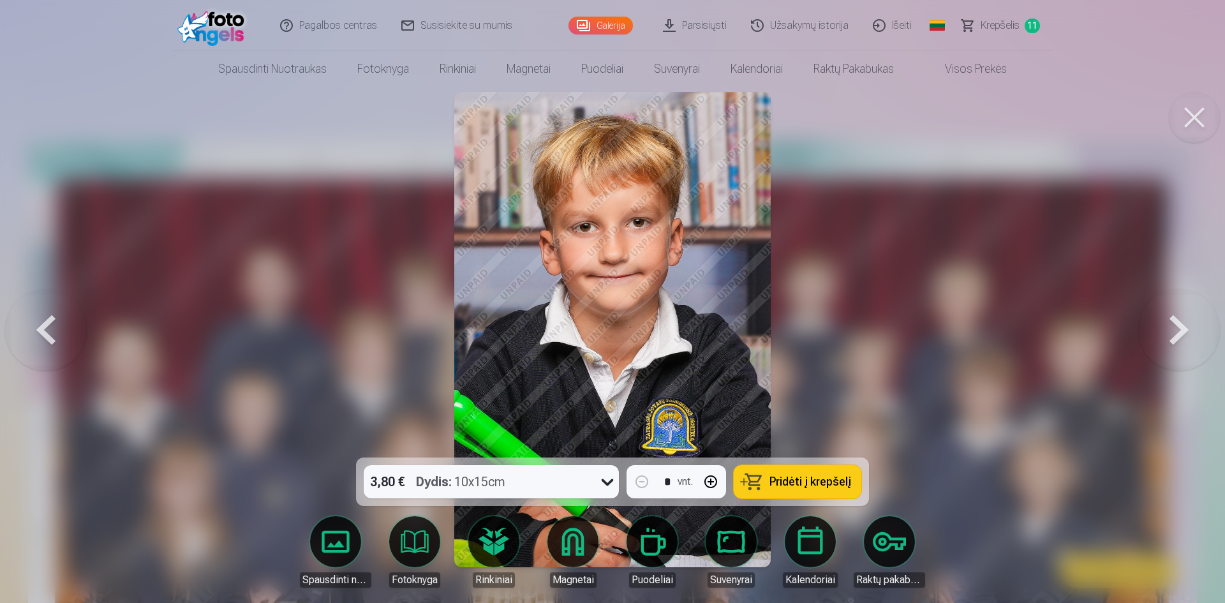
click at [48, 324] on button at bounding box center [46, 329] width 82 height 230
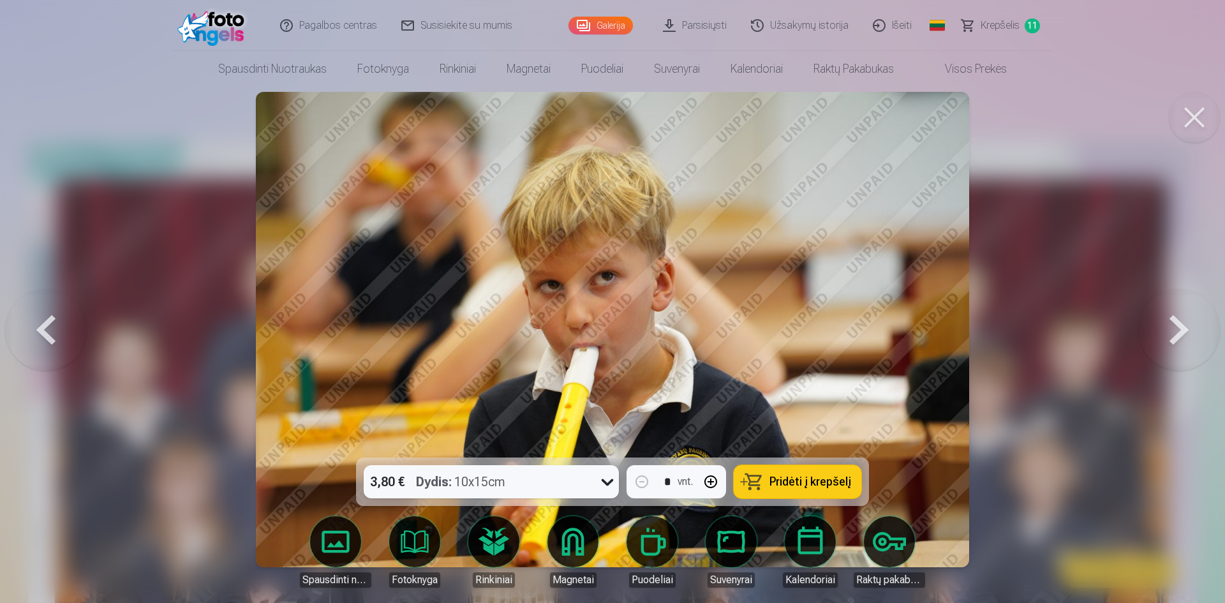
click at [809, 481] on span "Pridėti į krepšelį" at bounding box center [810, 481] width 82 height 11
click at [1165, 333] on button at bounding box center [1179, 329] width 82 height 230
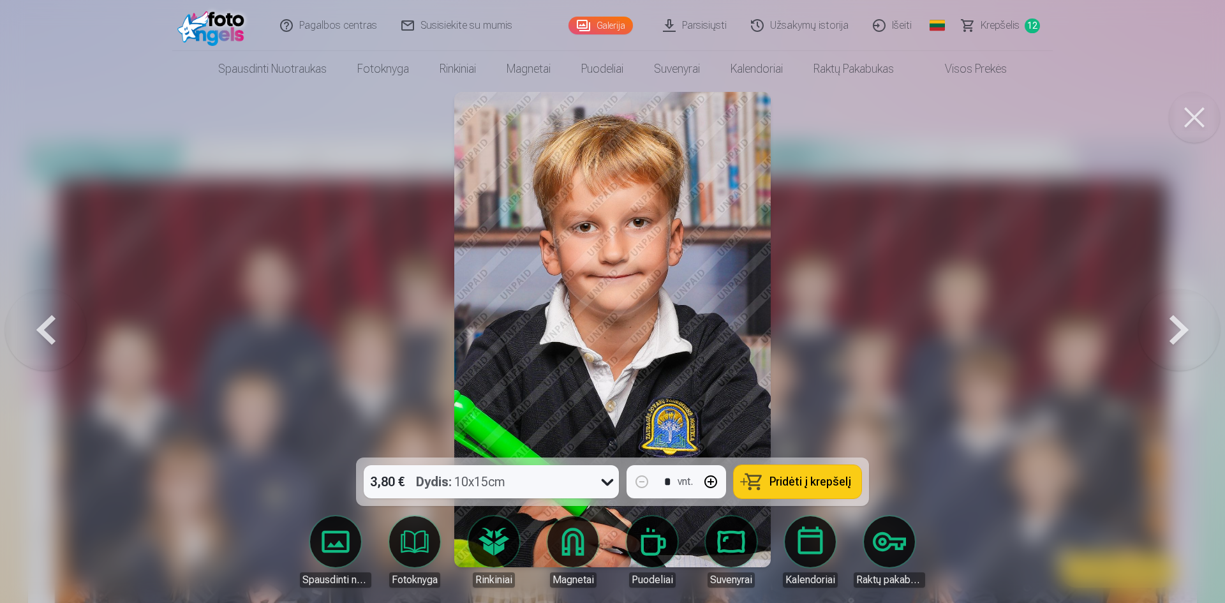
click at [1165, 333] on button at bounding box center [1179, 329] width 82 height 230
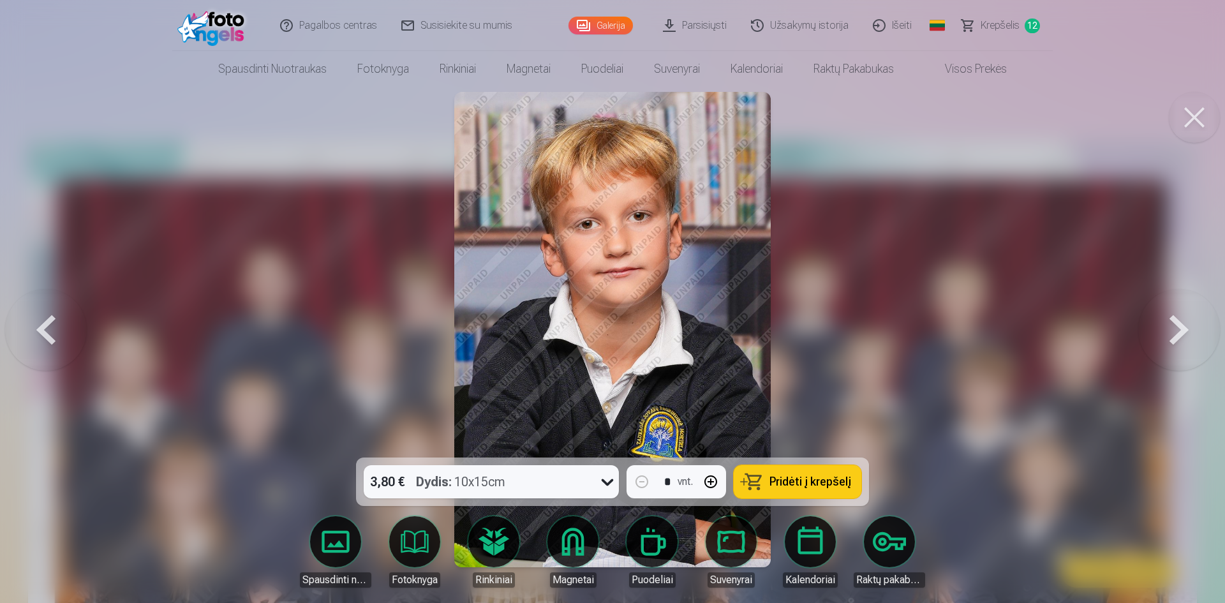
click at [1165, 333] on button at bounding box center [1179, 329] width 82 height 230
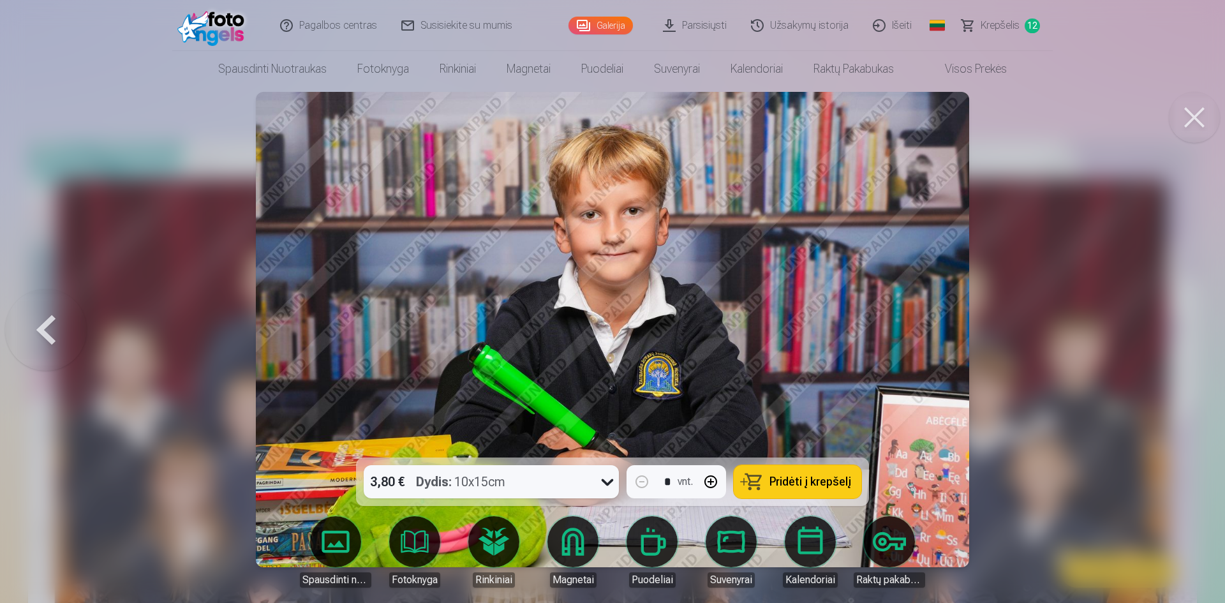
click at [795, 483] on span "Pridėti į krepšelį" at bounding box center [810, 481] width 82 height 11
click at [1114, 343] on div at bounding box center [612, 301] width 1225 height 603
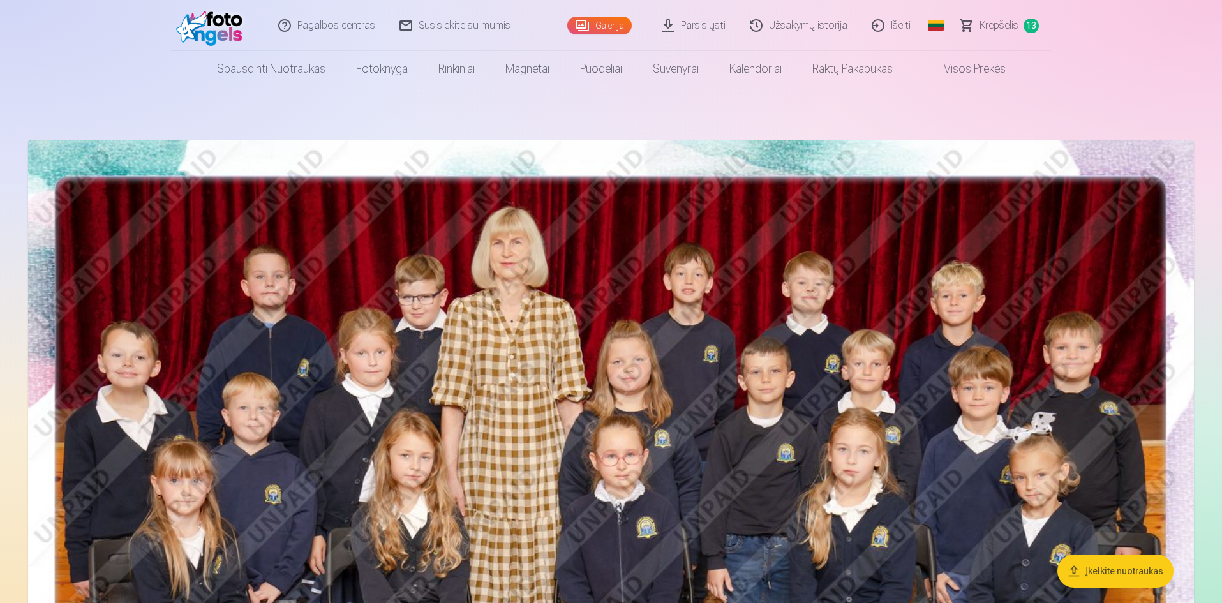
click at [986, 390] on img at bounding box center [610, 529] width 1165 height 778
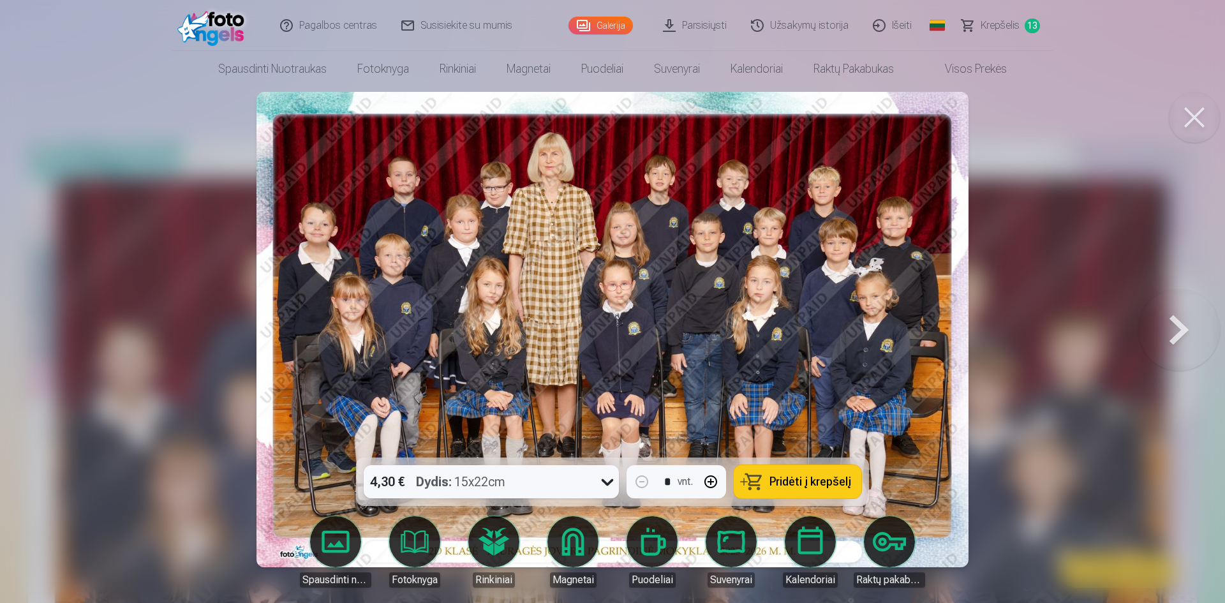
click at [1174, 338] on button at bounding box center [1179, 329] width 82 height 230
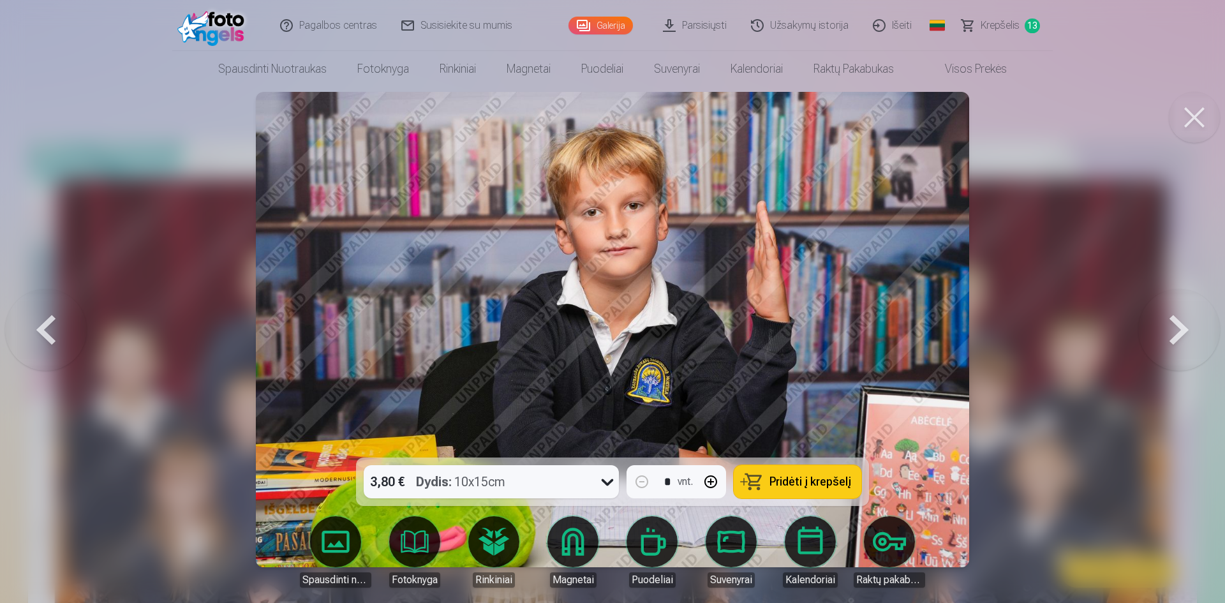
click at [1174, 338] on button at bounding box center [1179, 329] width 82 height 230
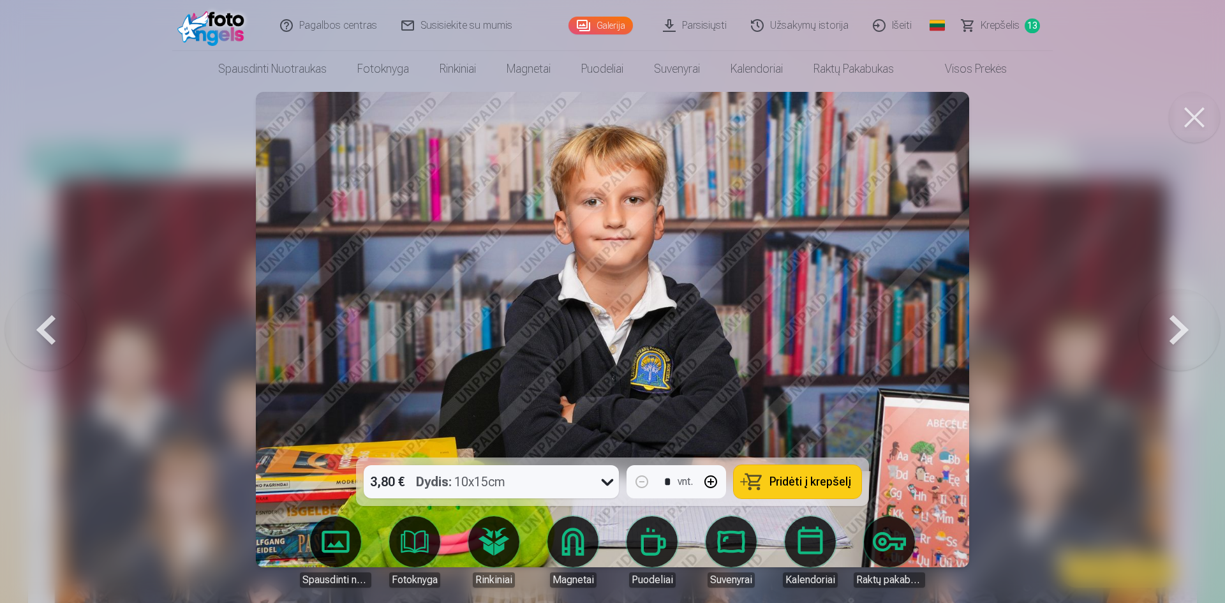
click at [1174, 338] on button at bounding box center [1179, 329] width 82 height 230
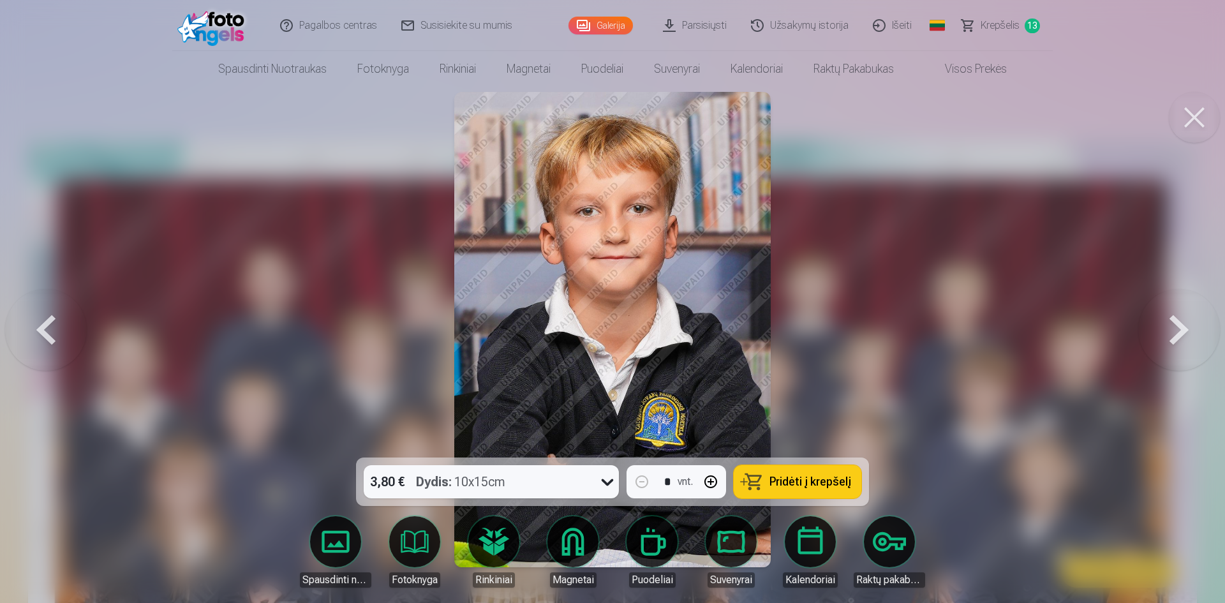
click at [1174, 338] on button at bounding box center [1179, 329] width 82 height 230
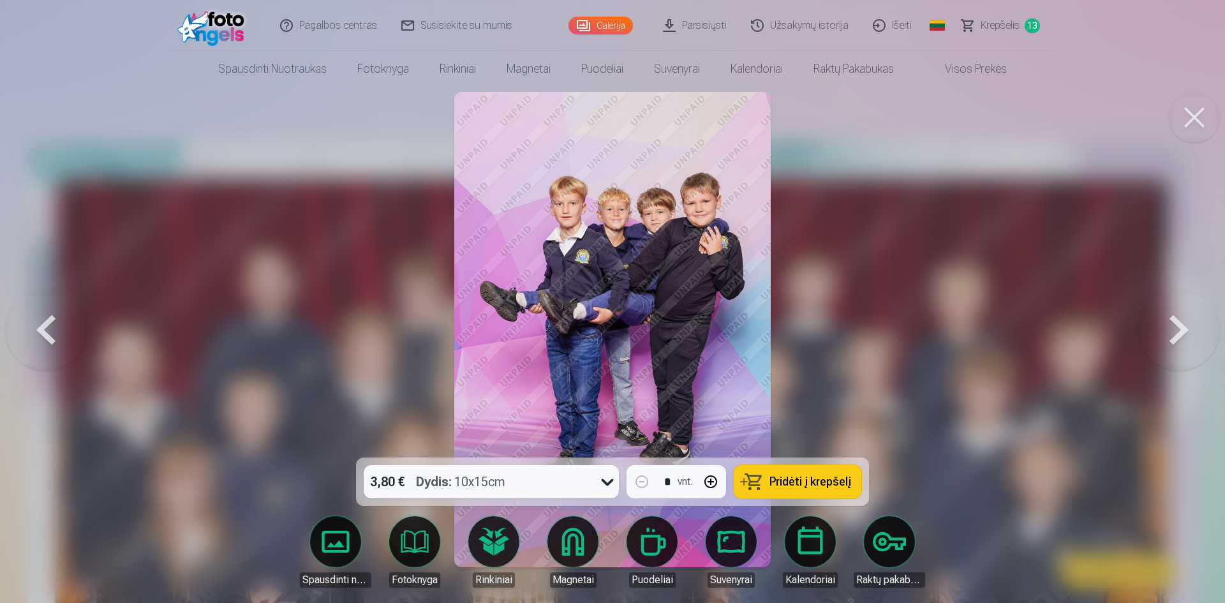
click at [59, 323] on button at bounding box center [46, 329] width 82 height 230
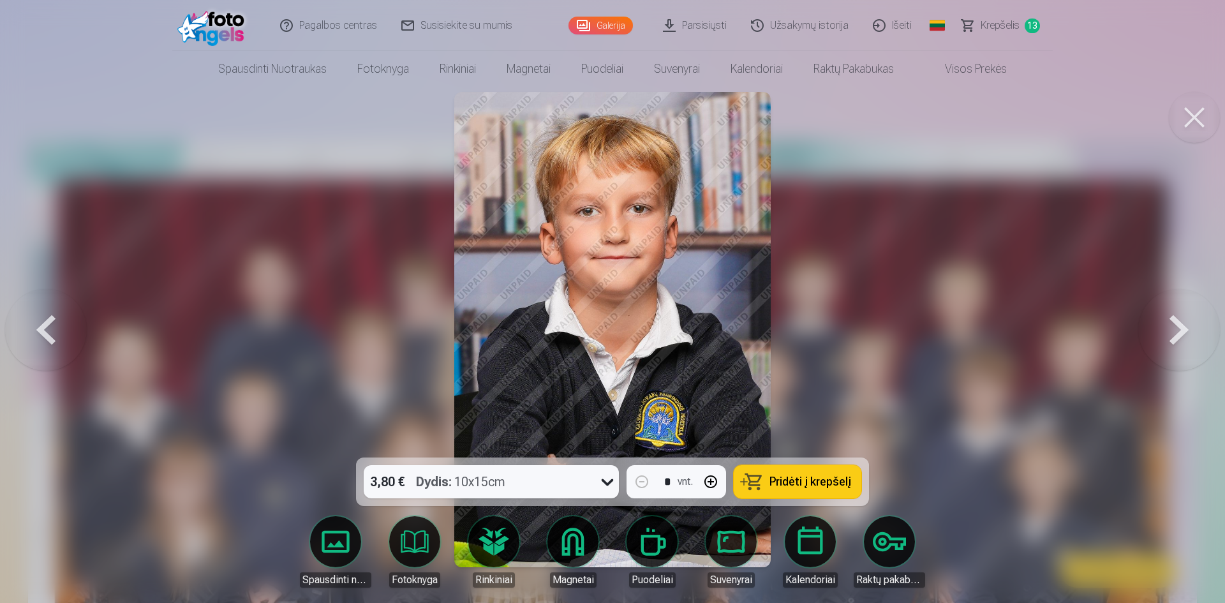
click at [59, 324] on button at bounding box center [46, 329] width 82 height 230
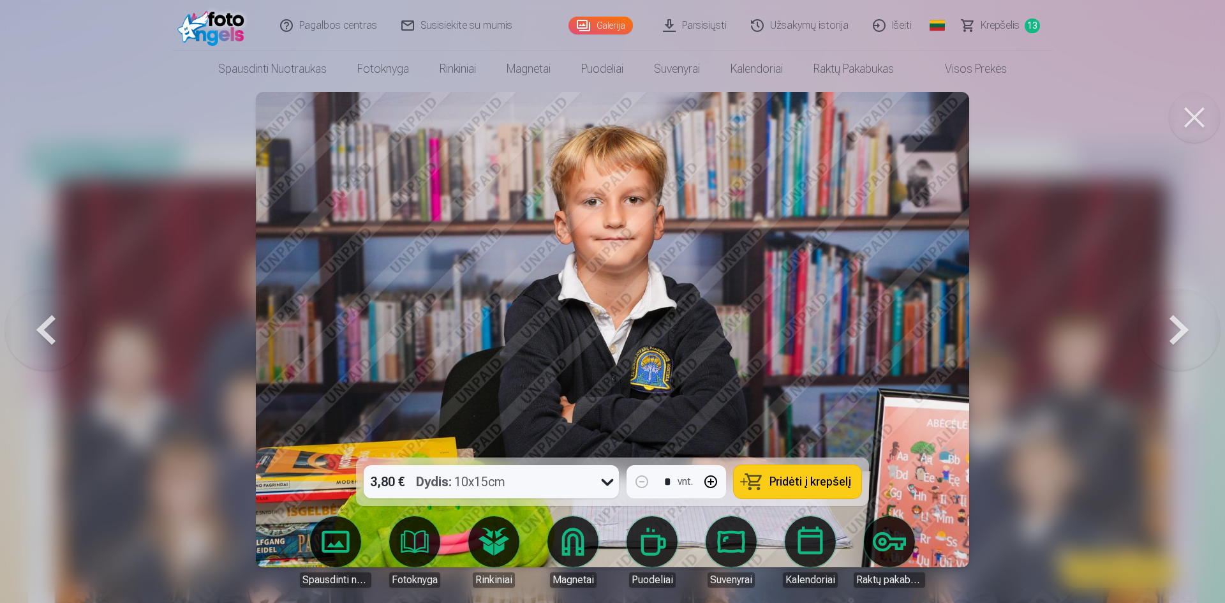
click at [59, 324] on button at bounding box center [46, 329] width 82 height 230
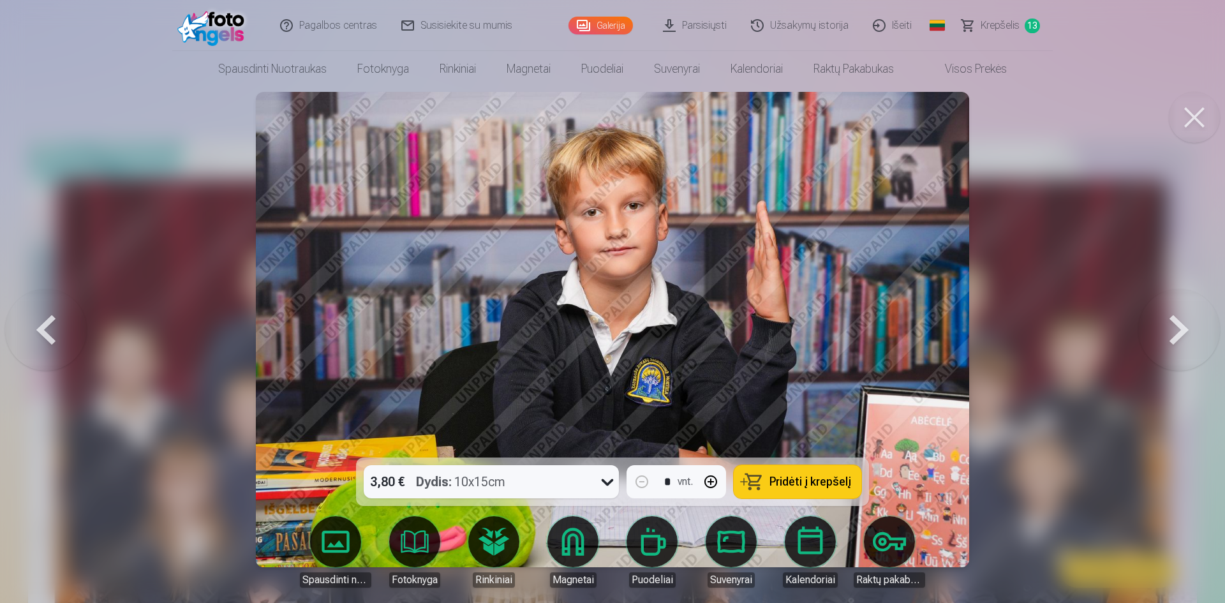
click at [60, 323] on button at bounding box center [46, 329] width 82 height 230
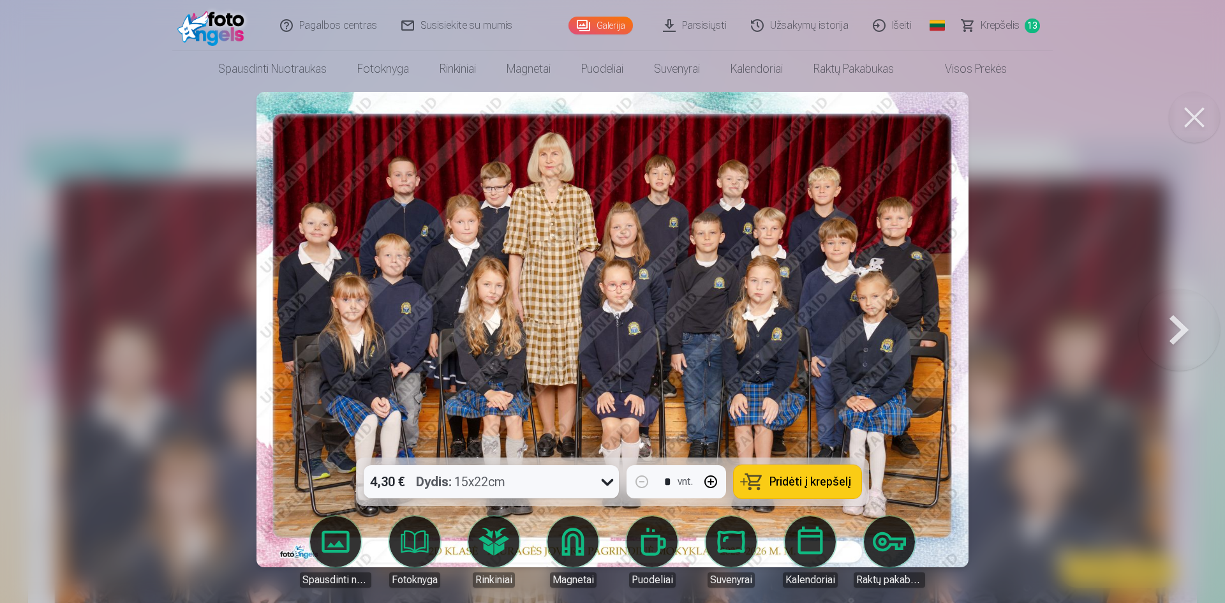
click at [1176, 334] on button at bounding box center [1179, 329] width 82 height 230
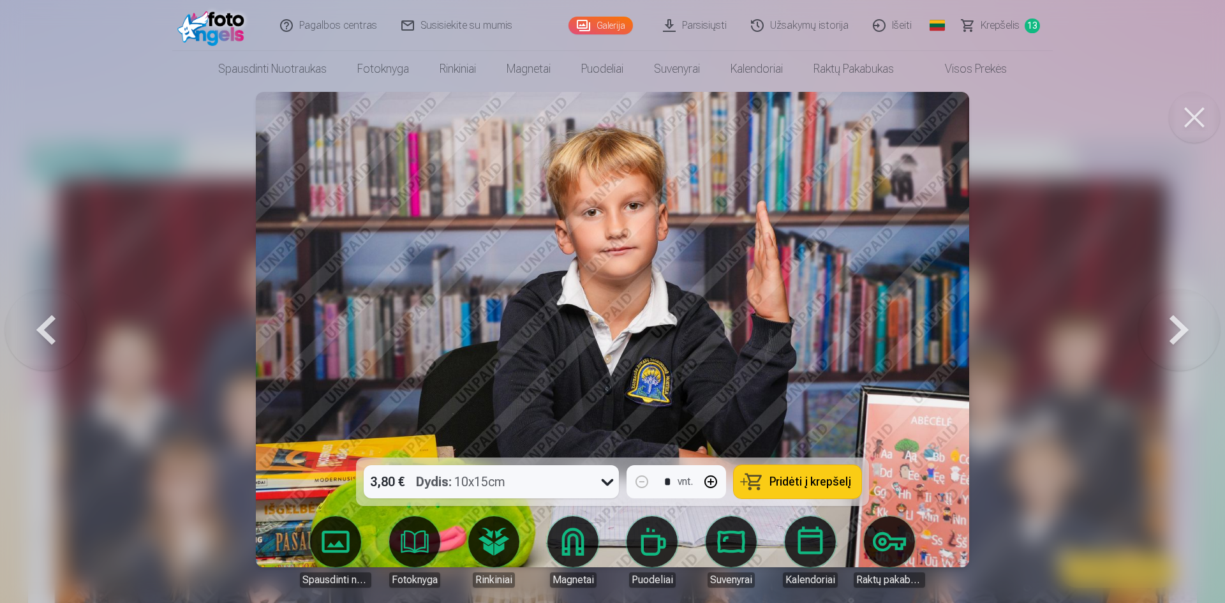
click at [1176, 334] on button at bounding box center [1179, 329] width 82 height 230
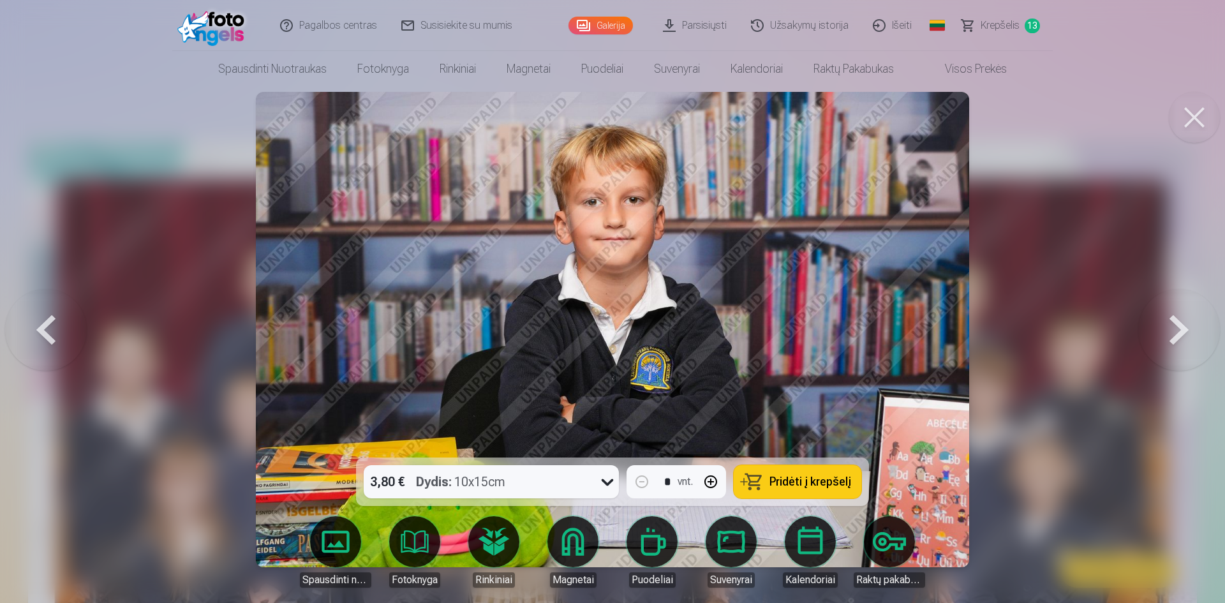
click at [1176, 334] on button at bounding box center [1179, 329] width 82 height 230
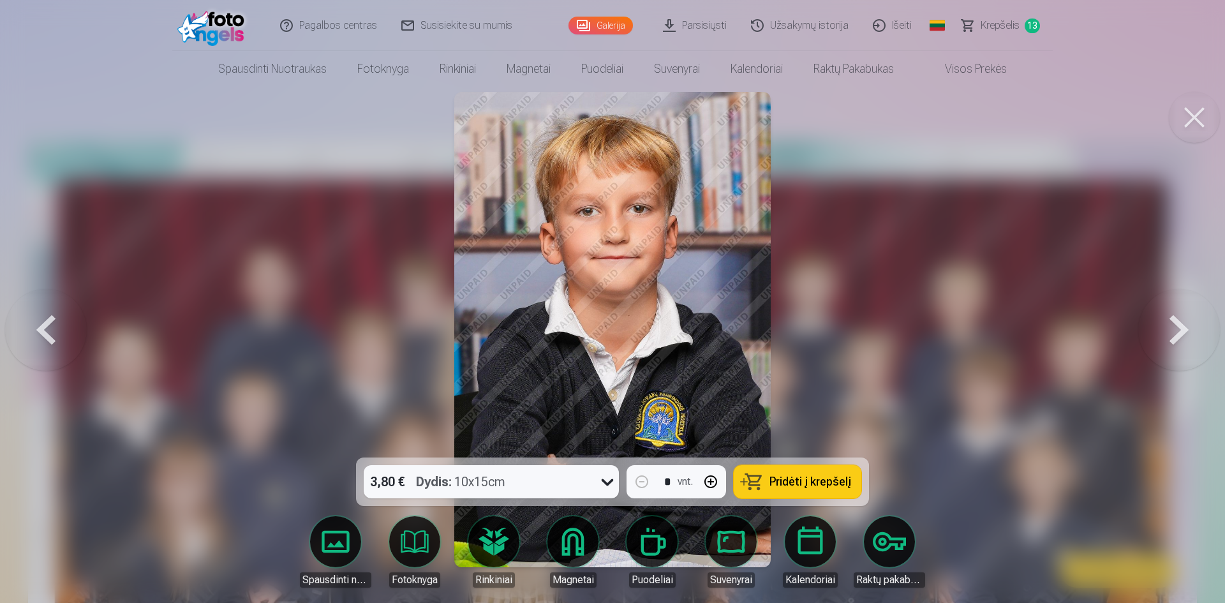
click at [1176, 334] on button at bounding box center [1179, 329] width 82 height 230
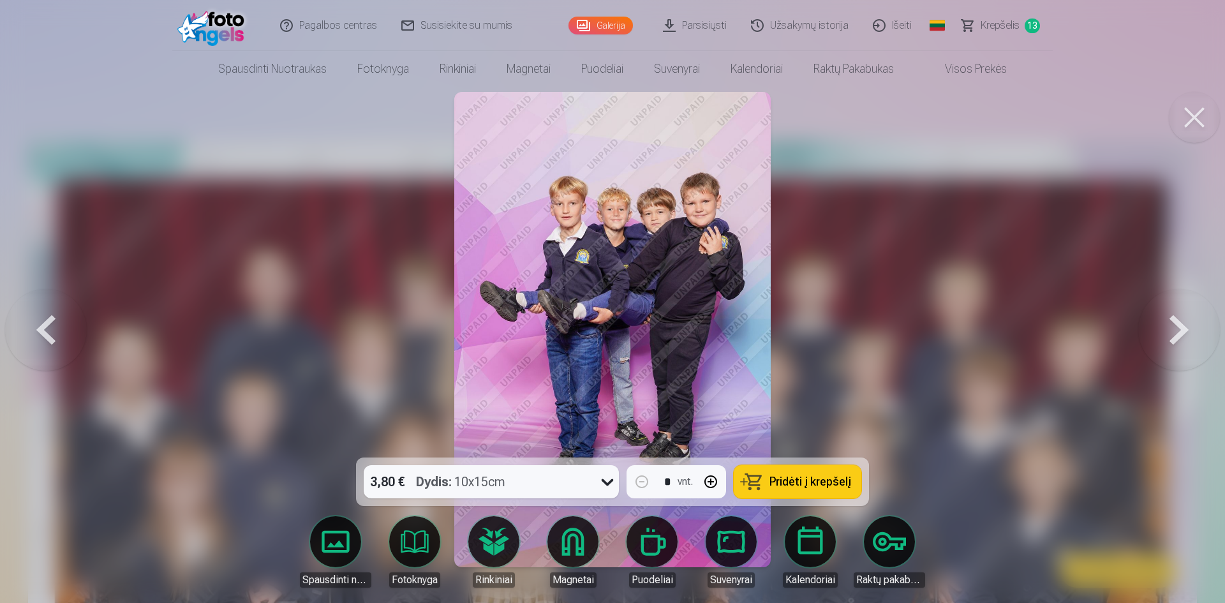
click at [1176, 334] on button at bounding box center [1179, 329] width 82 height 230
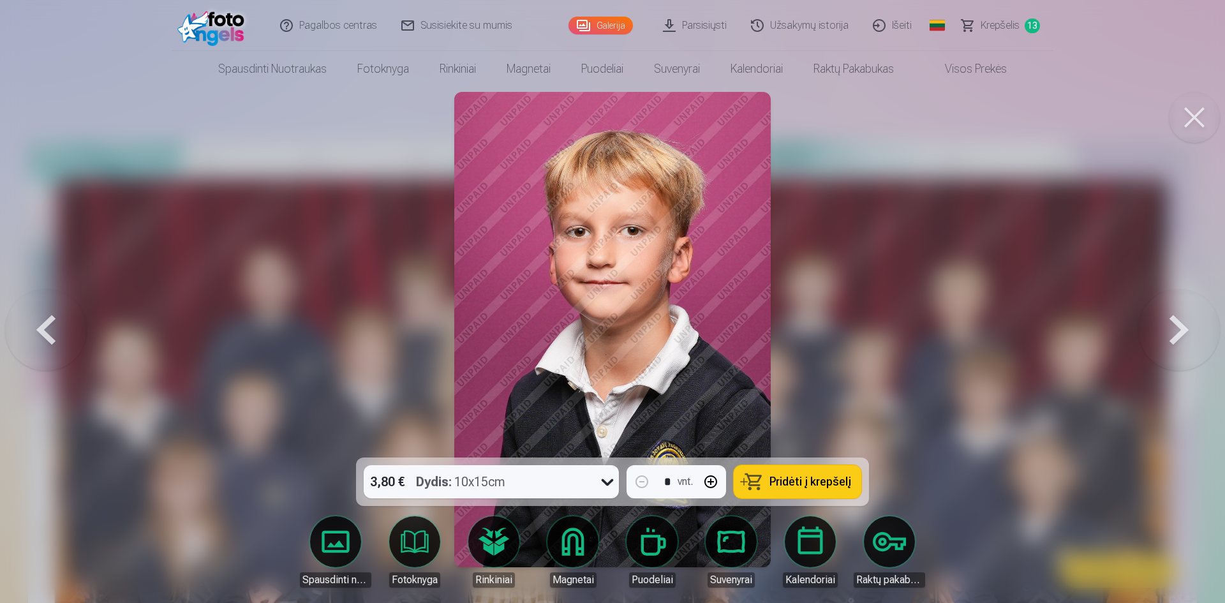
click at [1176, 334] on button at bounding box center [1179, 329] width 82 height 230
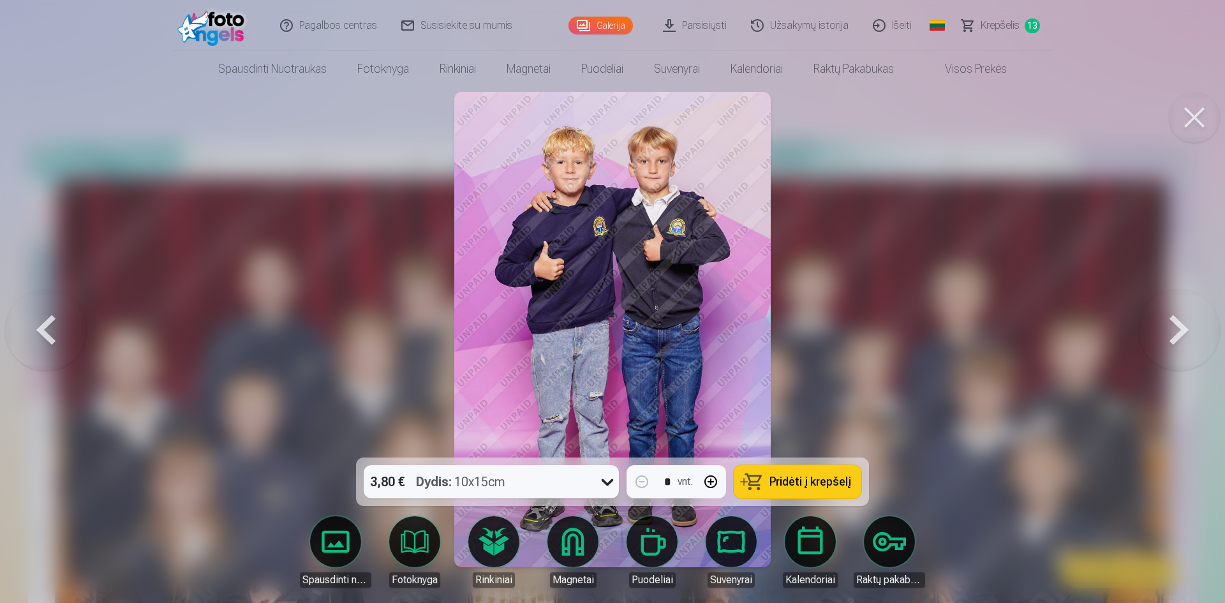
click at [1176, 334] on button at bounding box center [1179, 329] width 82 height 230
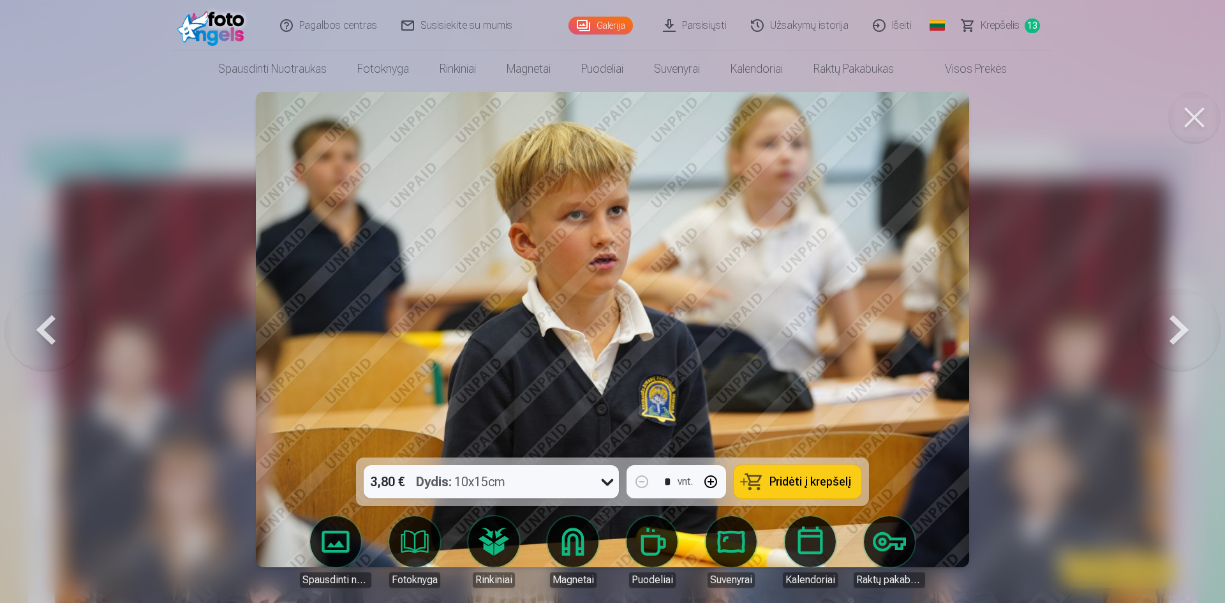
click at [1176, 334] on button at bounding box center [1179, 329] width 82 height 230
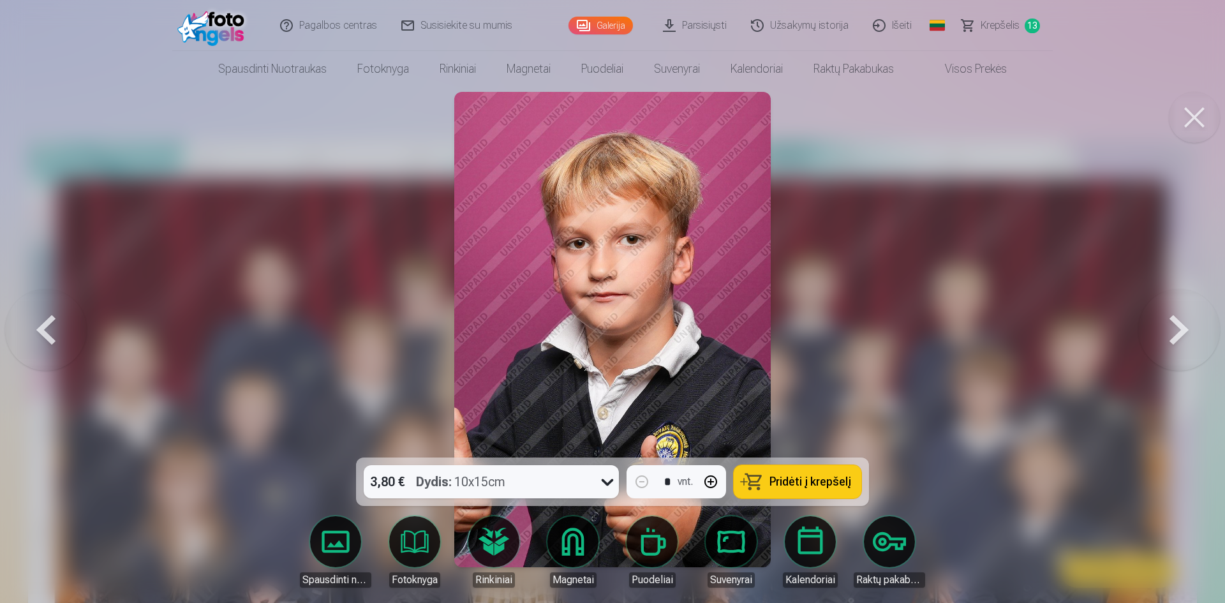
click at [1176, 334] on button at bounding box center [1179, 329] width 82 height 230
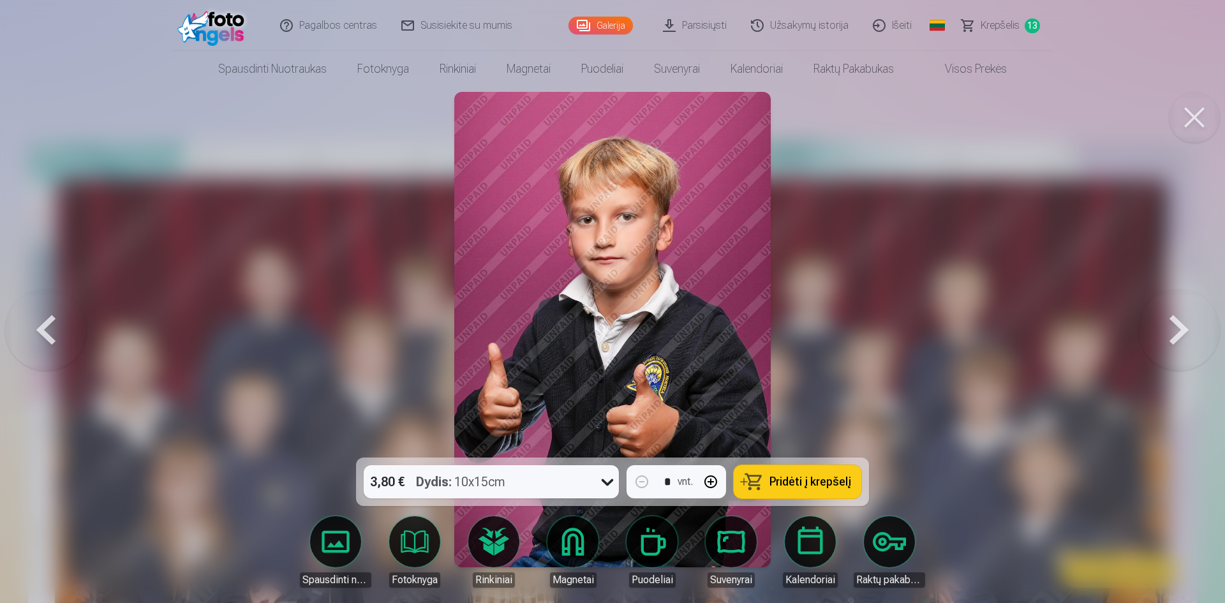
click at [1176, 333] on button at bounding box center [1179, 329] width 82 height 230
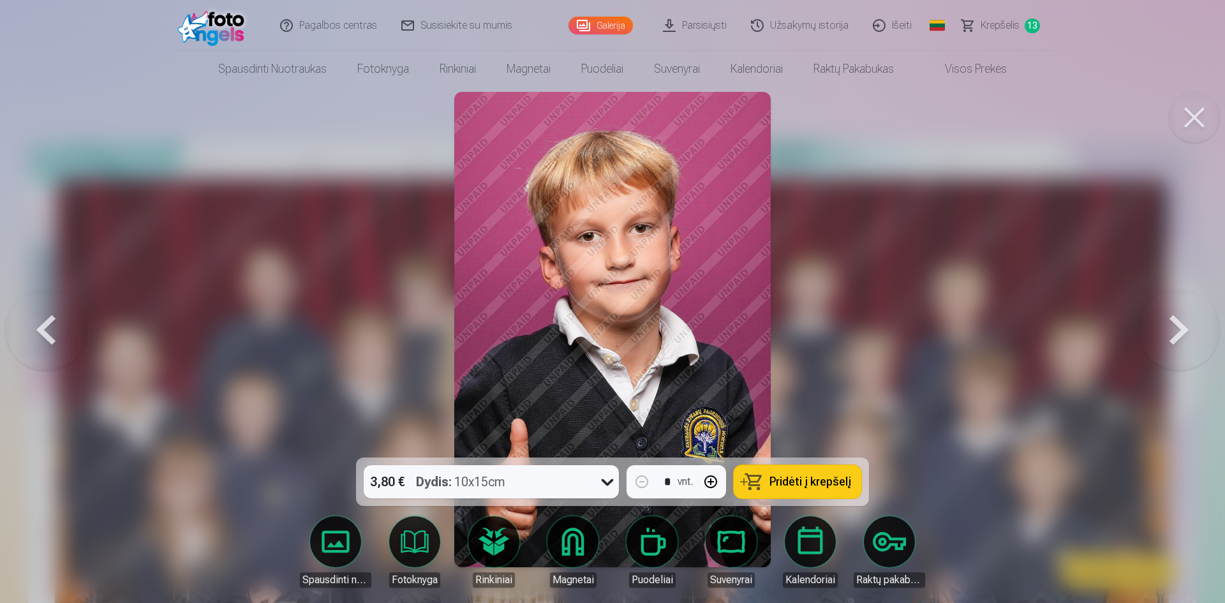
click at [1176, 333] on button at bounding box center [1179, 329] width 82 height 230
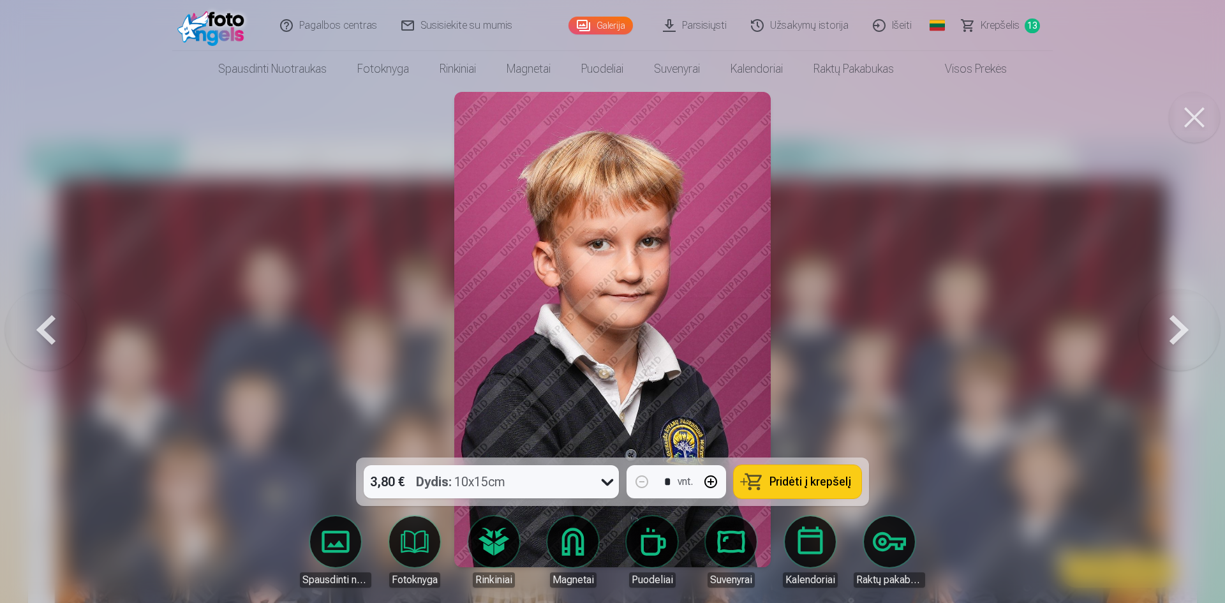
click at [1176, 333] on button at bounding box center [1179, 329] width 82 height 230
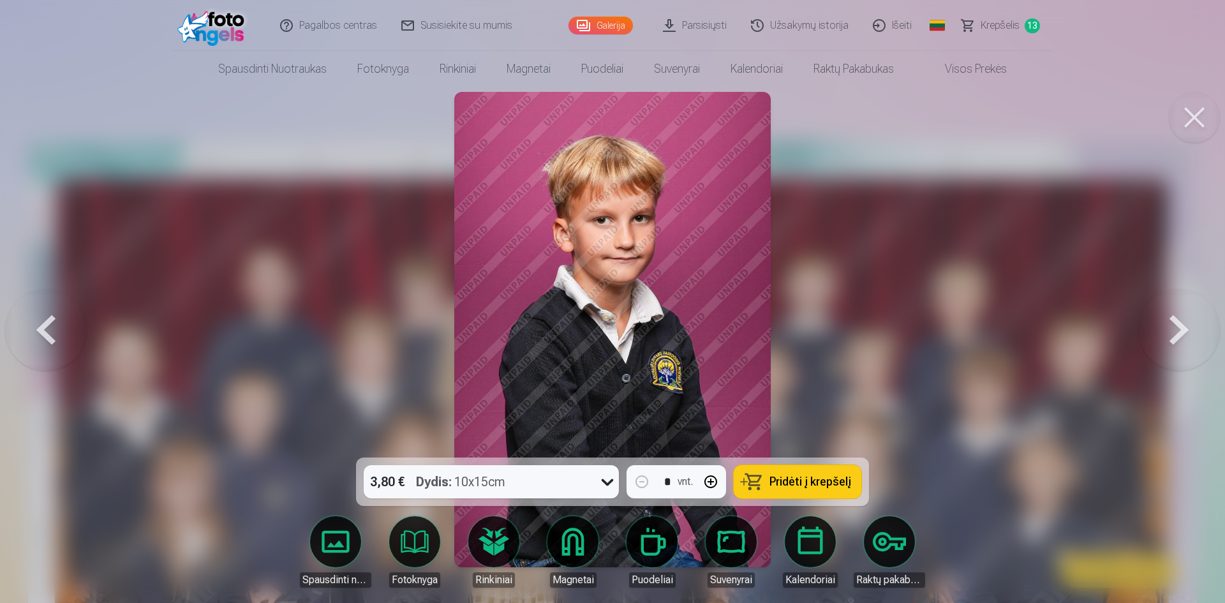
click at [1176, 333] on button at bounding box center [1179, 329] width 82 height 230
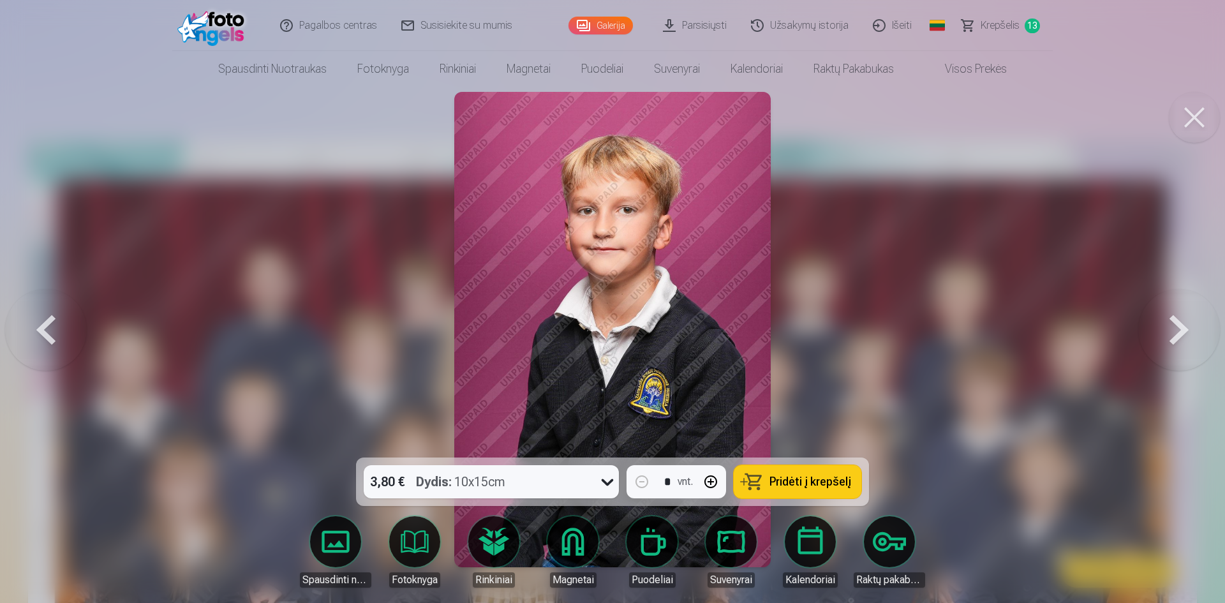
click at [1176, 333] on button at bounding box center [1179, 329] width 82 height 230
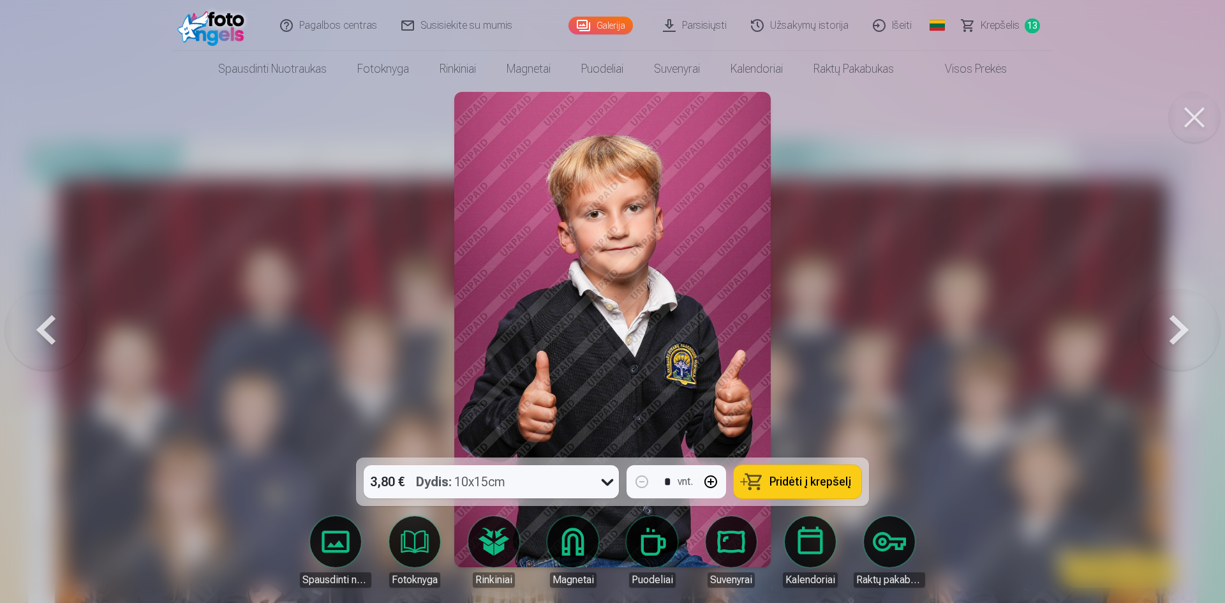
click at [1176, 333] on button at bounding box center [1179, 329] width 82 height 230
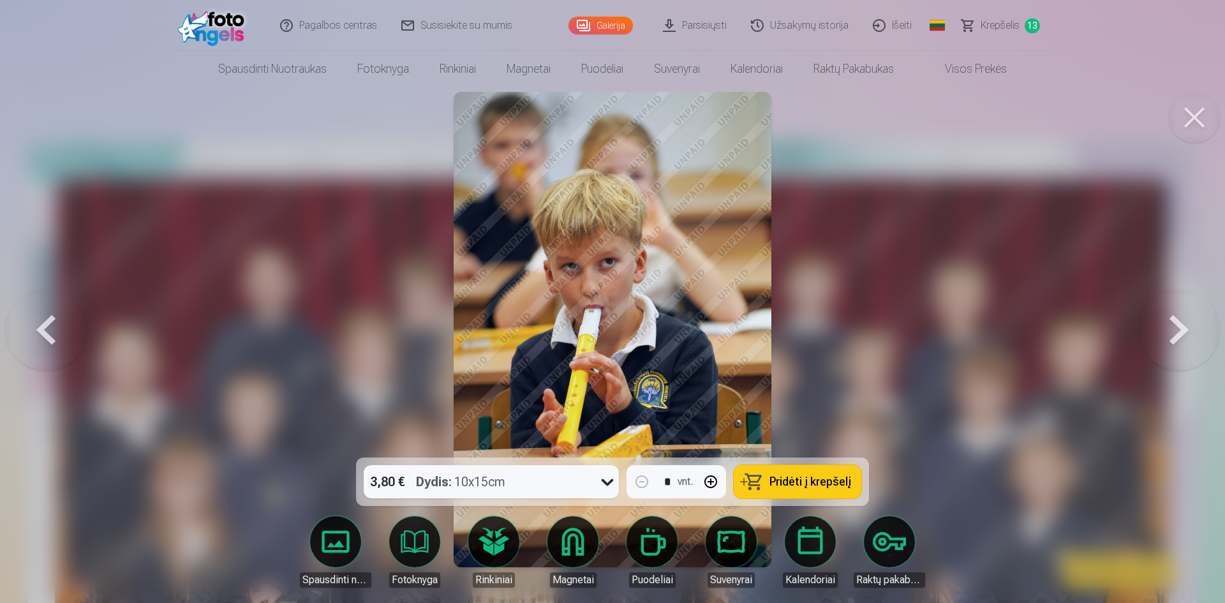
click at [1176, 333] on button at bounding box center [1179, 329] width 82 height 230
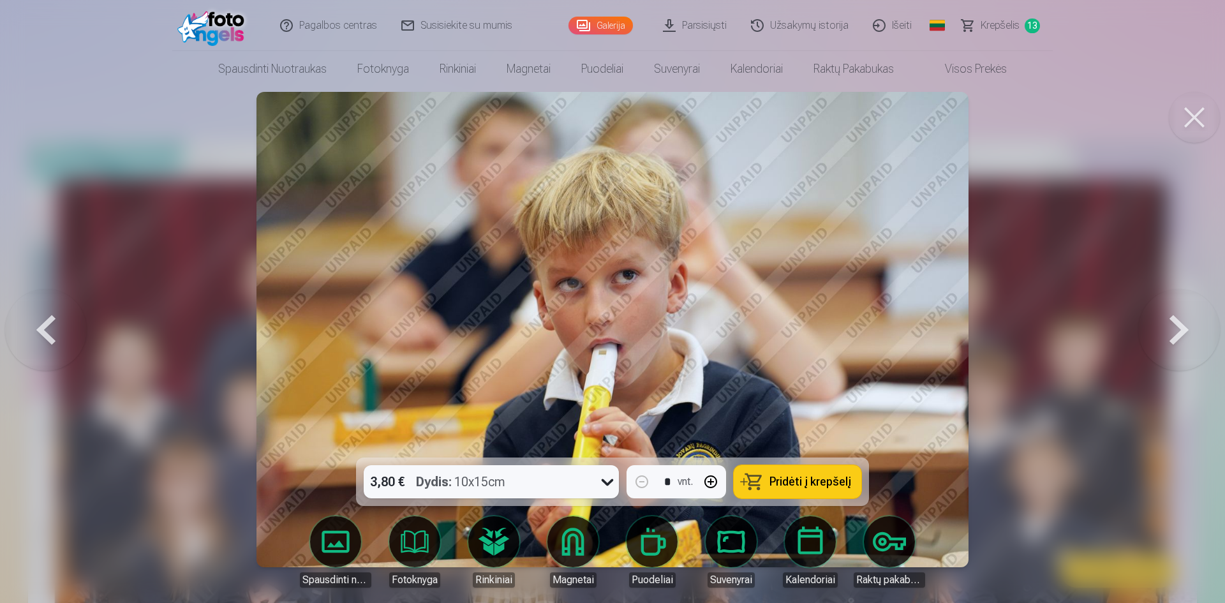
click at [1176, 333] on button at bounding box center [1179, 329] width 82 height 230
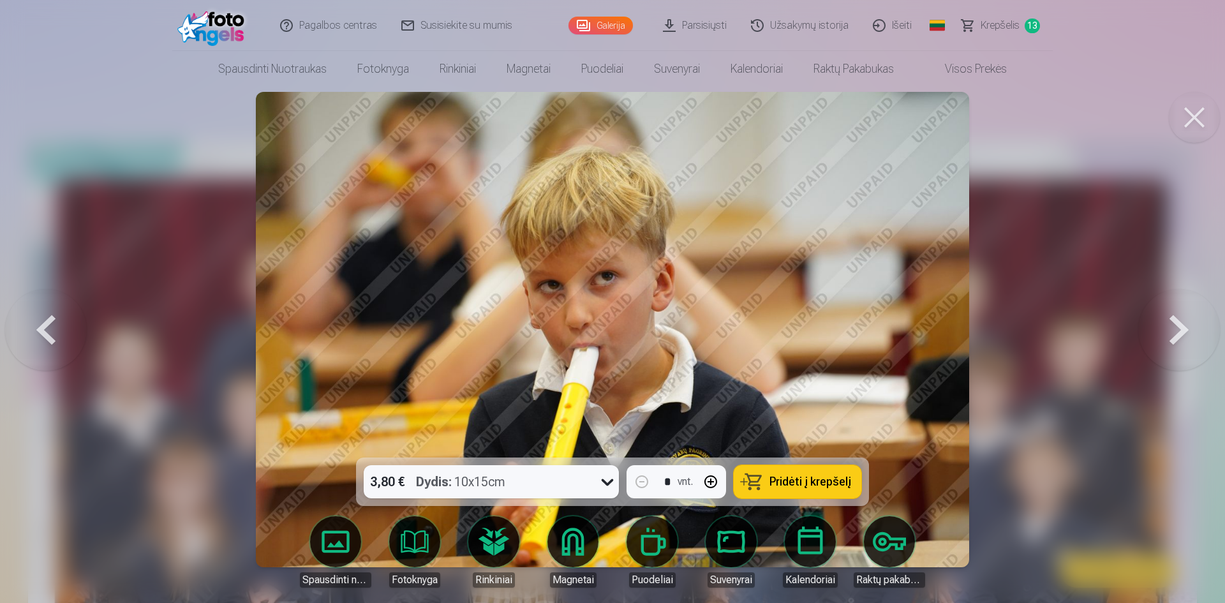
click at [1176, 333] on button at bounding box center [1179, 329] width 82 height 230
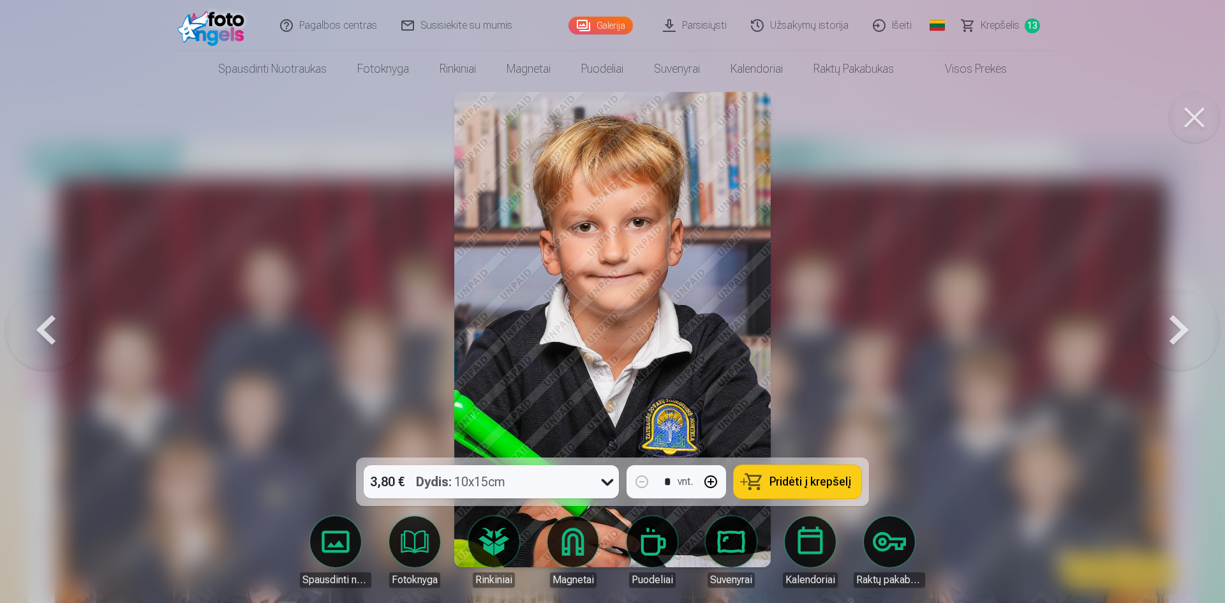
click at [1176, 333] on button at bounding box center [1179, 329] width 82 height 230
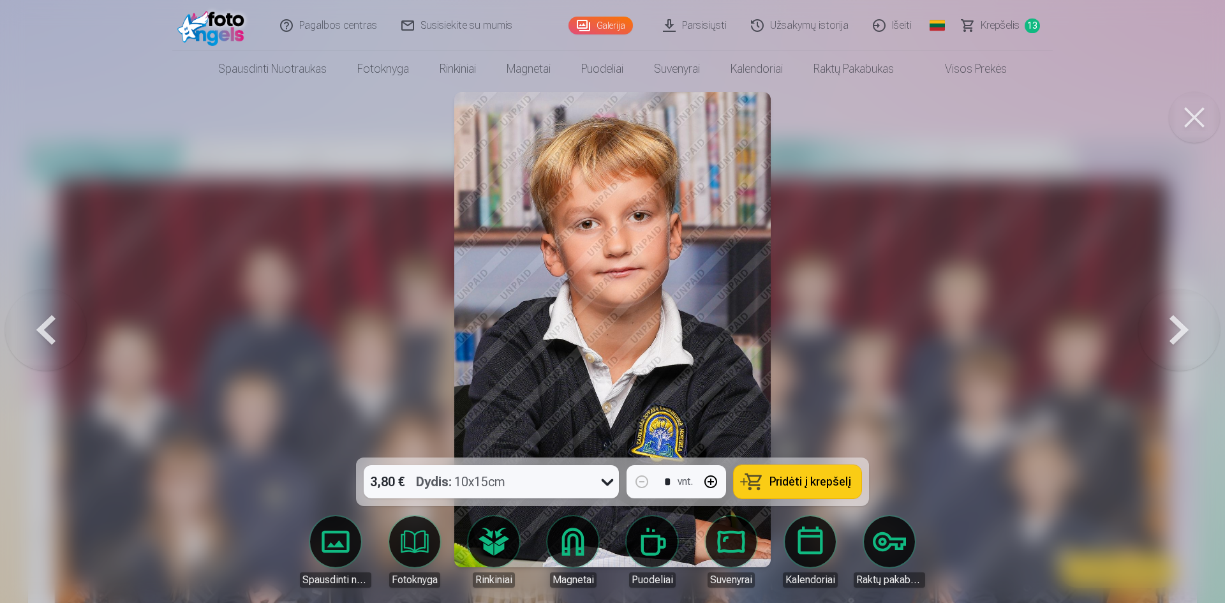
click at [1176, 333] on button at bounding box center [1179, 329] width 82 height 230
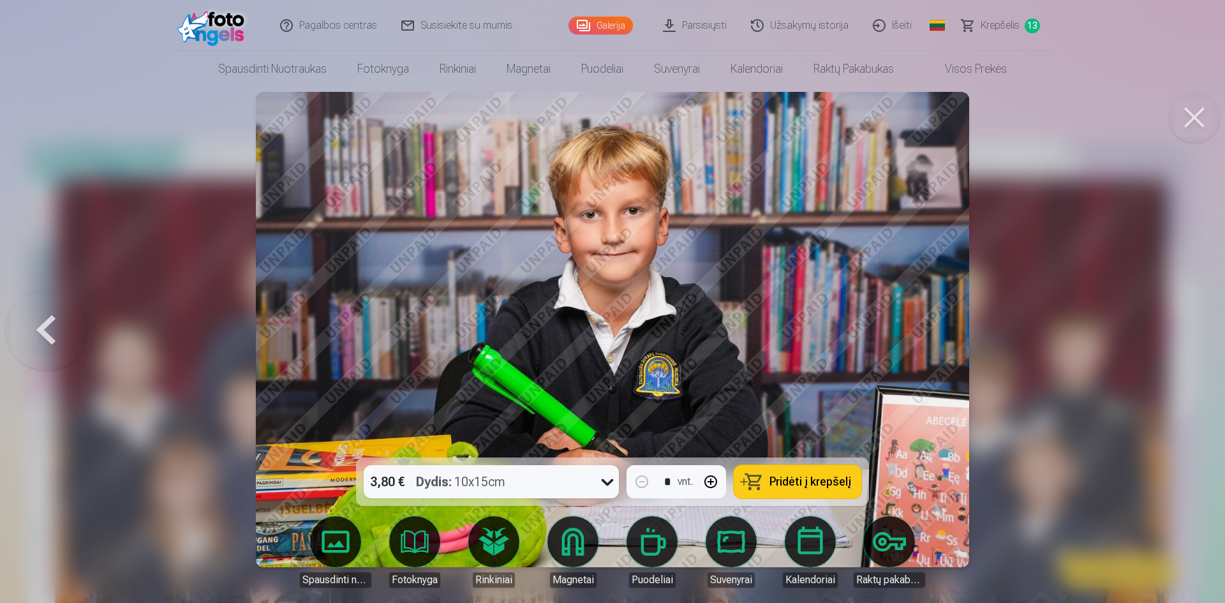
click at [999, 27] on span "Krepšelis" at bounding box center [999, 25] width 39 height 15
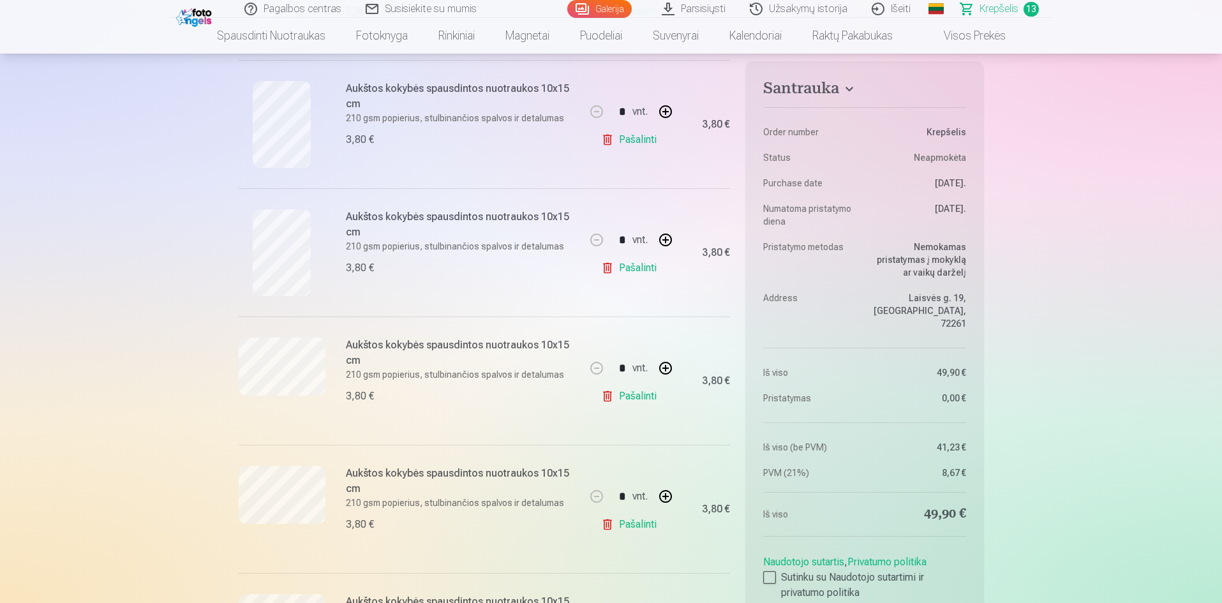
scroll to position [1340, 0]
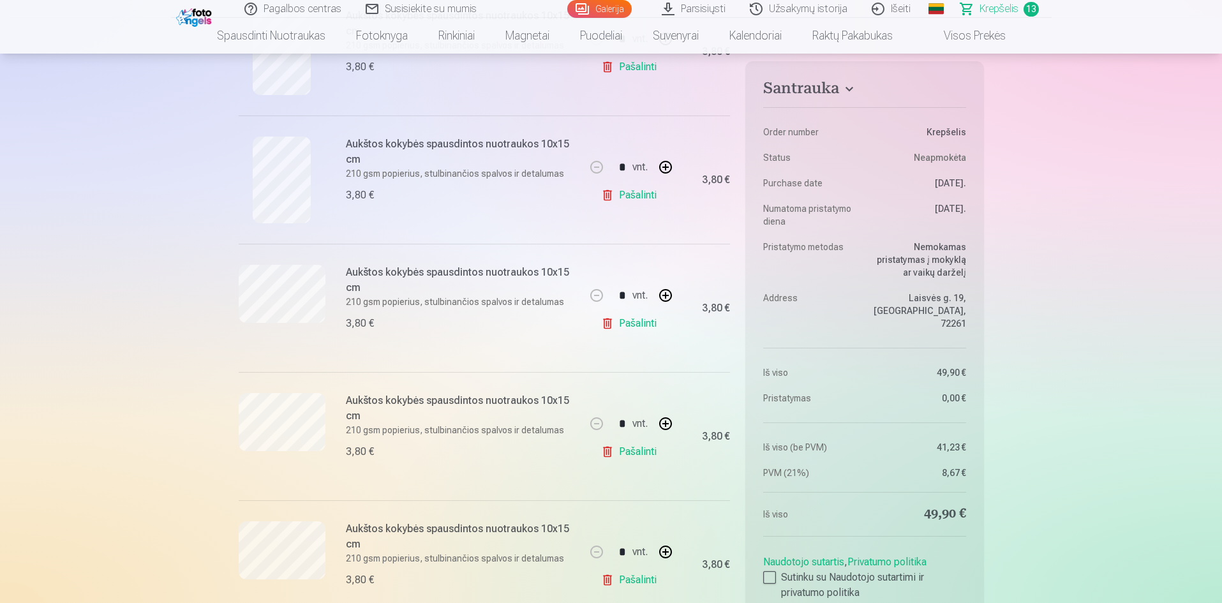
click at [635, 324] on link "Pašalinti" at bounding box center [631, 324] width 61 height 26
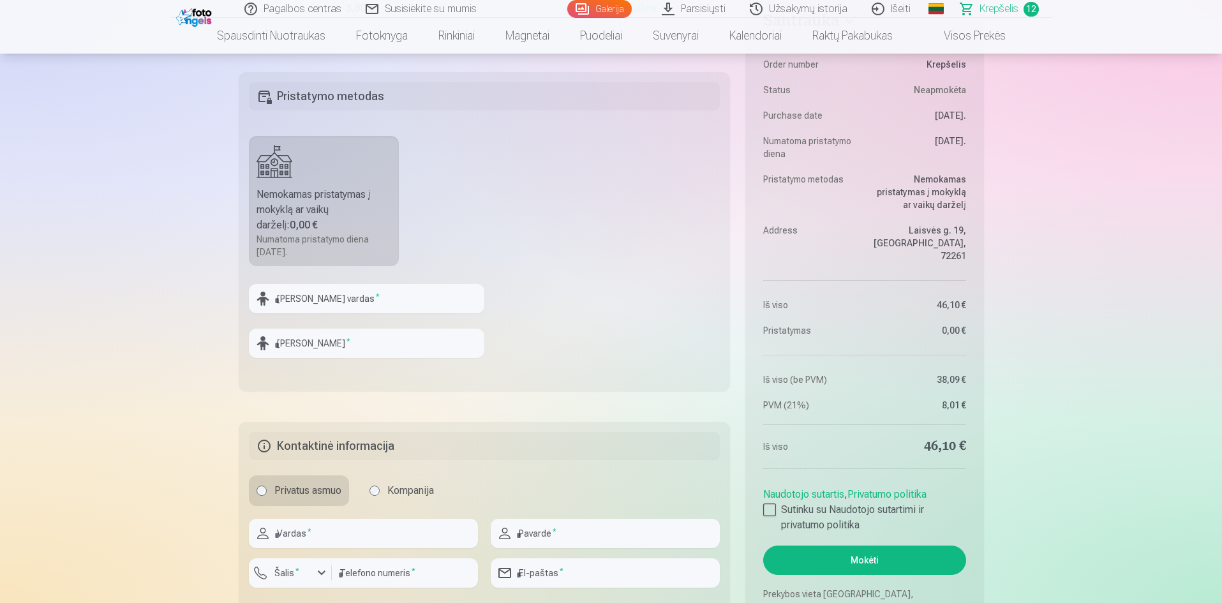
scroll to position [1804, 0]
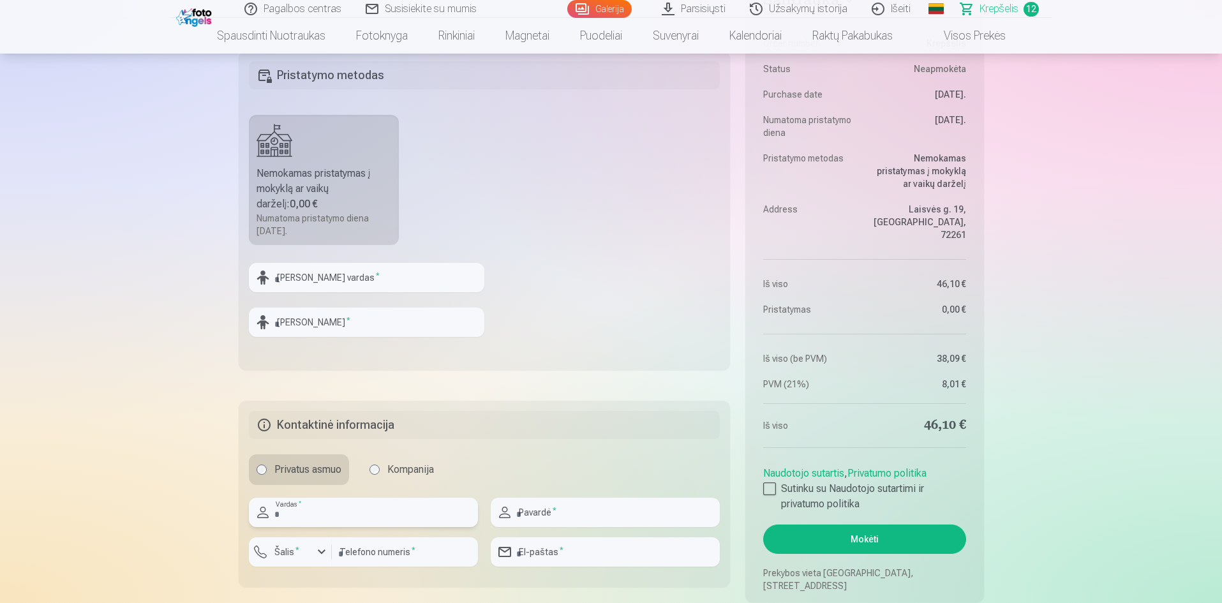
click at [346, 516] on input "text" at bounding box center [363, 512] width 229 height 29
type input "******"
click at [572, 515] on input "text" at bounding box center [605, 512] width 229 height 29
type input "**********"
click at [320, 553] on div "button" at bounding box center [321, 551] width 15 height 15
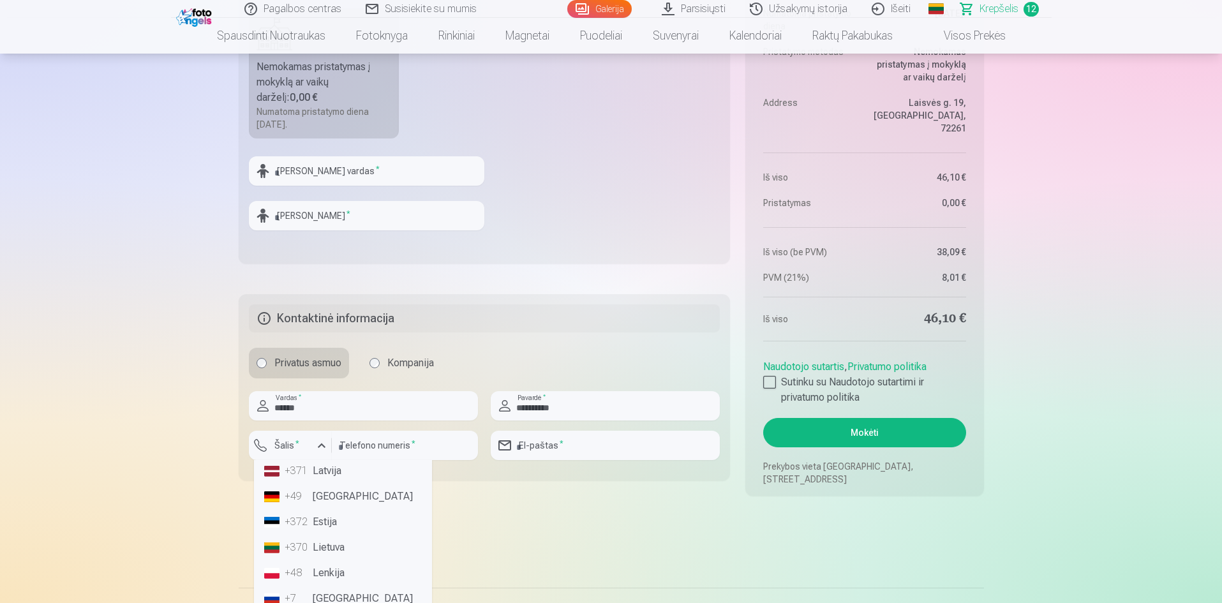
scroll to position [43, 0]
click at [334, 542] on li "+370 Lietuva" at bounding box center [343, 541] width 168 height 26
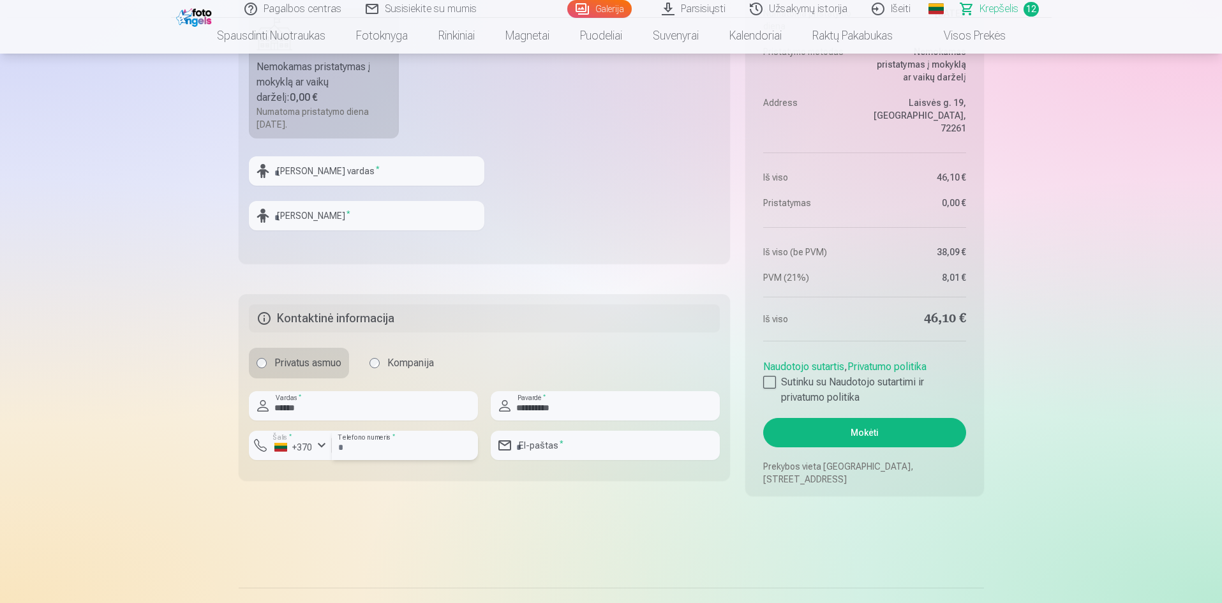
click at [407, 448] on input "number" at bounding box center [405, 445] width 146 height 29
type input "********"
click at [597, 440] on input "email" at bounding box center [605, 445] width 229 height 29
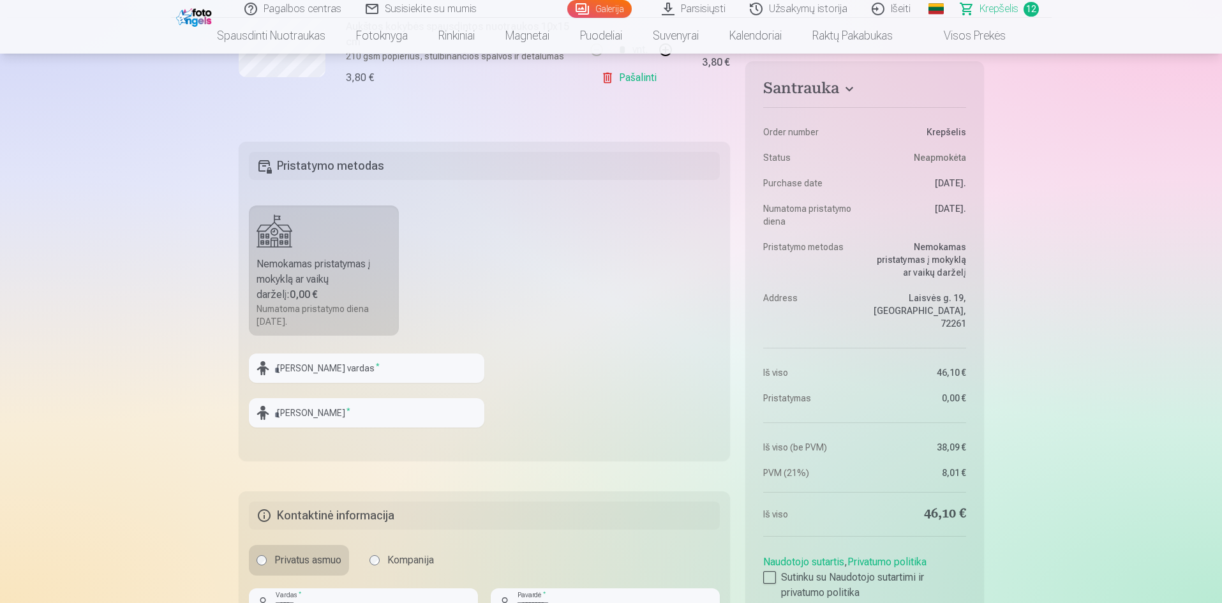
scroll to position [1765, 0]
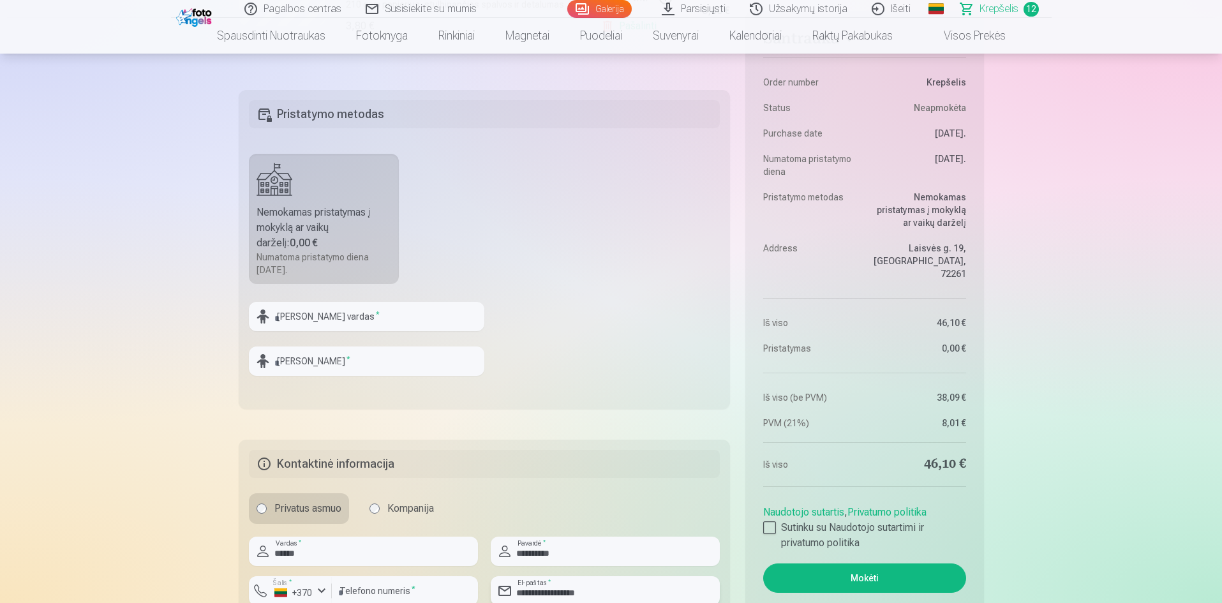
type input "**********"
click at [361, 320] on input "text" at bounding box center [366, 316] width 235 height 29
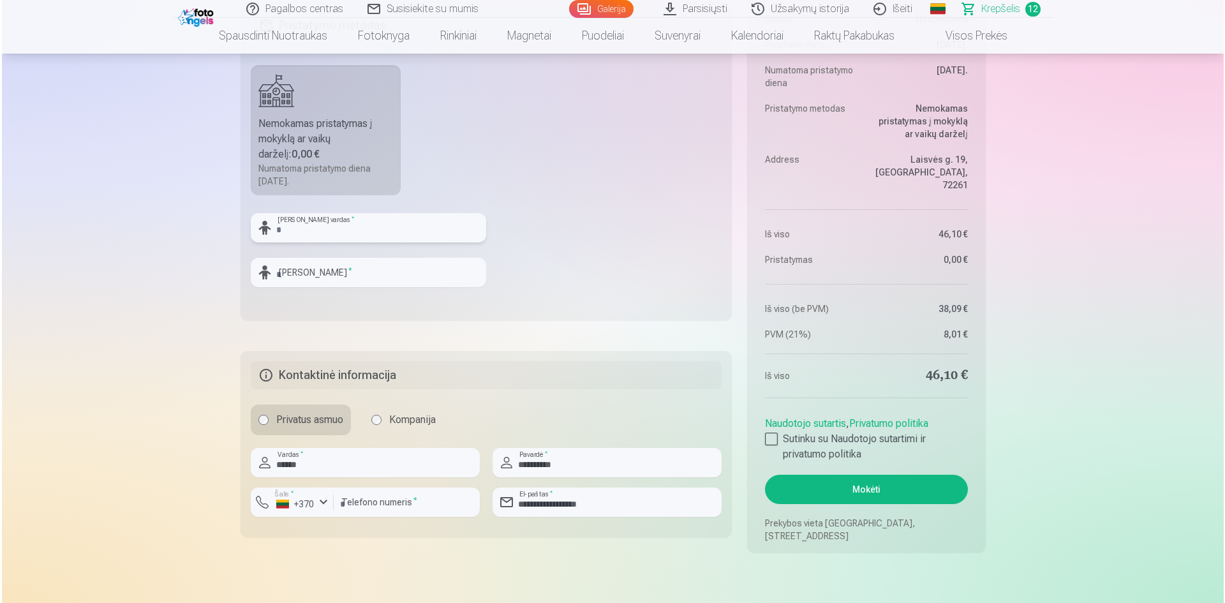
scroll to position [1868, 0]
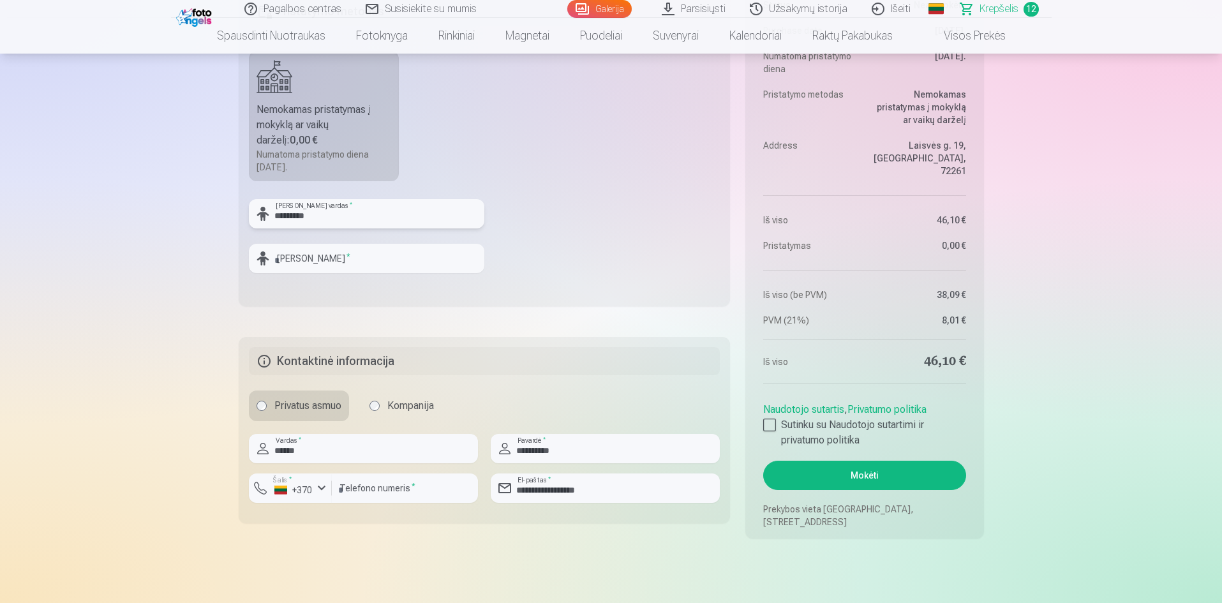
type input "*********"
click at [403, 256] on input "text" at bounding box center [366, 258] width 235 height 29
type input "********"
click at [351, 455] on input "******" at bounding box center [363, 448] width 229 height 29
type input "******"
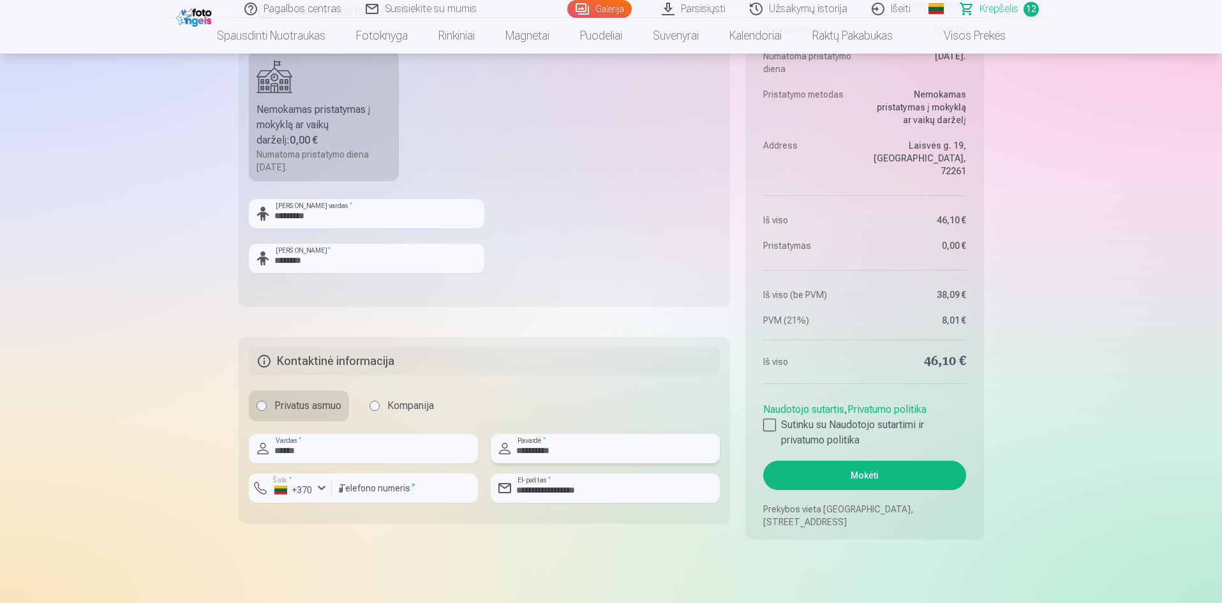
click at [612, 448] on input "**********" at bounding box center [605, 448] width 229 height 29
type input "**********"
click at [871, 475] on button "Mokėti" at bounding box center [864, 475] width 202 height 29
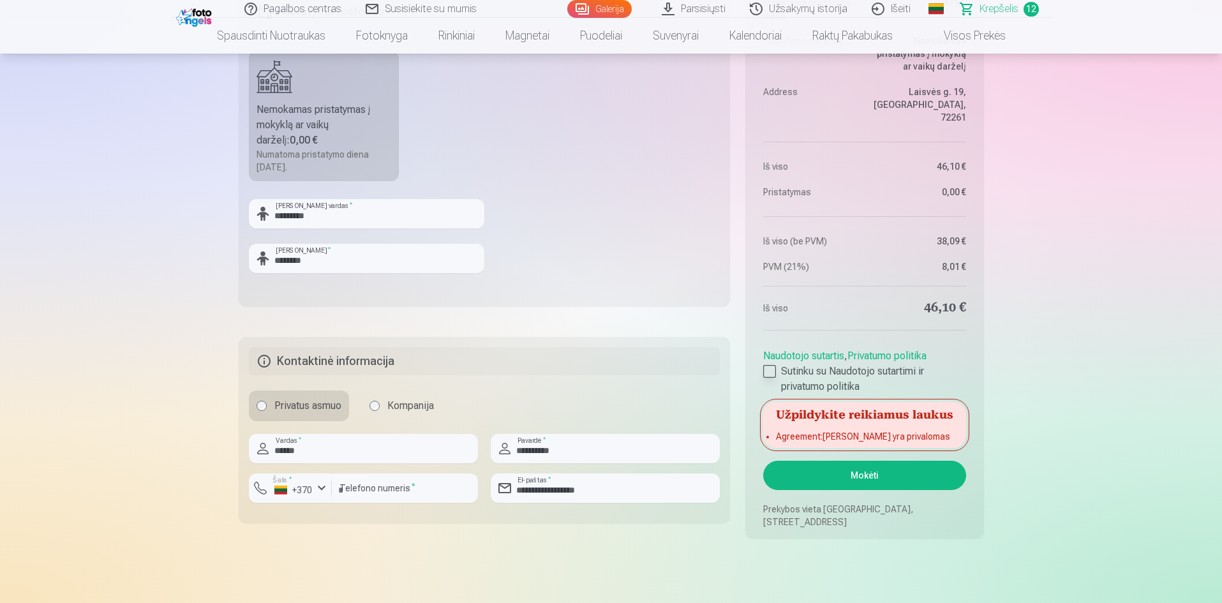
click at [773, 373] on div at bounding box center [769, 371] width 13 height 13
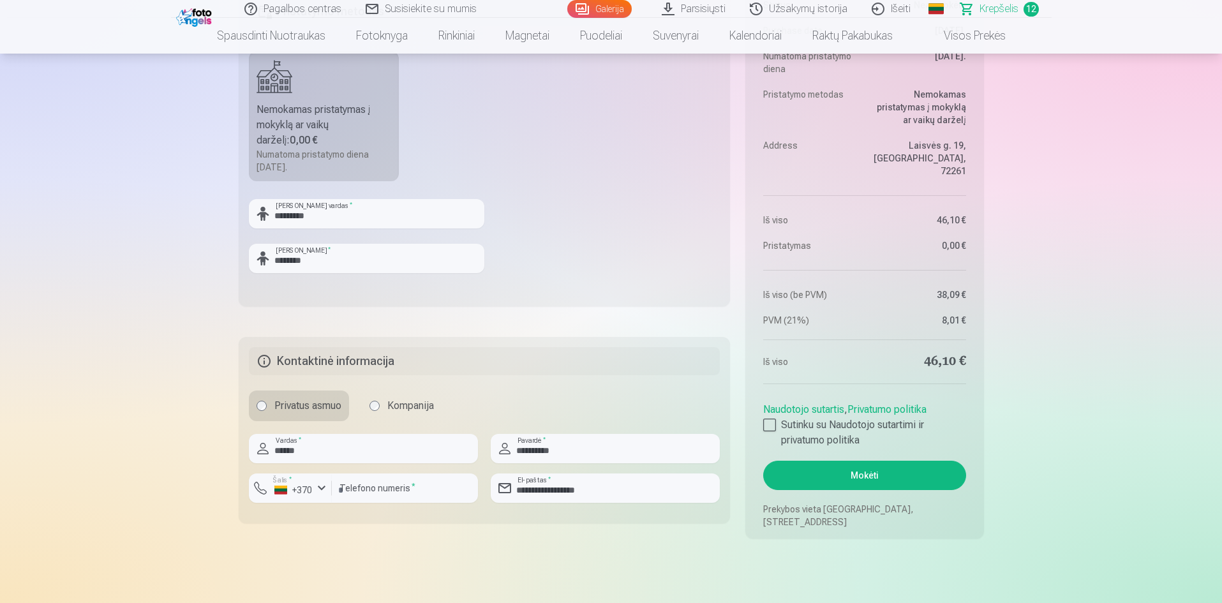
click at [869, 475] on button "Mokėti" at bounding box center [864, 475] width 202 height 29
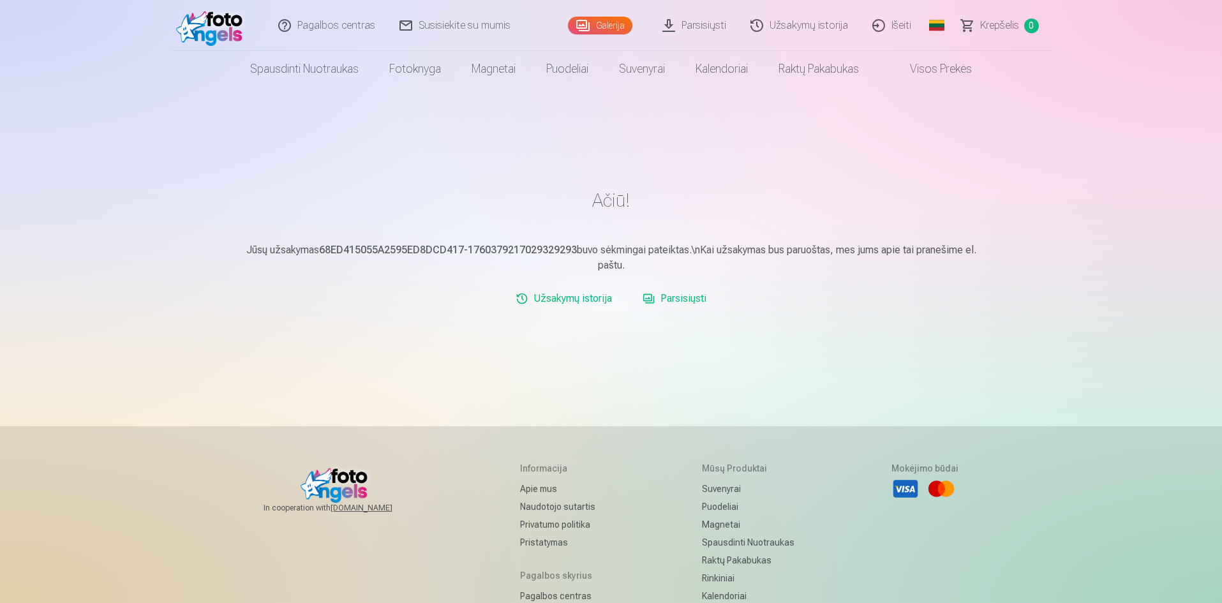
click at [901, 26] on link "Išeiti" at bounding box center [892, 25] width 63 height 51
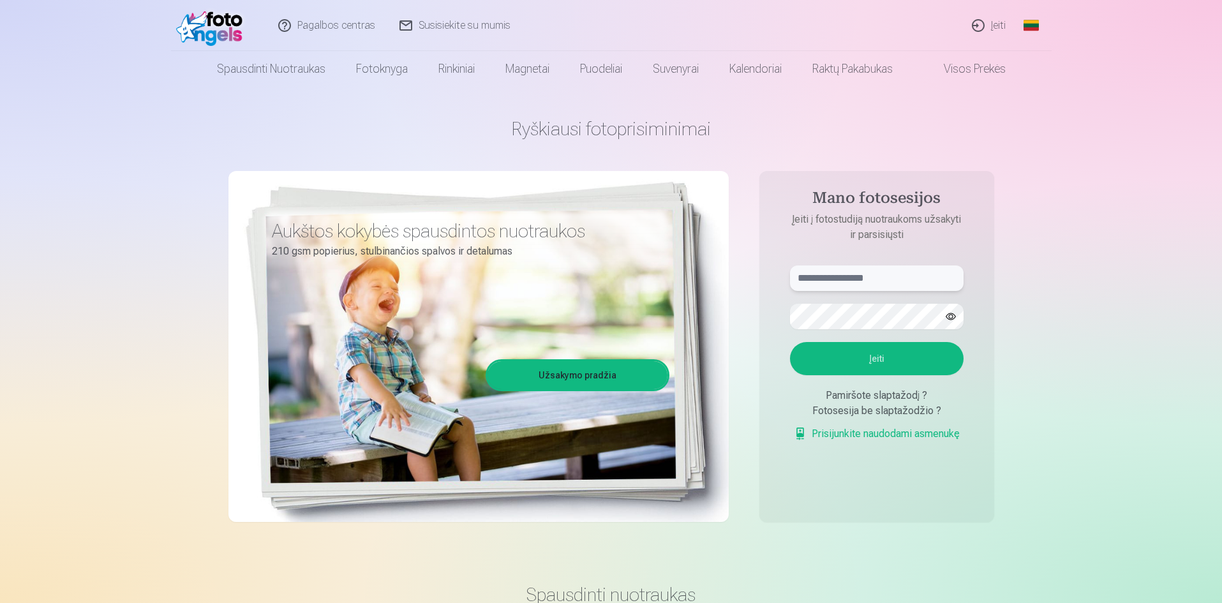
click at [891, 281] on input "text" at bounding box center [877, 278] width 174 height 26
type input "**********"
click at [954, 320] on button "button" at bounding box center [950, 316] width 24 height 24
click at [880, 360] on button "Įeiti" at bounding box center [877, 358] width 174 height 33
